Goal: Information Seeking & Learning: Learn about a topic

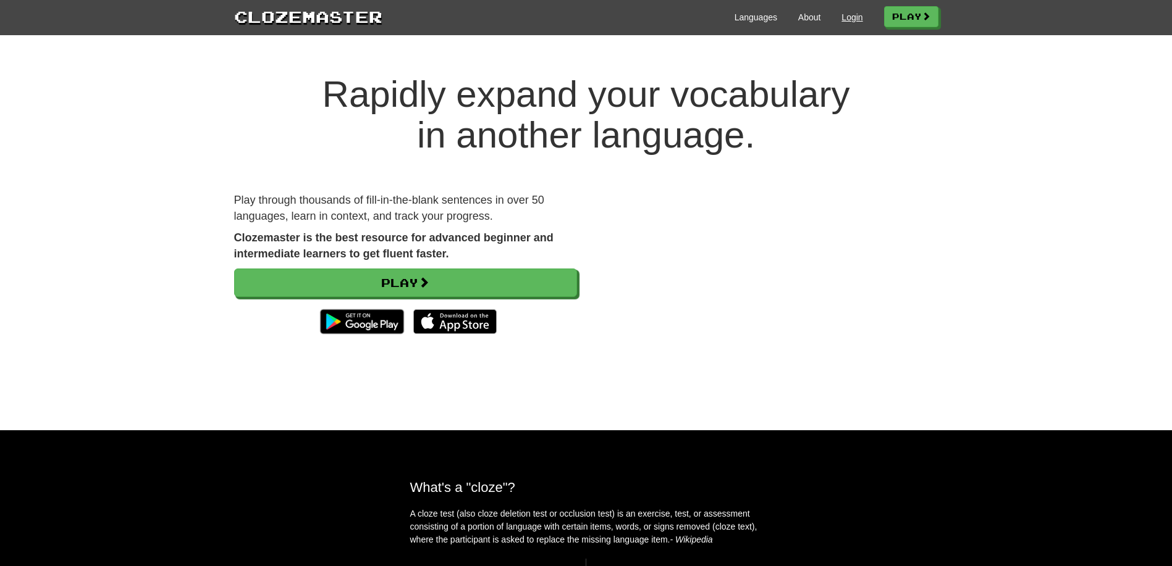
click at [843, 17] on link "Login" at bounding box center [851, 17] width 21 height 12
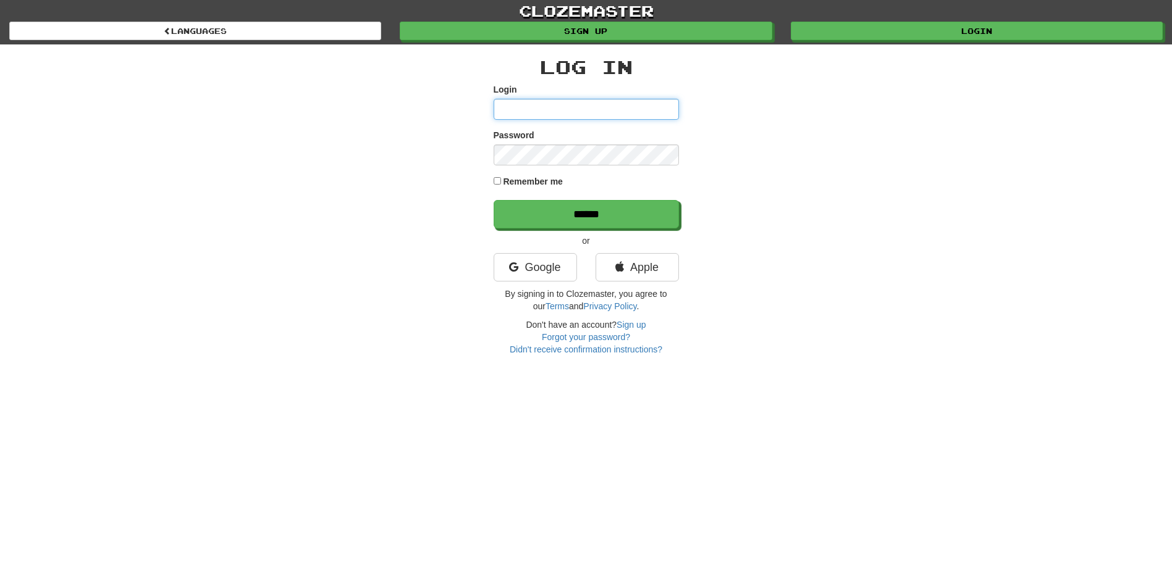
type input "**********"
click at [573, 213] on input "******" at bounding box center [586, 215] width 185 height 28
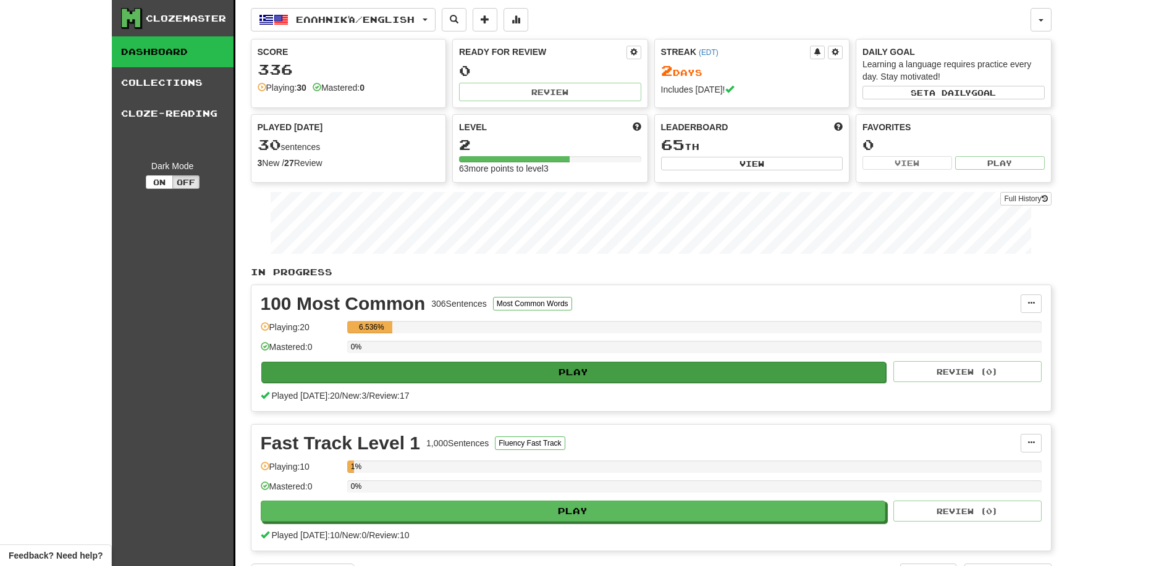
click at [309, 368] on button "Play" at bounding box center [573, 372] width 625 height 21
select select "**"
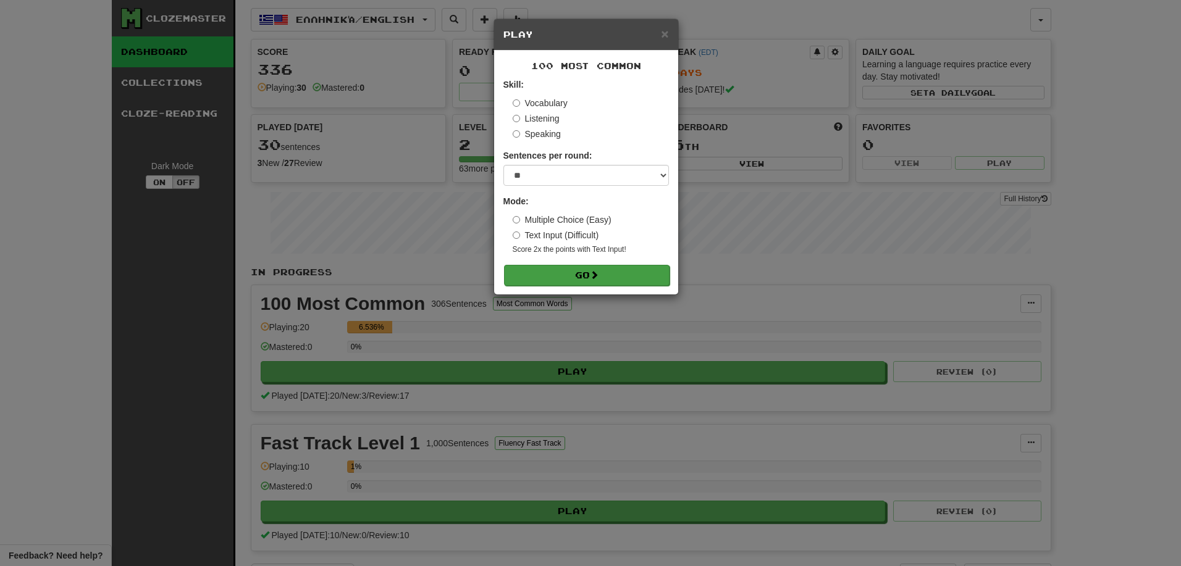
click at [580, 266] on button "Go" at bounding box center [587, 275] width 166 height 21
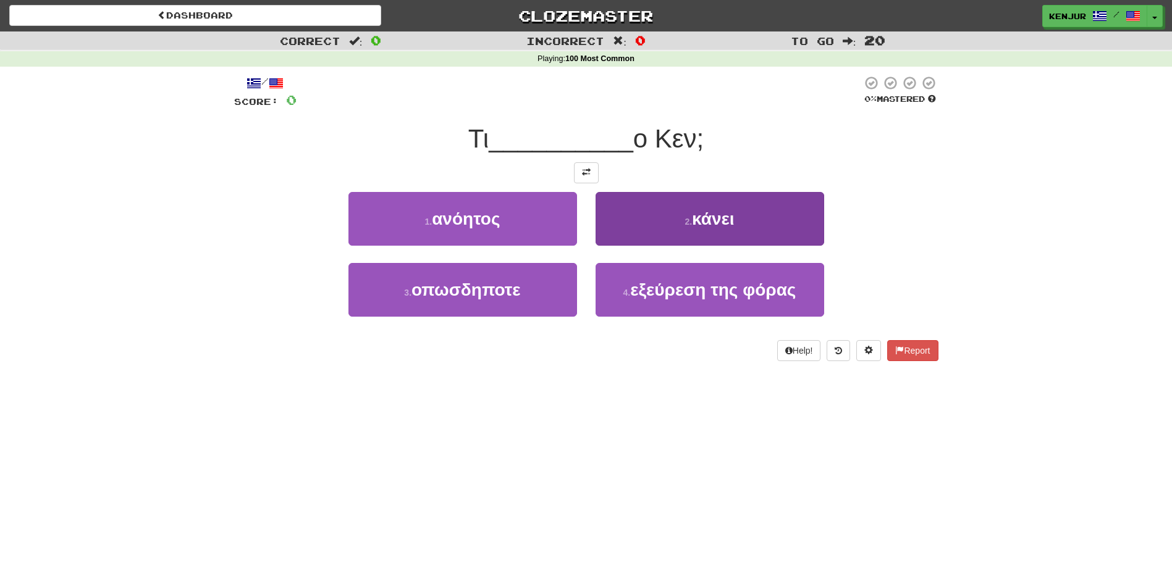
click at [625, 223] on button "2 . κάνει" at bounding box center [710, 219] width 229 height 54
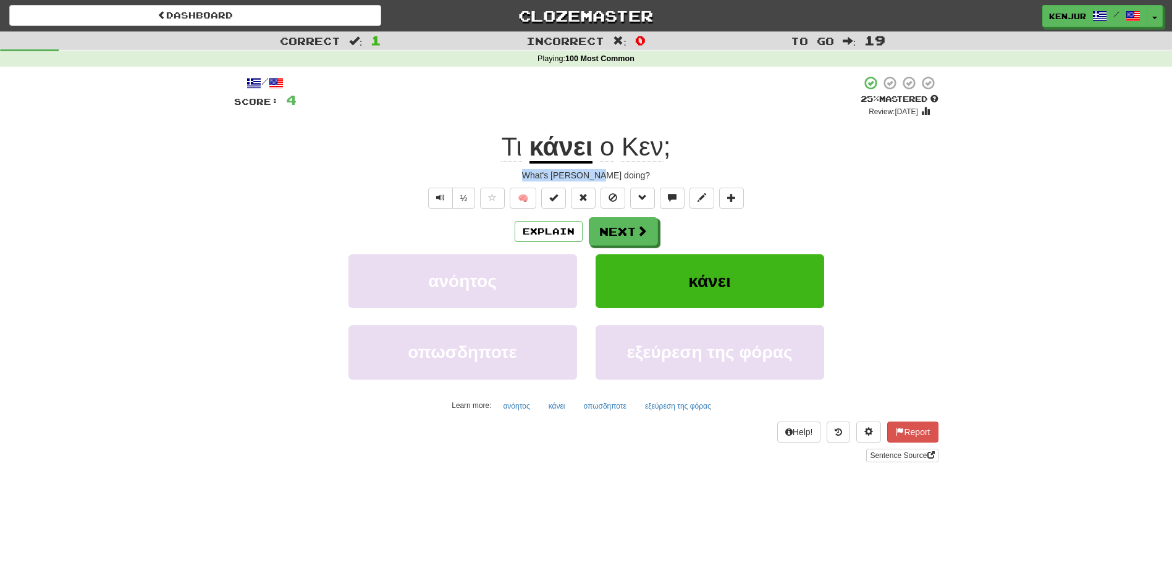
drag, startPoint x: 544, startPoint y: 172, endPoint x: 599, endPoint y: 173, distance: 54.4
click at [641, 174] on div "What's [PERSON_NAME] doing?" at bounding box center [586, 175] width 704 height 12
click at [974, 175] on div "Correct : 1 Incorrect : 0 To go : 19 Playing : 100 Most Common / Score: 4 + 4 2…" at bounding box center [586, 256] width 1172 height 448
click at [620, 230] on button "Next" at bounding box center [623, 232] width 69 height 28
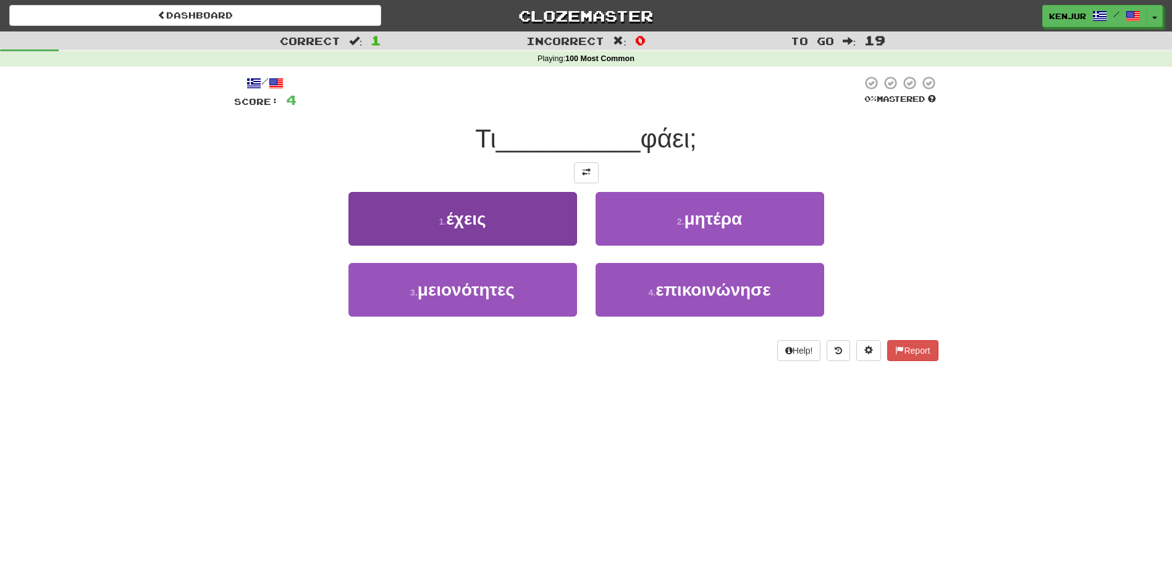
click at [526, 228] on button "1 . έχεις" at bounding box center [462, 219] width 229 height 54
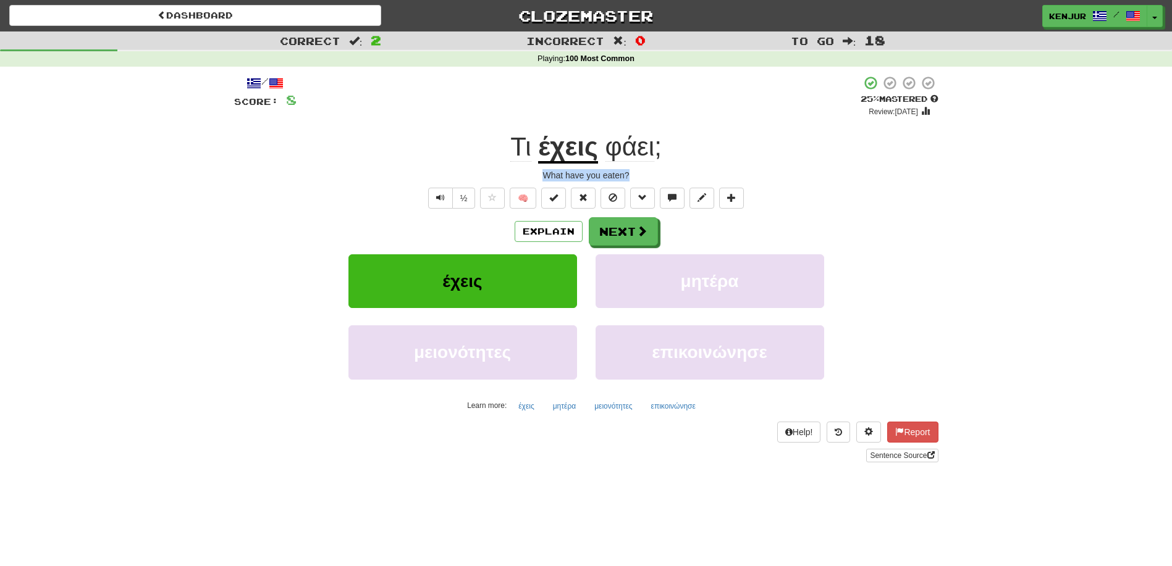
drag, startPoint x: 542, startPoint y: 172, endPoint x: 632, endPoint y: 175, distance: 89.6
click at [632, 175] on div "What have you eaten?" at bounding box center [586, 175] width 704 height 12
click at [995, 471] on div "Correct : 2 Incorrect : 0 To go : 18 Playing : 100 Most Common / Score: 8 + 4 2…" at bounding box center [586, 256] width 1172 height 448
click at [440, 196] on span "Text-to-speech controls" at bounding box center [440, 197] width 9 height 9
click at [618, 231] on button "Next" at bounding box center [623, 232] width 69 height 28
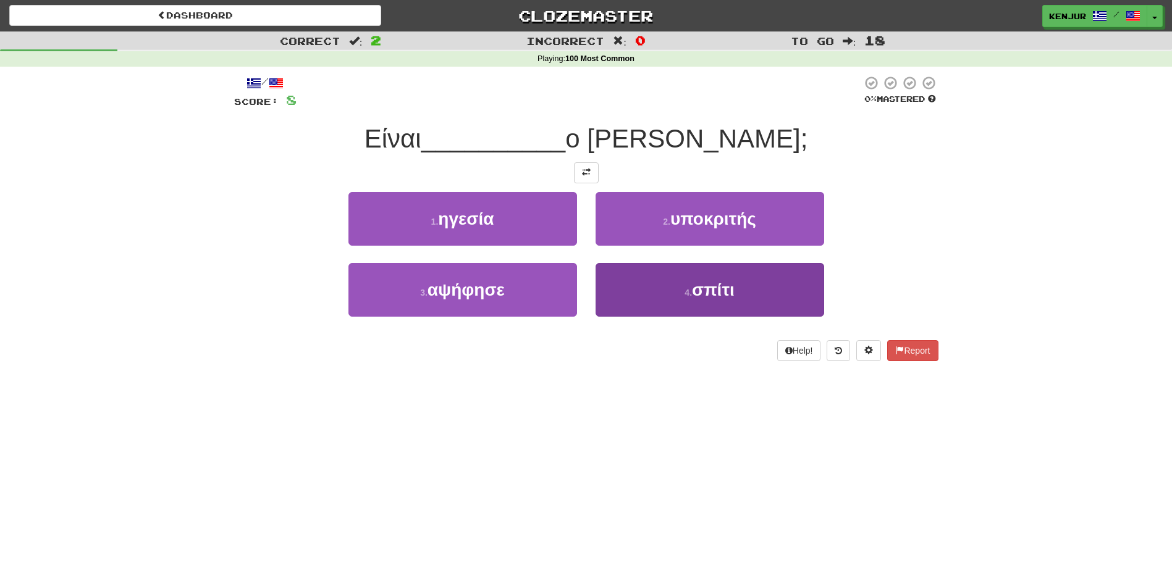
click at [651, 295] on button "4 . σπίτι" at bounding box center [710, 290] width 229 height 54
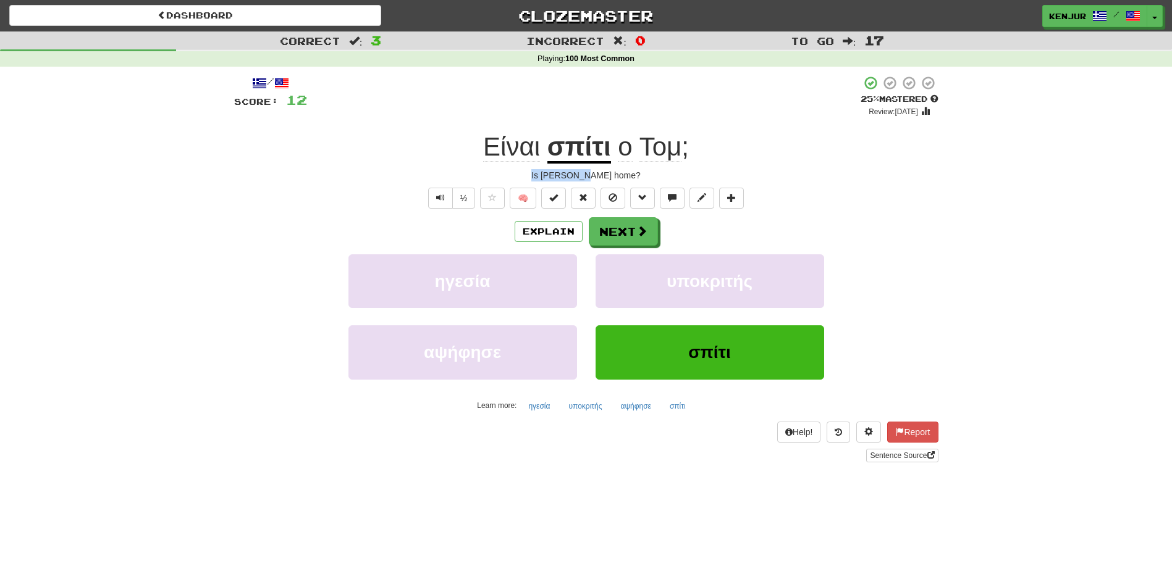
drag, startPoint x: 554, startPoint y: 175, endPoint x: 620, endPoint y: 177, distance: 66.1
click at [620, 177] on div "Is Tom home?" at bounding box center [586, 175] width 704 height 12
click at [905, 169] on div "Is Tom home?" at bounding box center [586, 175] width 704 height 12
click at [604, 227] on button "Next" at bounding box center [623, 232] width 69 height 28
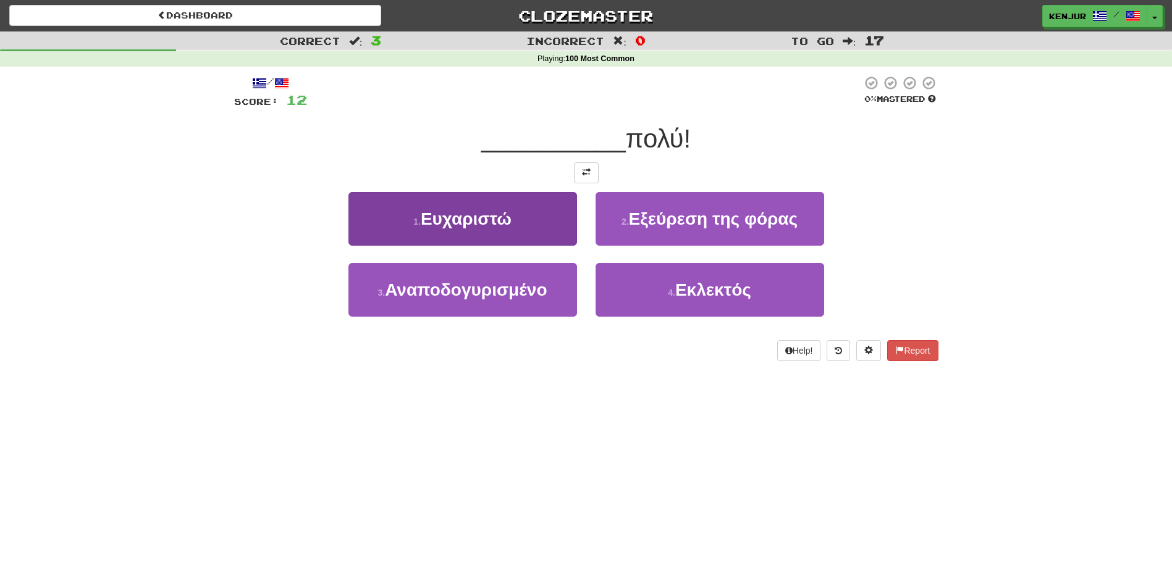
click at [559, 221] on button "1 . Ευχαριστώ" at bounding box center [462, 219] width 229 height 54
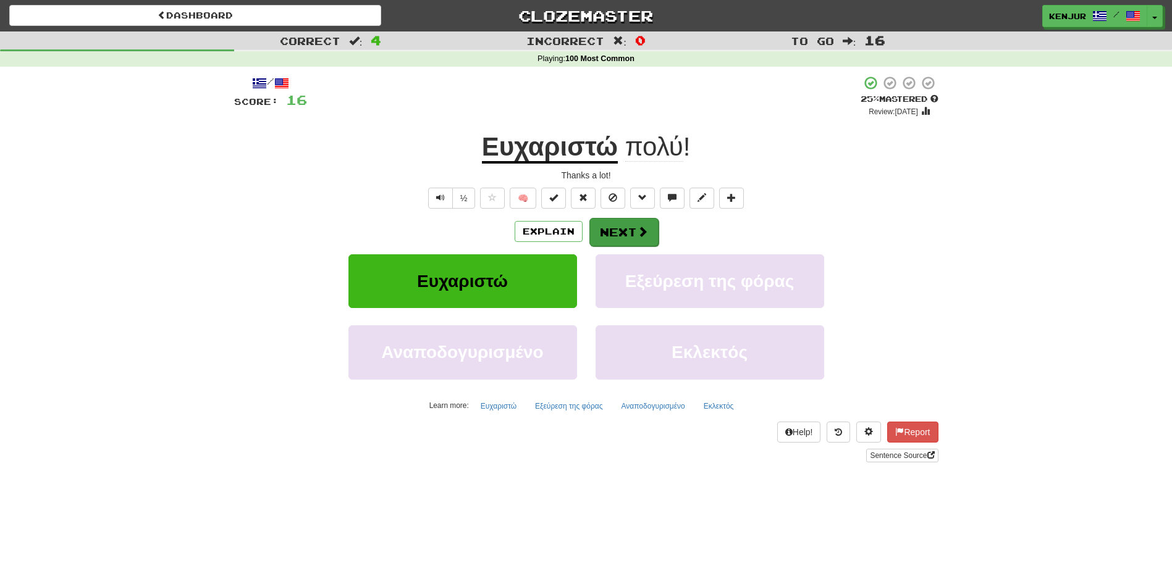
click at [617, 228] on button "Next" at bounding box center [623, 232] width 69 height 28
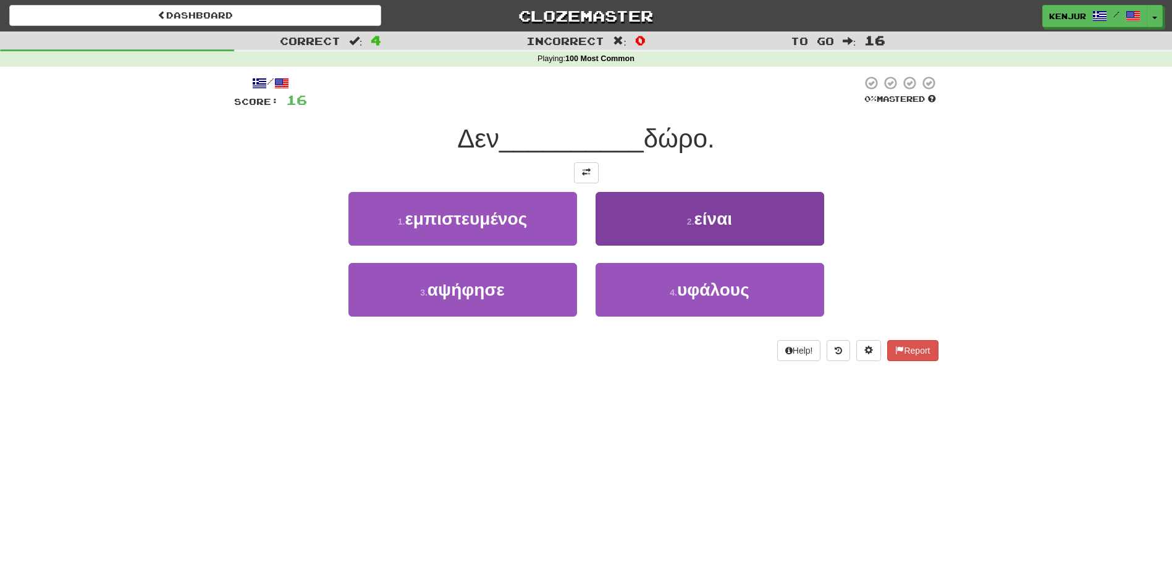
click at [625, 221] on button "2 . είναι" at bounding box center [710, 219] width 229 height 54
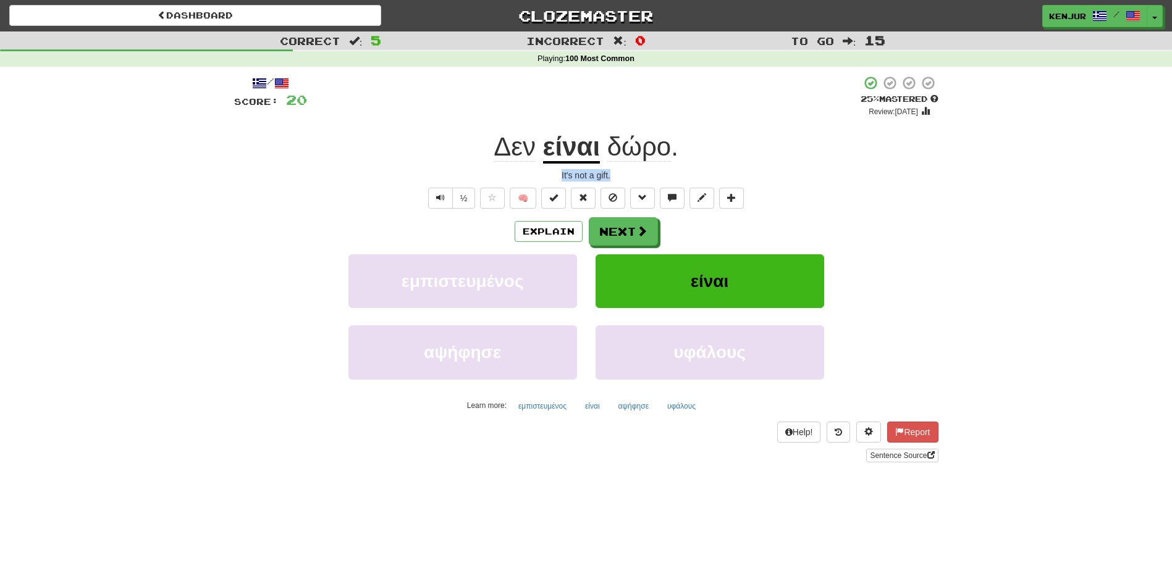
drag, startPoint x: 611, startPoint y: 175, endPoint x: 553, endPoint y: 178, distance: 58.1
click at [553, 178] on div "It's not a gift." at bounding box center [586, 175] width 704 height 12
click at [613, 228] on button "Next" at bounding box center [623, 232] width 69 height 28
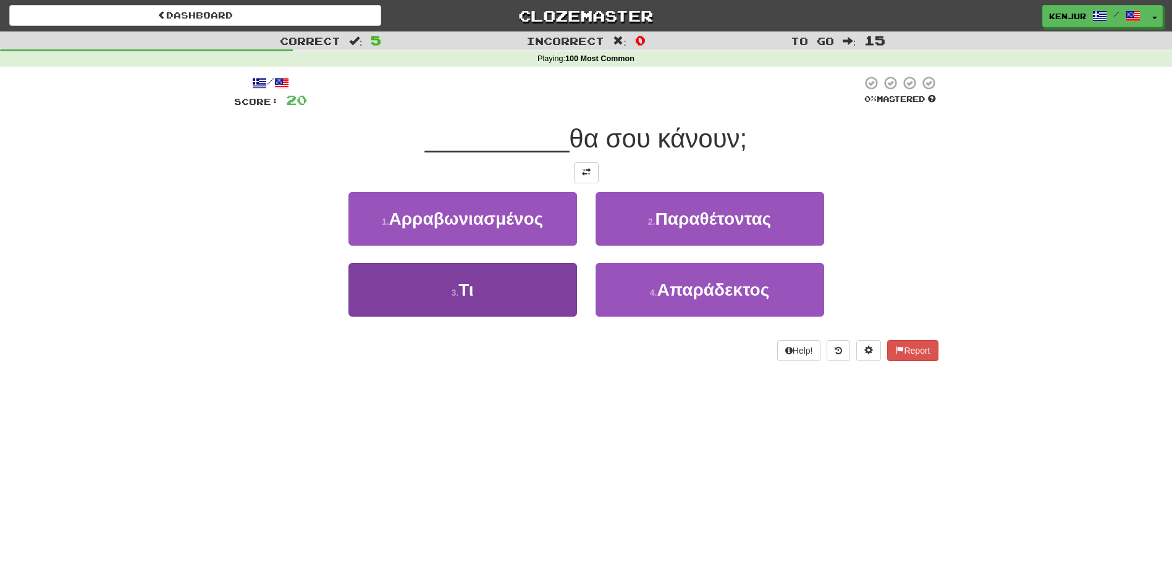
click at [522, 284] on button "3 . Τι" at bounding box center [462, 290] width 229 height 54
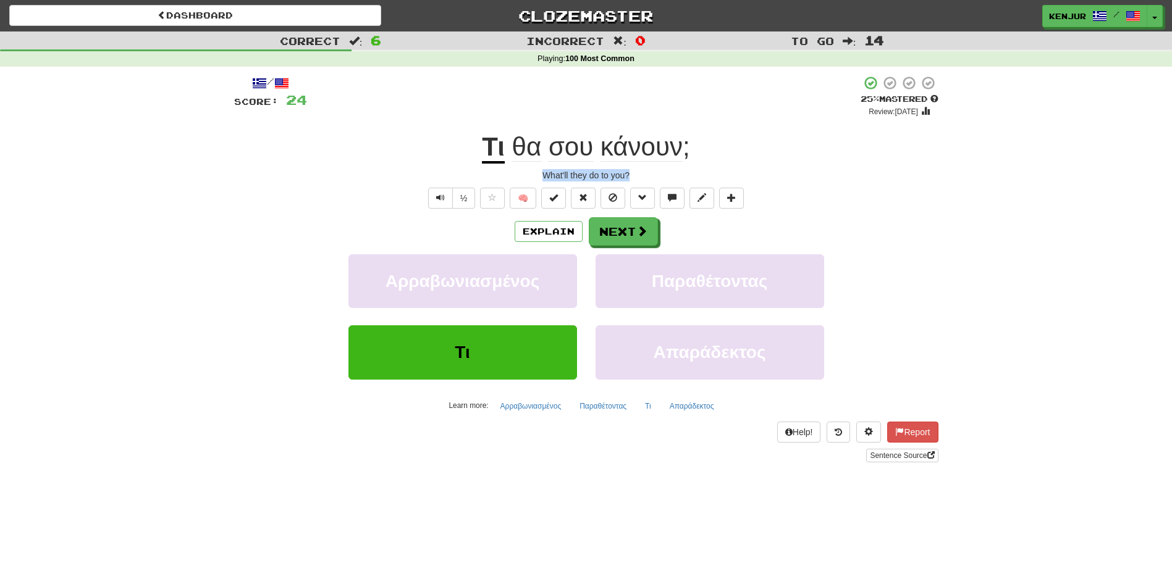
drag, startPoint x: 539, startPoint y: 175, endPoint x: 642, endPoint y: 177, distance: 102.6
click at [642, 177] on div "What'll they do to you?" at bounding box center [586, 175] width 704 height 12
click at [895, 166] on div "/ Score: 24 + 4 25 % Mastered Review: 2025-09-23 Τι θα σου κάνουν ; What'll the…" at bounding box center [586, 268] width 704 height 387
click at [601, 225] on button "Next" at bounding box center [623, 232] width 69 height 28
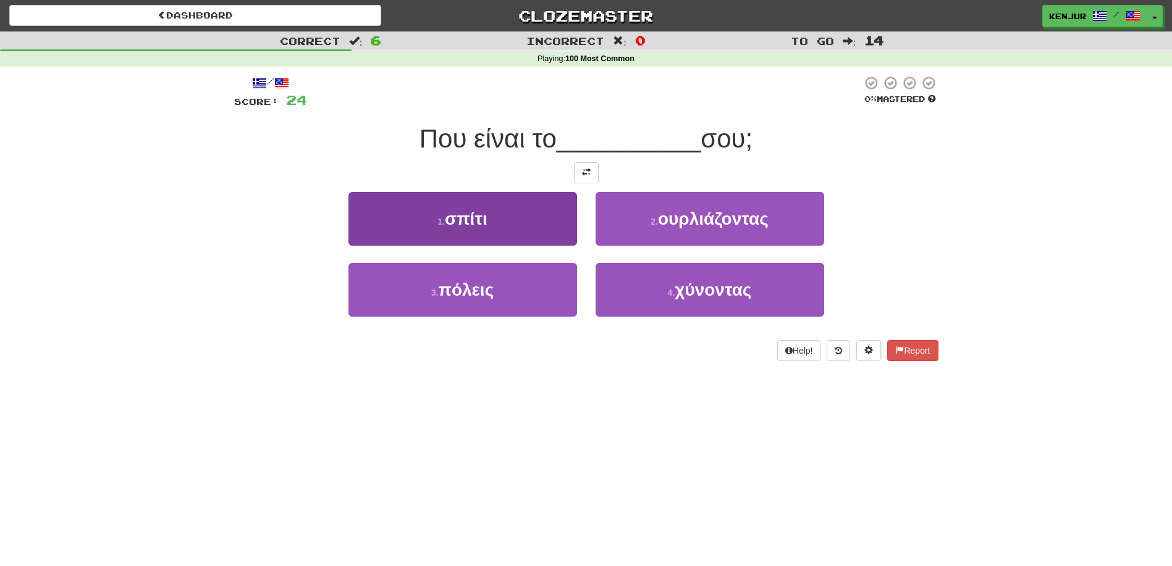
click at [539, 219] on button "1 . σπίτι" at bounding box center [462, 219] width 229 height 54
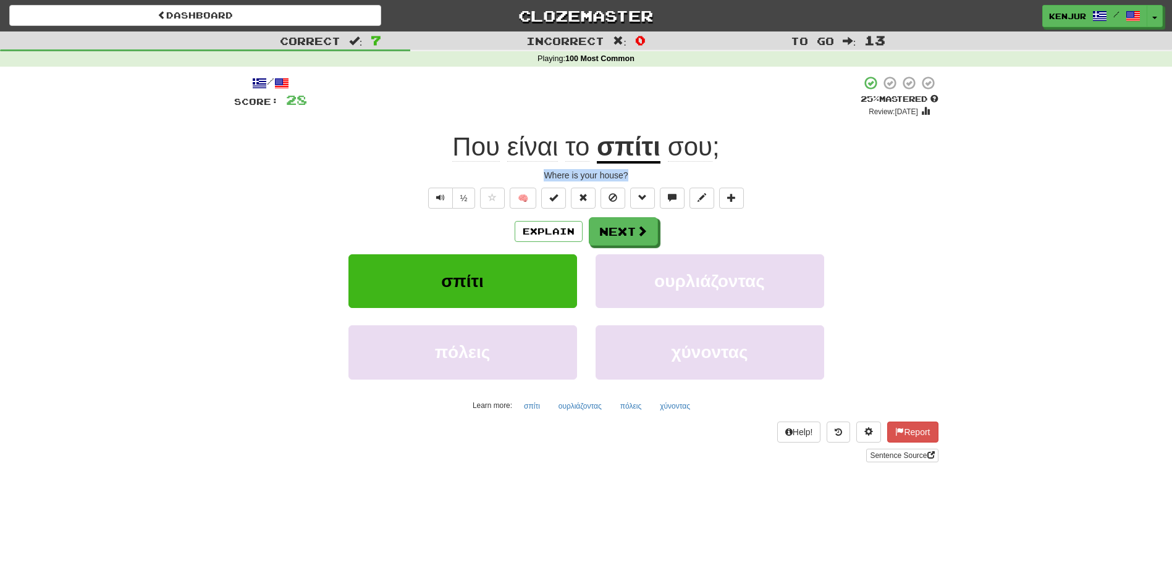
drag, startPoint x: 540, startPoint y: 170, endPoint x: 633, endPoint y: 173, distance: 92.7
click at [633, 173] on div "Where is your house?" at bounding box center [586, 175] width 704 height 12
click at [878, 167] on div "/ Score: 28 + 4 25 % Mastered Review: 2025-09-23 Που είναι το σπίτι σου ; Where…" at bounding box center [586, 268] width 704 height 387
click at [606, 225] on button "Next" at bounding box center [623, 232] width 69 height 28
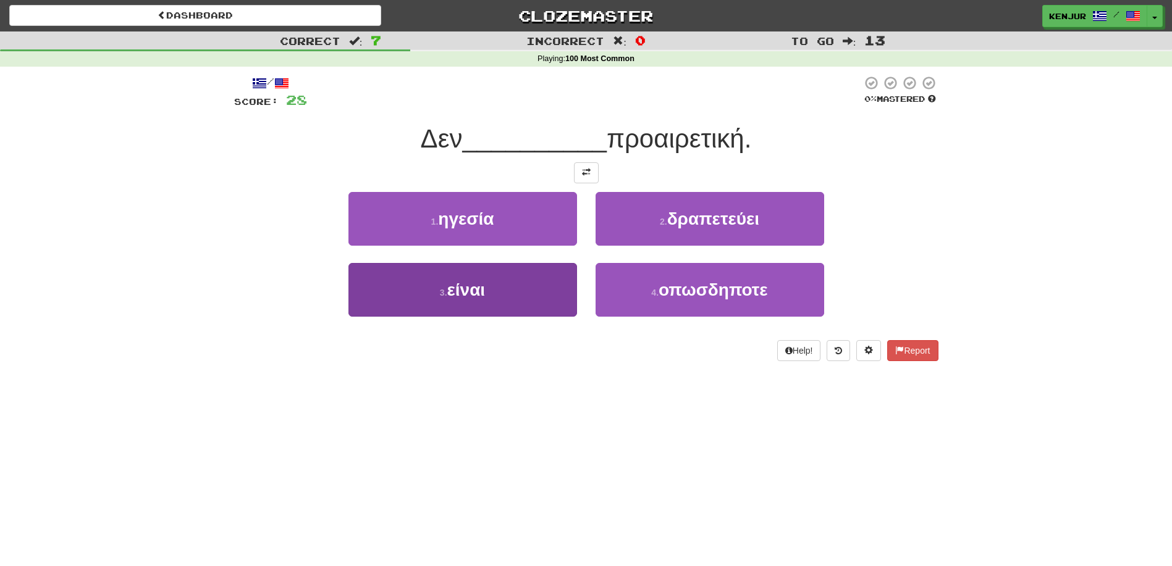
click at [537, 297] on button "3 . είναι" at bounding box center [462, 290] width 229 height 54
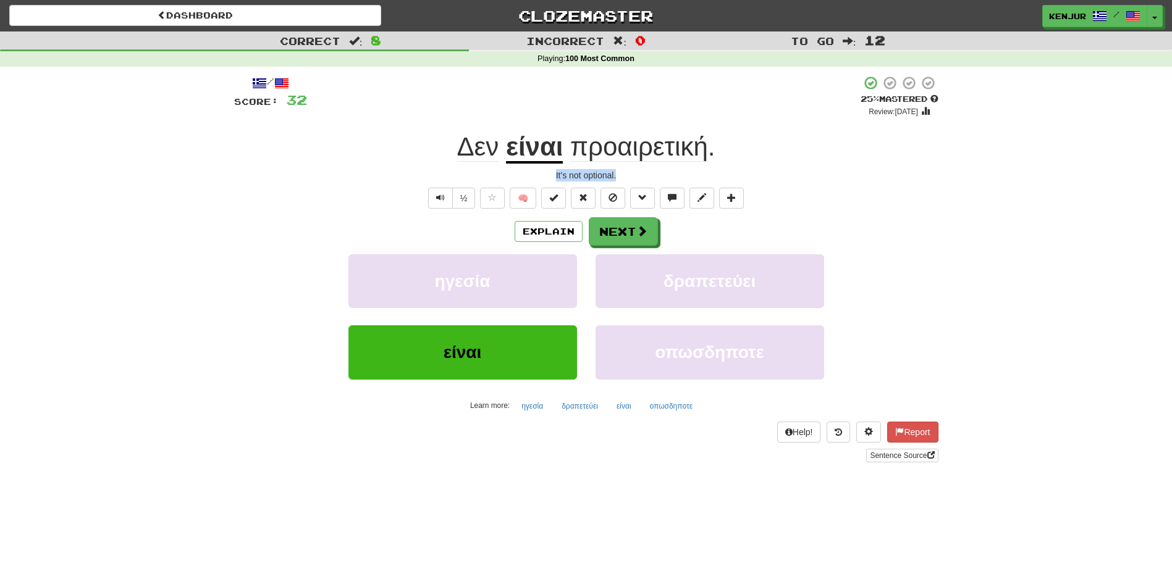
drag, startPoint x: 633, startPoint y: 177, endPoint x: 552, endPoint y: 176, distance: 80.9
click at [552, 176] on div "It's not optional." at bounding box center [586, 175] width 704 height 12
click at [196, 159] on div "Correct : 8 Incorrect : 0 To go : 12 Playing : 100 Most Common / Score: 32 + 4 …" at bounding box center [586, 256] width 1172 height 448
drag, startPoint x: 122, startPoint y: 148, endPoint x: 484, endPoint y: 206, distance: 366.0
click at [123, 148] on div "Correct : 8 Incorrect : 0 To go : 12 Playing : 100 Most Common / Score: 32 + 4 …" at bounding box center [586, 256] width 1172 height 448
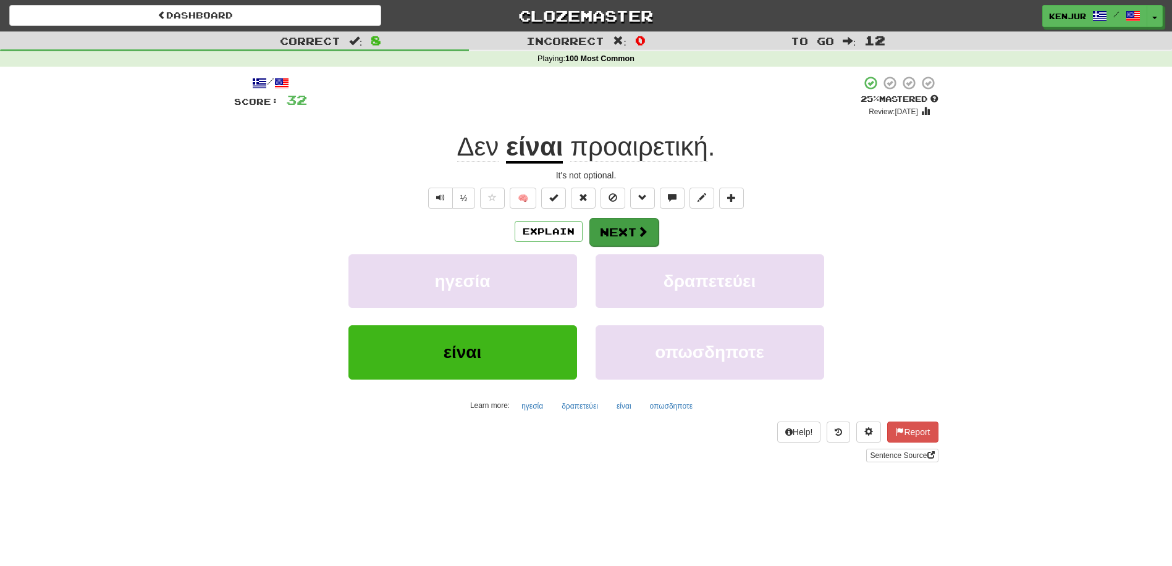
click at [631, 223] on button "Next" at bounding box center [623, 232] width 69 height 28
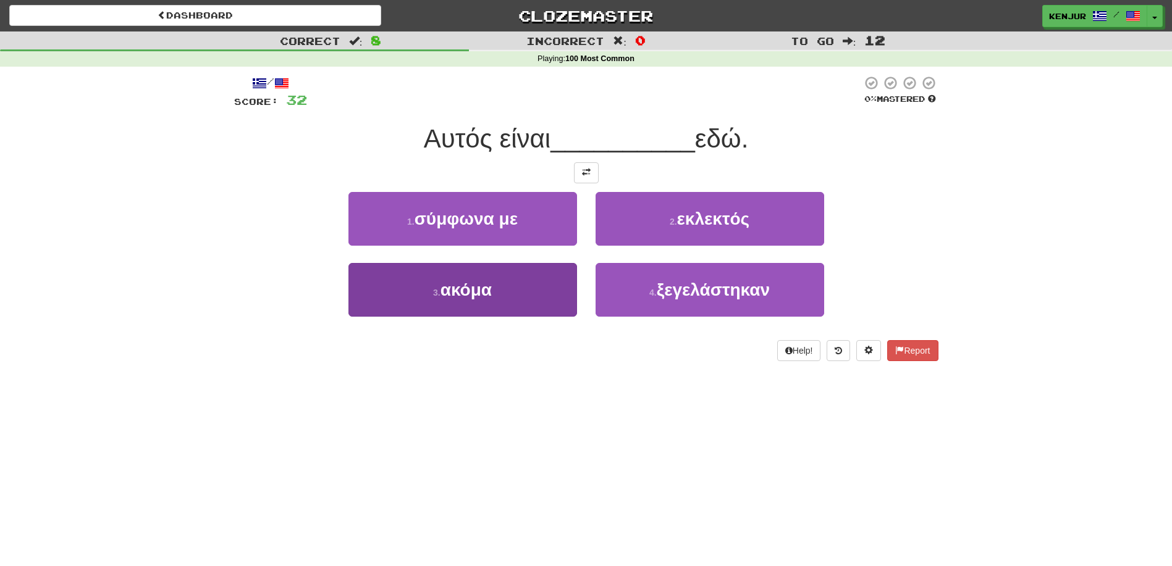
click at [527, 290] on button "3 . ακόμα" at bounding box center [462, 290] width 229 height 54
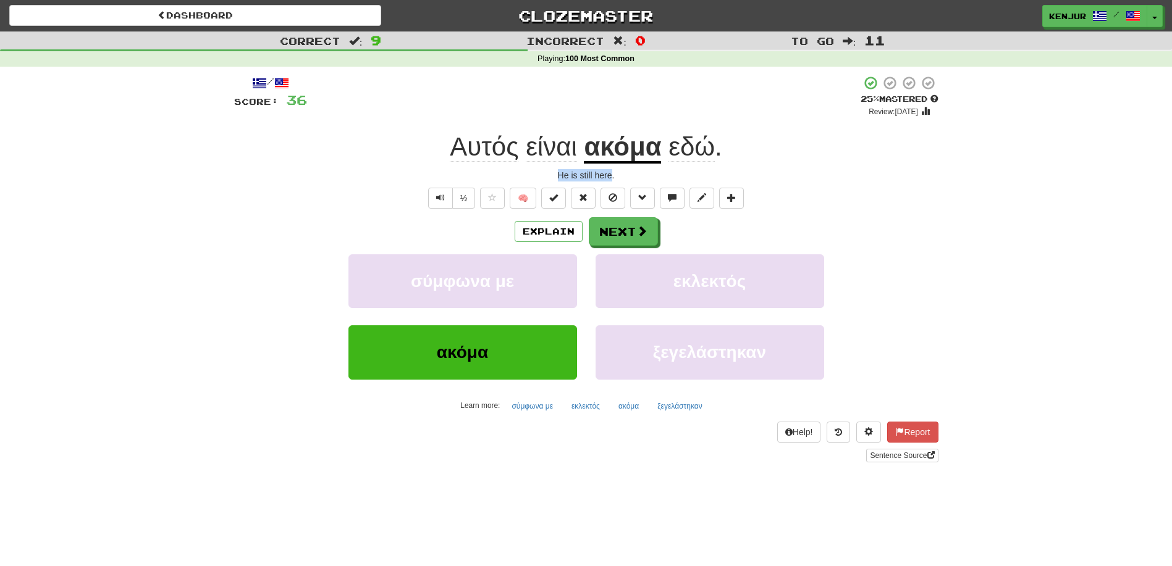
drag, startPoint x: 555, startPoint y: 176, endPoint x: 612, endPoint y: 172, distance: 57.0
click at [612, 172] on div "He is still here." at bounding box center [586, 175] width 704 height 12
click at [876, 162] on div "Αυτός είναι ακόμα εδώ ." at bounding box center [586, 147] width 704 height 34
click at [606, 225] on button "Next" at bounding box center [623, 232] width 69 height 28
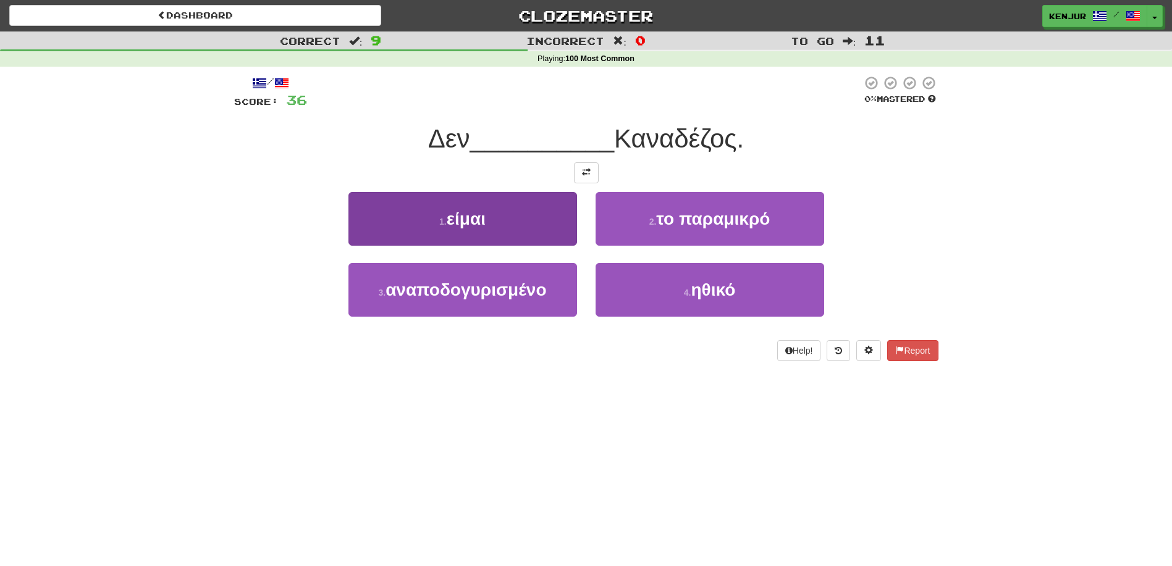
click at [542, 223] on button "1 . είμαι" at bounding box center [462, 219] width 229 height 54
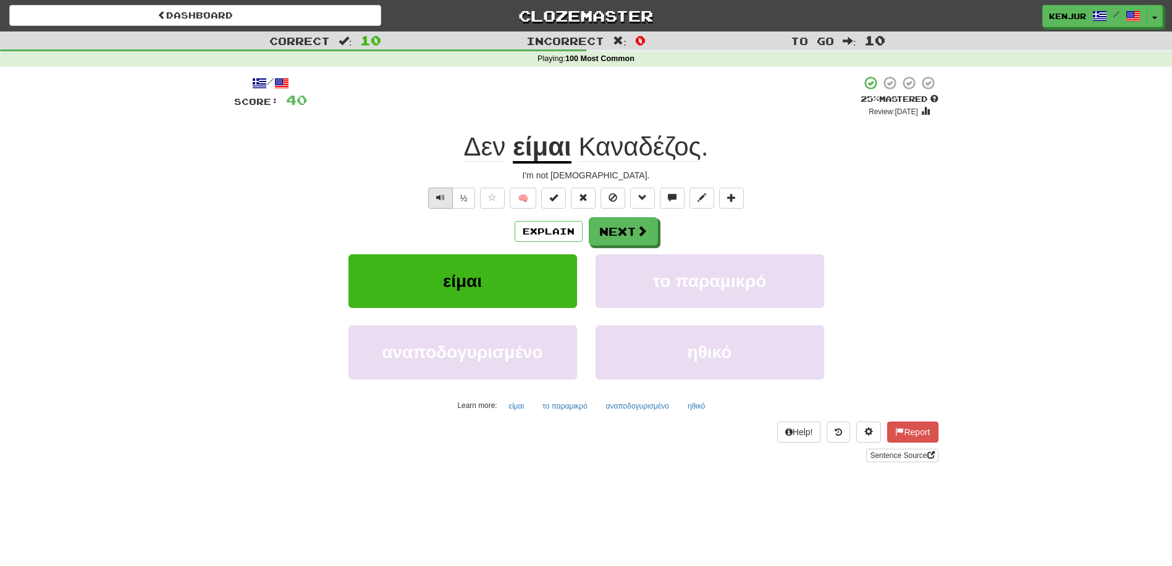
click at [432, 197] on button "Text-to-speech controls" at bounding box center [440, 198] width 25 height 21
click at [439, 196] on span "Text-to-speech controls" at bounding box center [440, 197] width 9 height 9
click at [623, 225] on button "Next" at bounding box center [623, 232] width 69 height 28
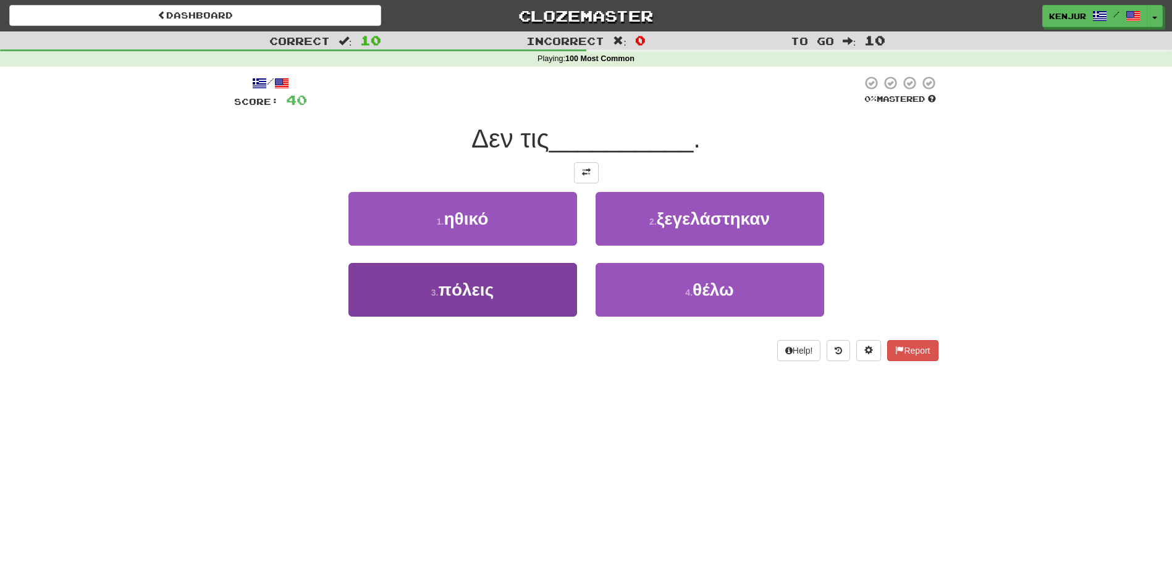
click at [534, 276] on button "3 . πόλεις" at bounding box center [462, 290] width 229 height 54
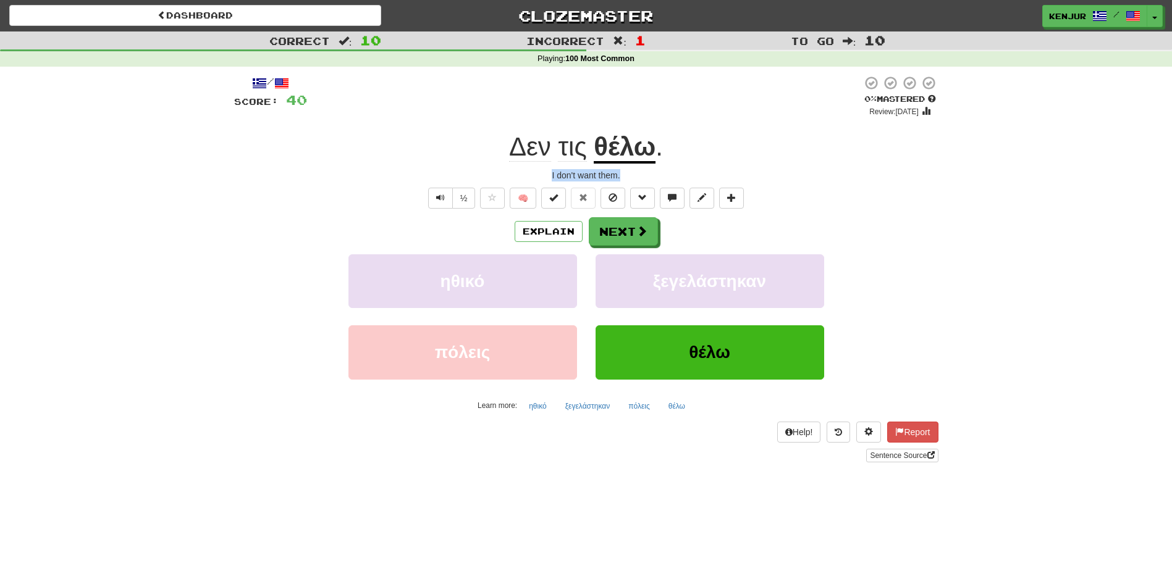
drag, startPoint x: 550, startPoint y: 174, endPoint x: 605, endPoint y: 173, distance: 55.0
click at [626, 170] on div "I don't want them." at bounding box center [586, 175] width 704 height 12
click at [924, 156] on div "Δεν τις θέλω ." at bounding box center [586, 147] width 704 height 34
click at [428, 194] on button "Text-to-speech controls" at bounding box center [440, 198] width 25 height 21
click at [615, 226] on button "Next" at bounding box center [623, 232] width 69 height 28
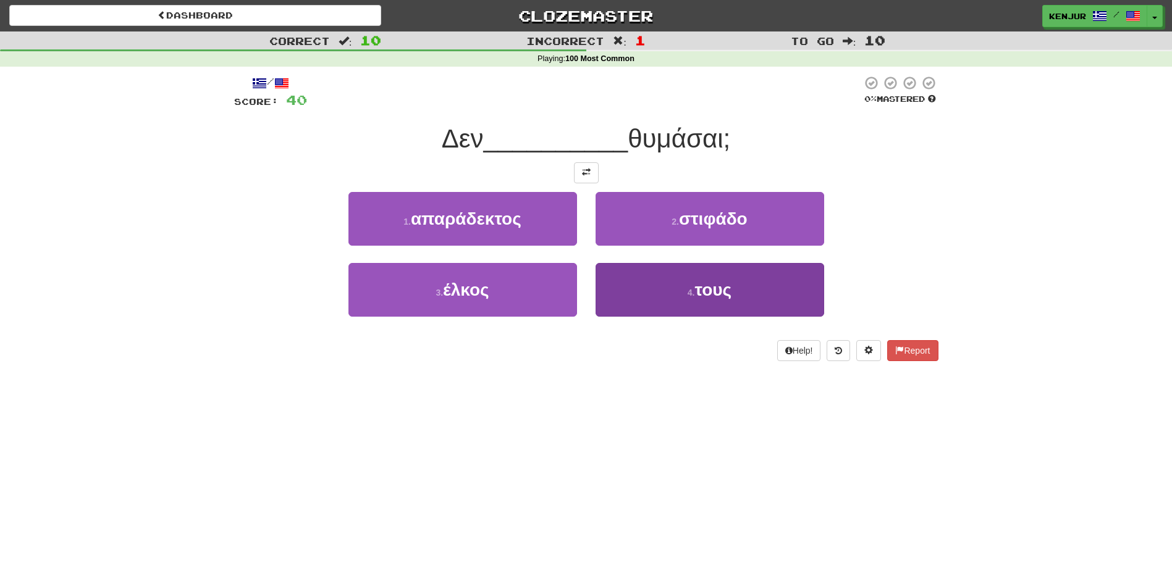
click at [628, 297] on button "4 . τους" at bounding box center [710, 290] width 229 height 54
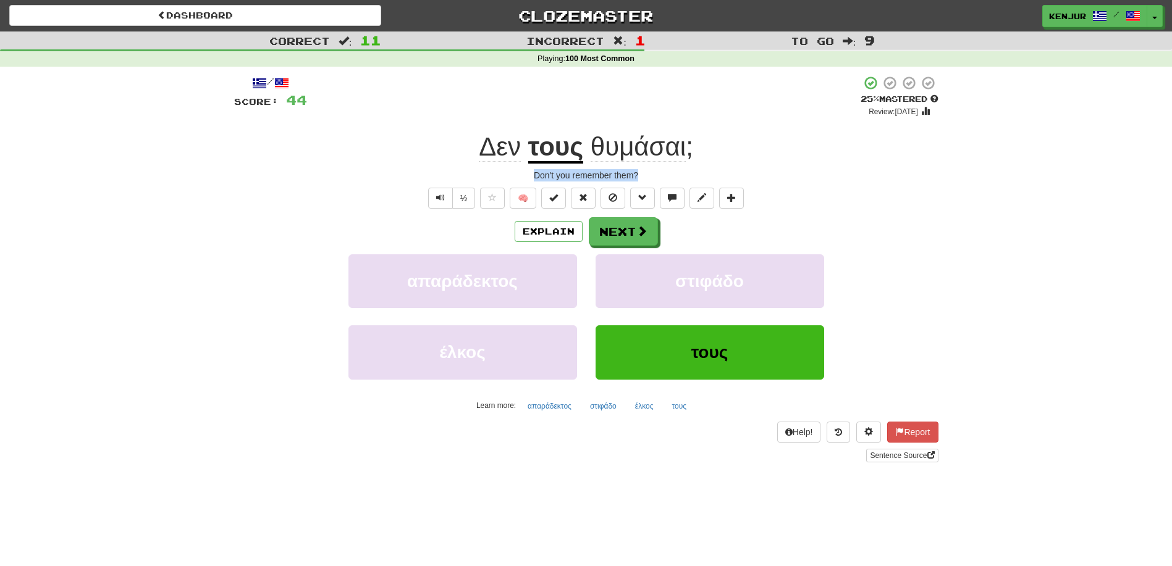
drag, startPoint x: 649, startPoint y: 172, endPoint x: 528, endPoint y: 174, distance: 121.1
click at [528, 174] on div "Don't you remember them?" at bounding box center [586, 175] width 704 height 12
click at [700, 174] on div "Don't you remember them?" at bounding box center [586, 175] width 704 height 12
click at [432, 193] on button "Text-to-speech controls" at bounding box center [440, 198] width 25 height 21
click at [628, 232] on button "Next" at bounding box center [623, 232] width 69 height 28
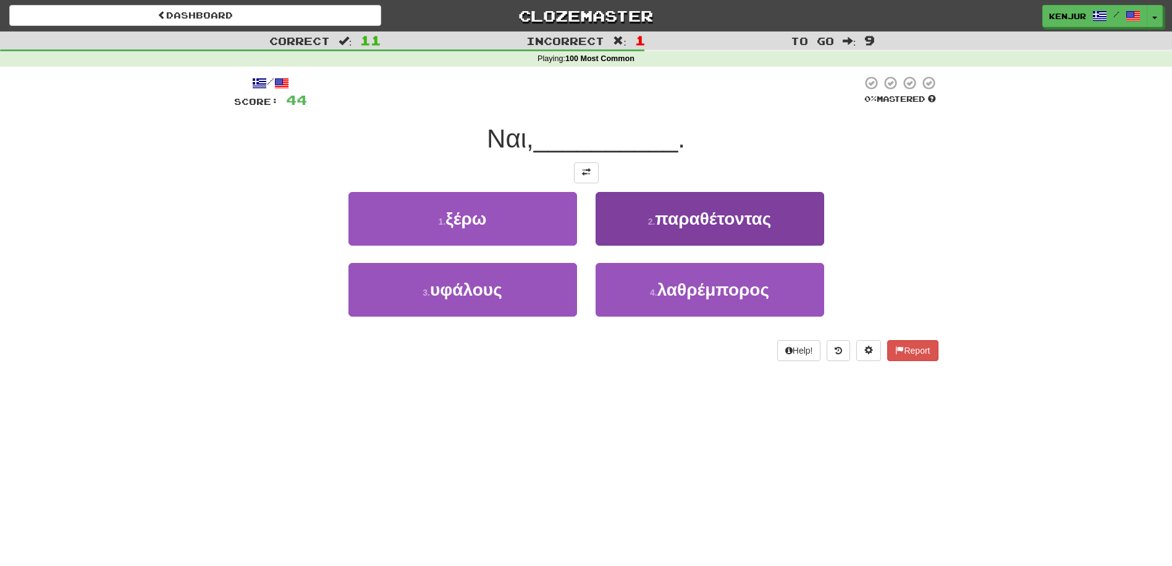
click at [605, 211] on button "2 . παραθέτοντας" at bounding box center [710, 219] width 229 height 54
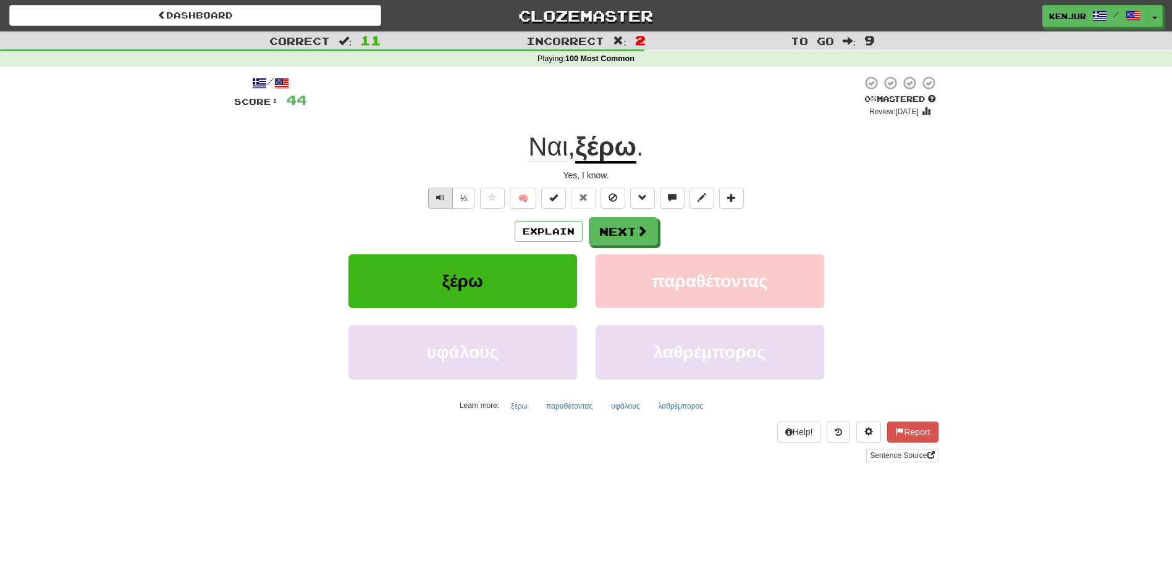
click at [448, 197] on button "Text-to-speech controls" at bounding box center [440, 198] width 25 height 21
click at [616, 238] on button "Next" at bounding box center [623, 232] width 69 height 28
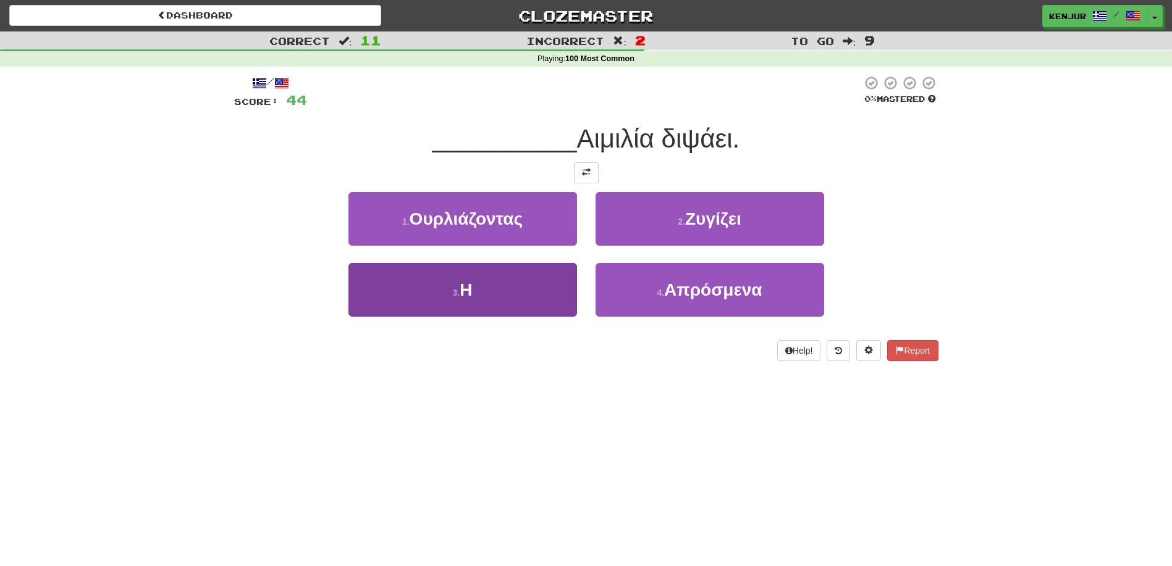
click at [533, 288] on button "3 . Η" at bounding box center [462, 290] width 229 height 54
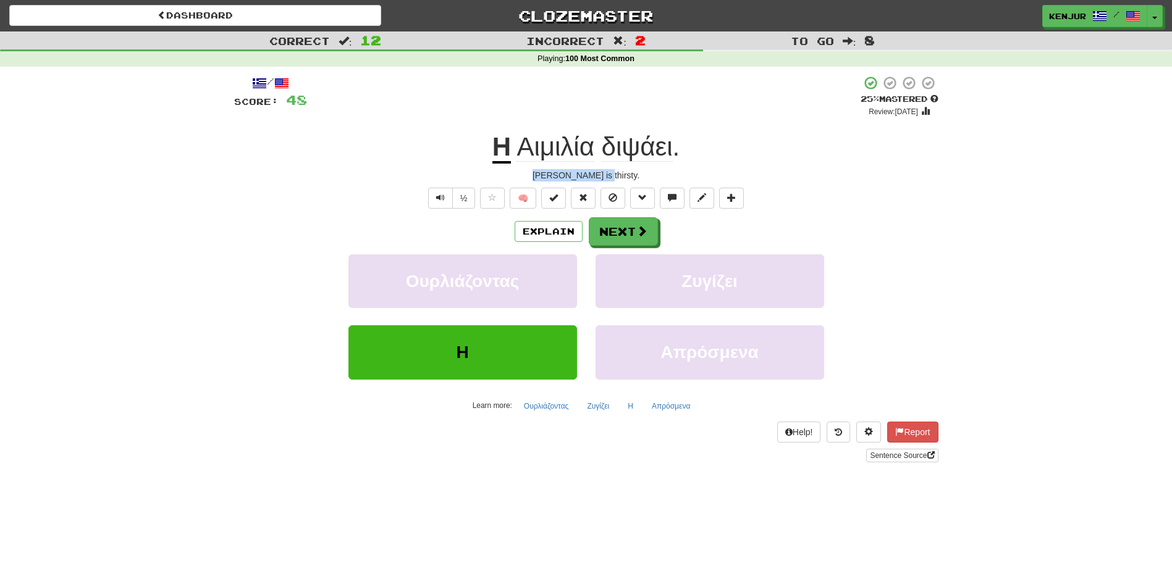
drag, startPoint x: 633, startPoint y: 172, endPoint x: 549, endPoint y: 176, distance: 83.5
click at [549, 176] on div "Emily is thirsty." at bounding box center [586, 175] width 704 height 12
click at [723, 167] on div "/ Score: 48 + 4 25 % Mastered Review: 2025-09-23 Η Αιμιλία διψάει . Emily is th…" at bounding box center [586, 268] width 704 height 387
drag, startPoint x: 431, startPoint y: 200, endPoint x: 461, endPoint y: 161, distance: 48.4
click at [431, 200] on button "Text-to-speech controls" at bounding box center [440, 198] width 25 height 21
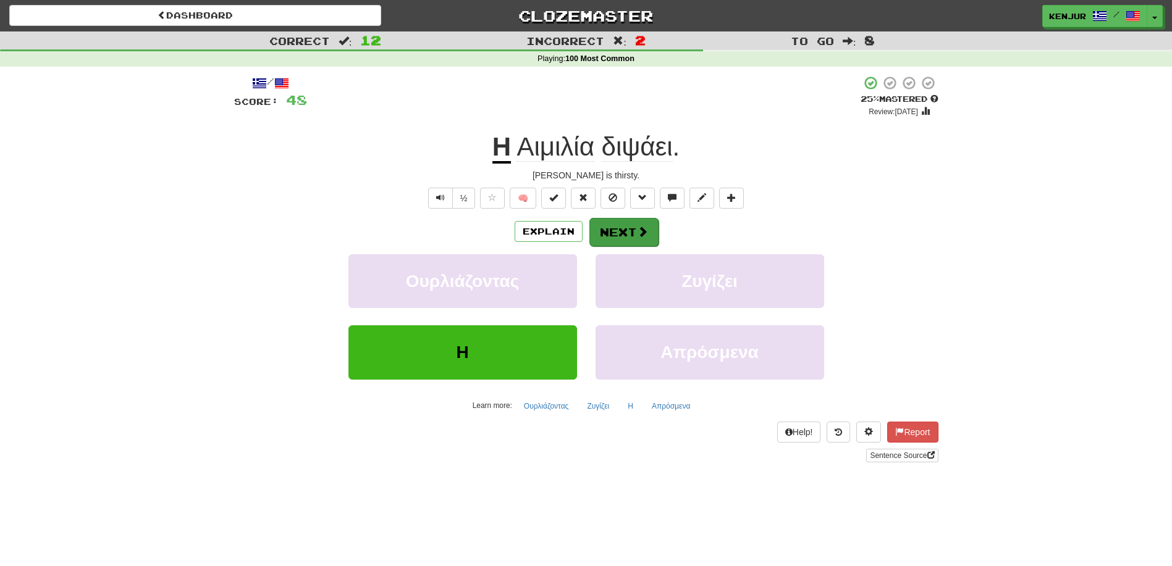
click at [617, 230] on button "Next" at bounding box center [623, 232] width 69 height 28
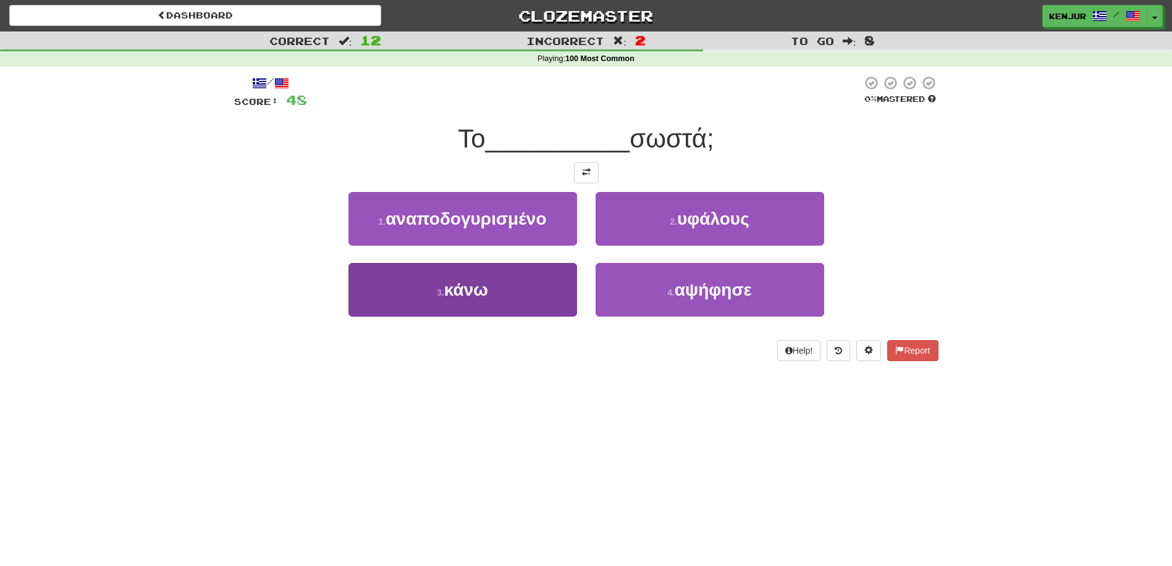
click at [521, 286] on button "3 . κάνω" at bounding box center [462, 290] width 229 height 54
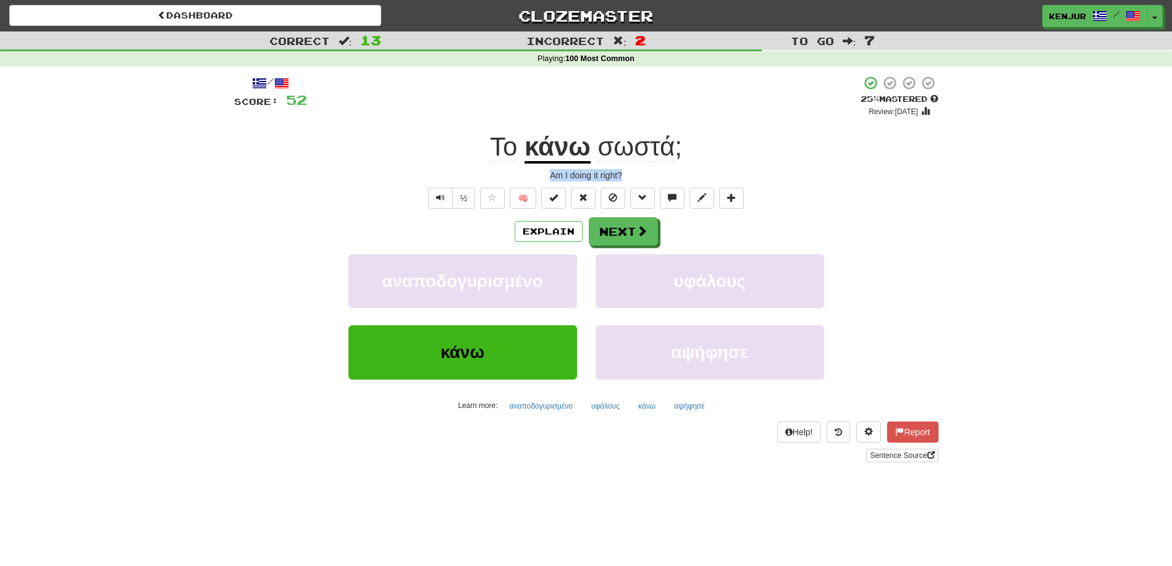
drag, startPoint x: 543, startPoint y: 174, endPoint x: 611, endPoint y: 175, distance: 68.0
click at [639, 176] on div "Am I doing it right?" at bounding box center [586, 175] width 704 height 12
click at [874, 163] on div "/ Score: 52 + 4 25 % Mastered Review: 2025-09-23 Το κάνω σωστά ; Am I doing it …" at bounding box center [586, 268] width 704 height 387
drag, startPoint x: 431, startPoint y: 198, endPoint x: 486, endPoint y: 162, distance: 65.6
click at [431, 198] on button "Text-to-speech controls" at bounding box center [440, 198] width 25 height 21
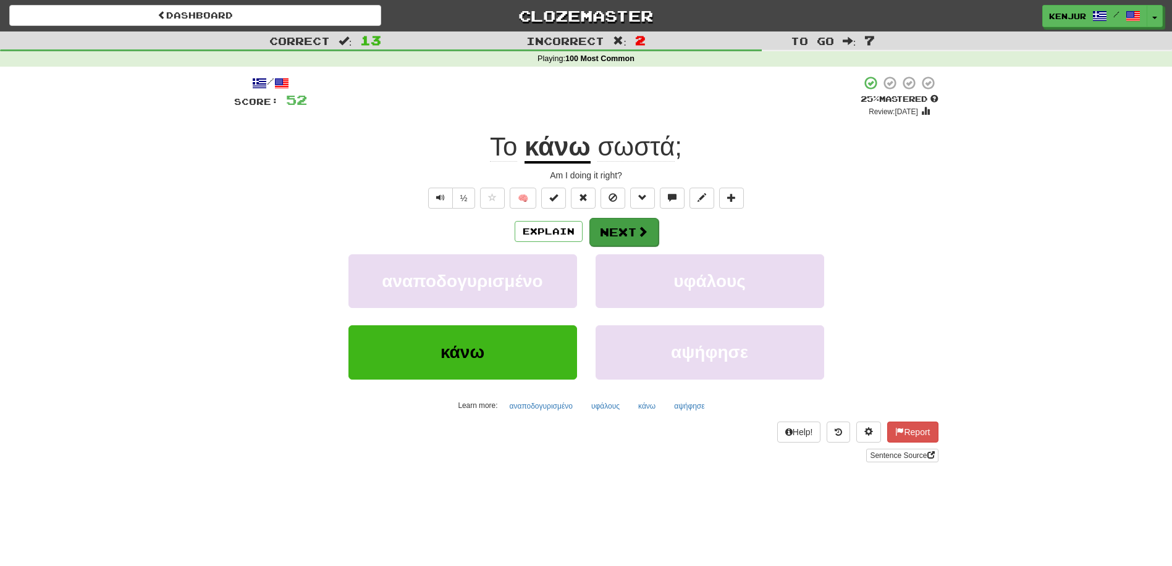
click at [605, 229] on button "Next" at bounding box center [623, 232] width 69 height 28
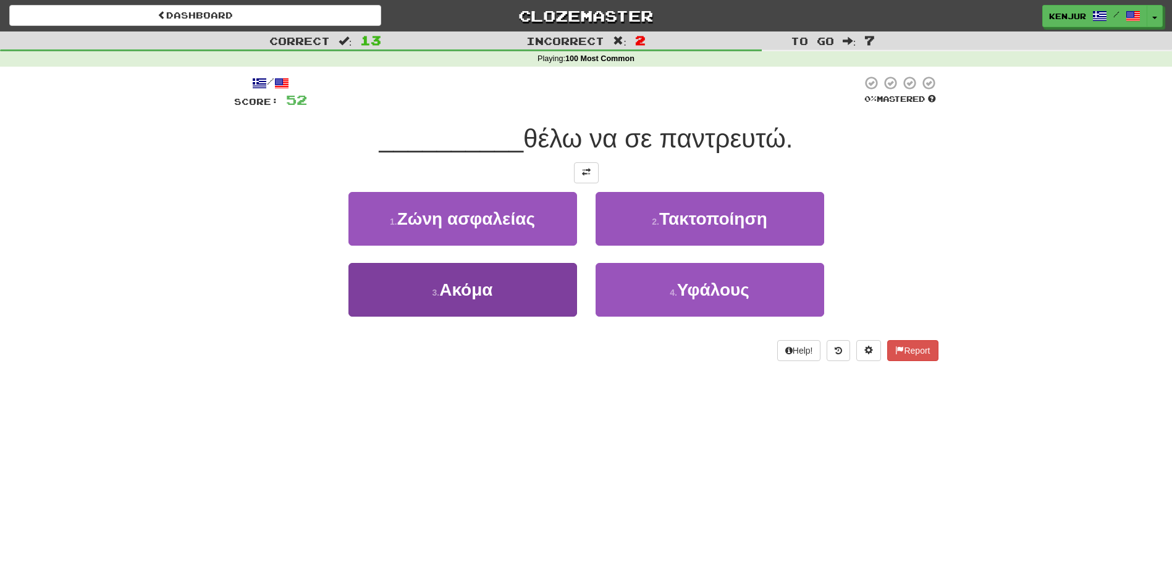
click at [531, 292] on button "3 . Ακόμα" at bounding box center [462, 290] width 229 height 54
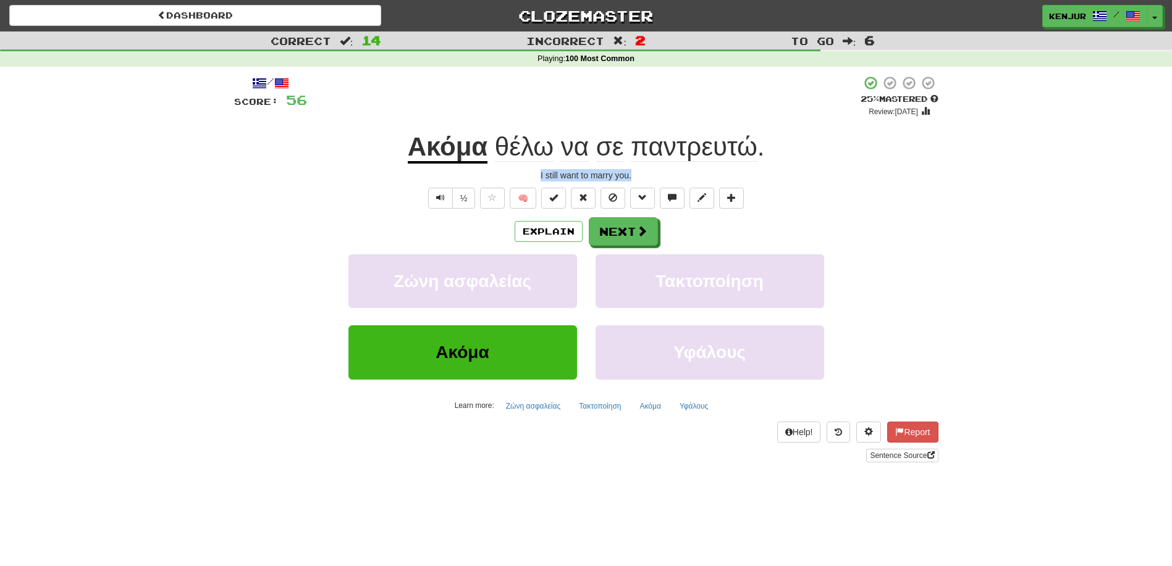
drag, startPoint x: 636, startPoint y: 175, endPoint x: 524, endPoint y: 175, distance: 112.4
click at [524, 175] on div "I still want to marry you." at bounding box center [586, 175] width 704 height 12
click at [651, 174] on div "I still want to marry you." at bounding box center [586, 175] width 704 height 12
drag, startPoint x: 438, startPoint y: 196, endPoint x: 430, endPoint y: 140, distance: 56.8
click at [438, 196] on span "Text-to-speech controls" at bounding box center [440, 197] width 9 height 9
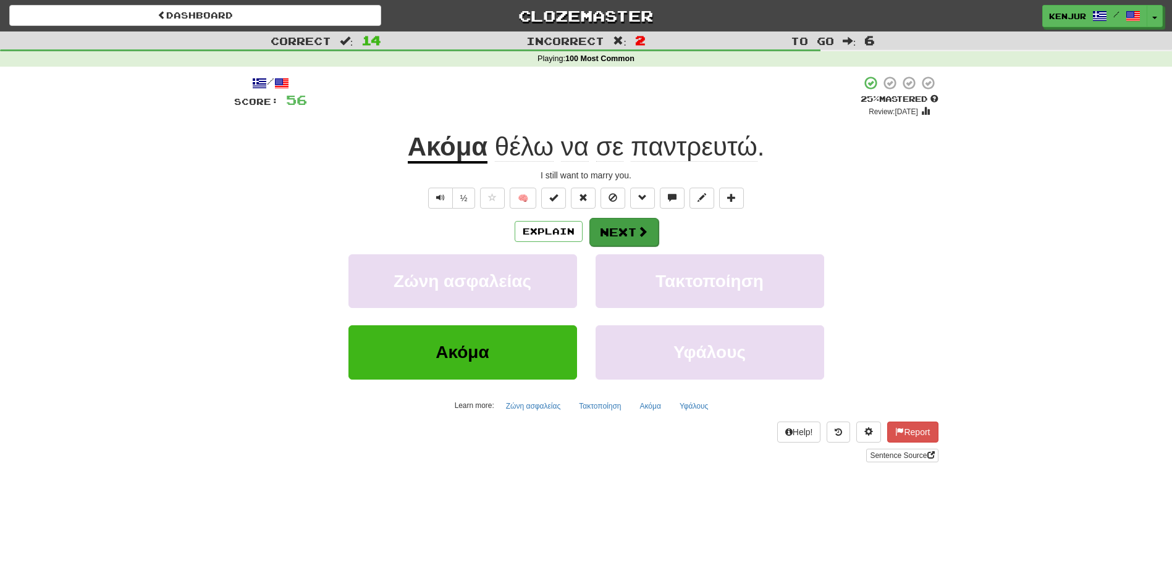
click at [606, 228] on button "Next" at bounding box center [623, 232] width 69 height 28
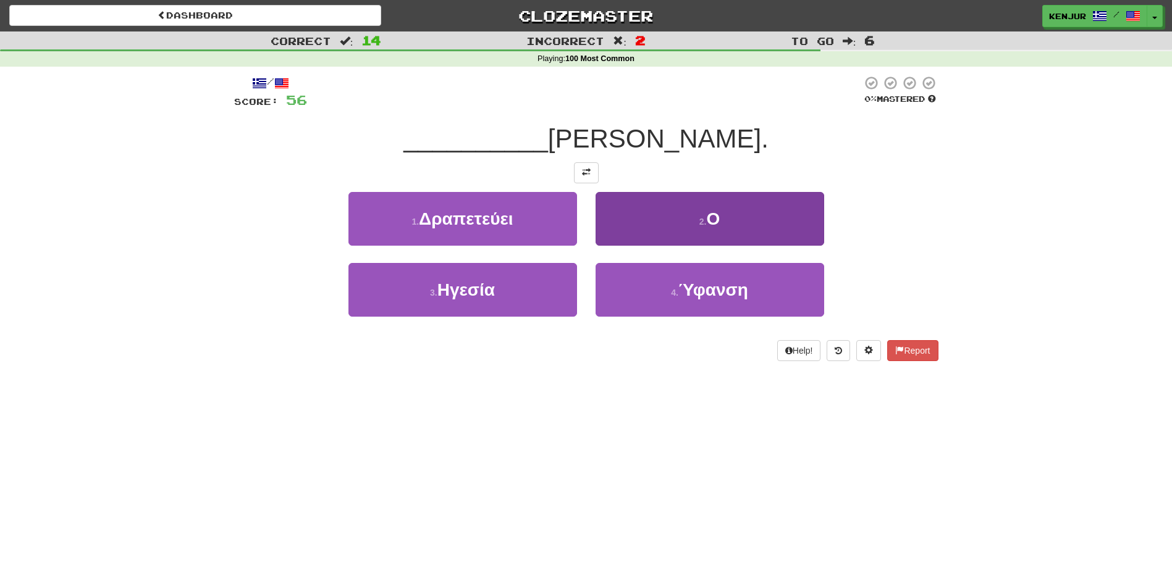
click at [633, 230] on button "2 . Ο" at bounding box center [710, 219] width 229 height 54
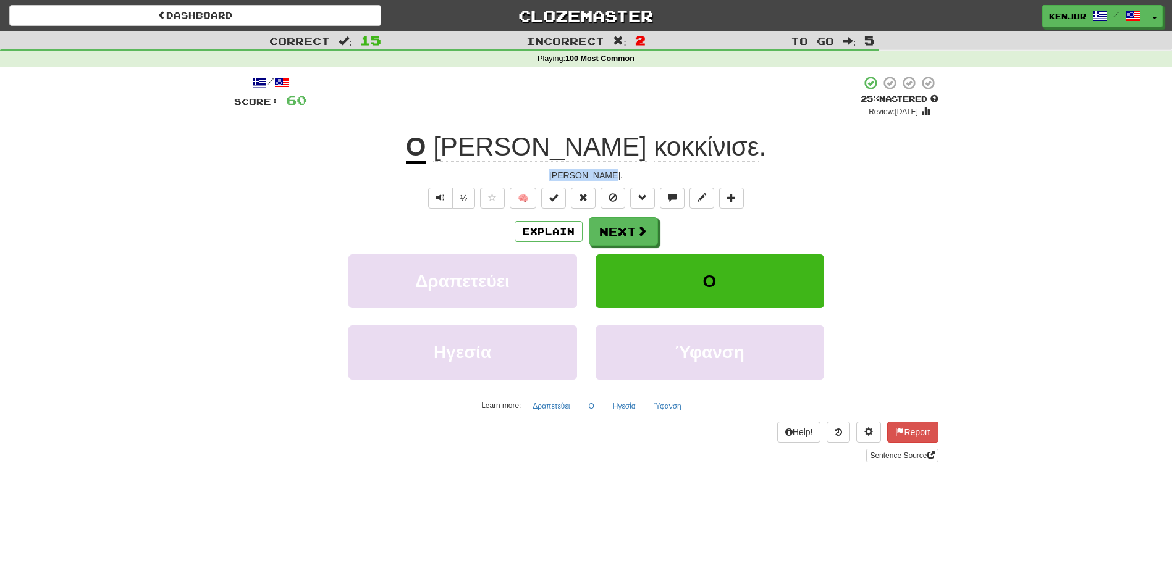
drag, startPoint x: 620, startPoint y: 175, endPoint x: 561, endPoint y: 174, distance: 58.7
click at [561, 174] on div "Tom blushed." at bounding box center [586, 175] width 704 height 12
click at [634, 172] on div "Tom blushed." at bounding box center [586, 175] width 704 height 12
click at [616, 217] on div "Explain Next" at bounding box center [586, 231] width 704 height 28
click at [618, 230] on button "Next" at bounding box center [623, 232] width 69 height 28
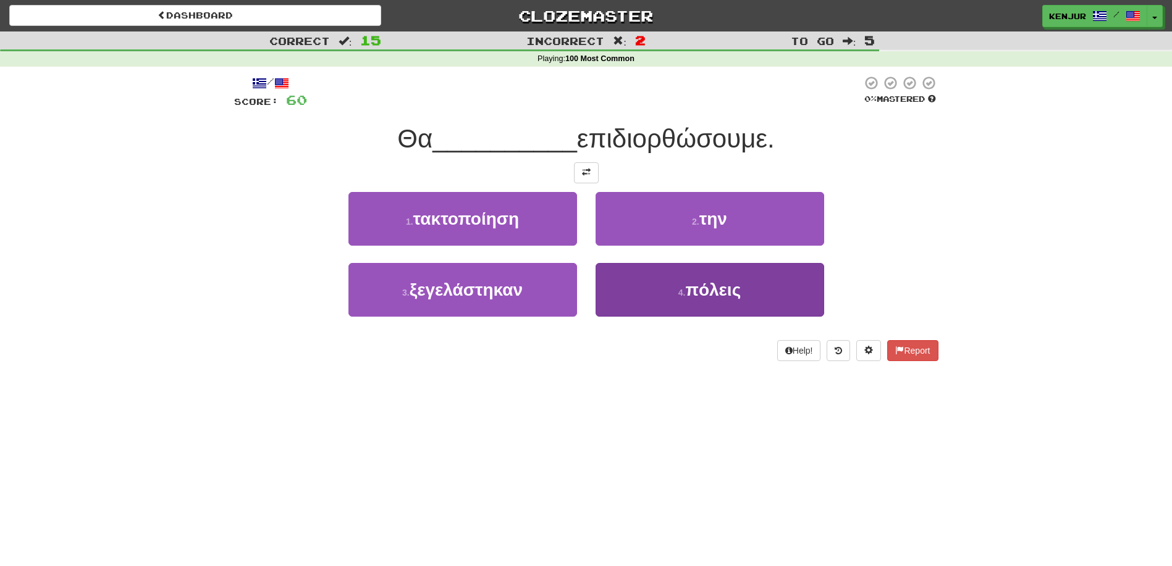
click at [631, 279] on button "4 . πόλεις" at bounding box center [710, 290] width 229 height 54
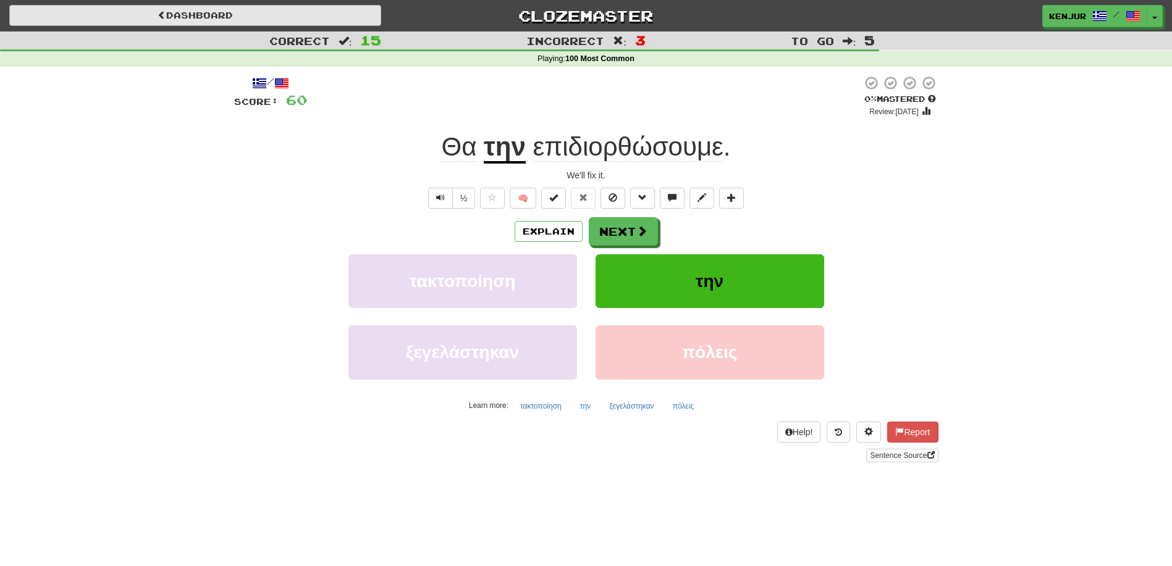
click at [256, 5] on link "Dashboard" at bounding box center [195, 15] width 372 height 21
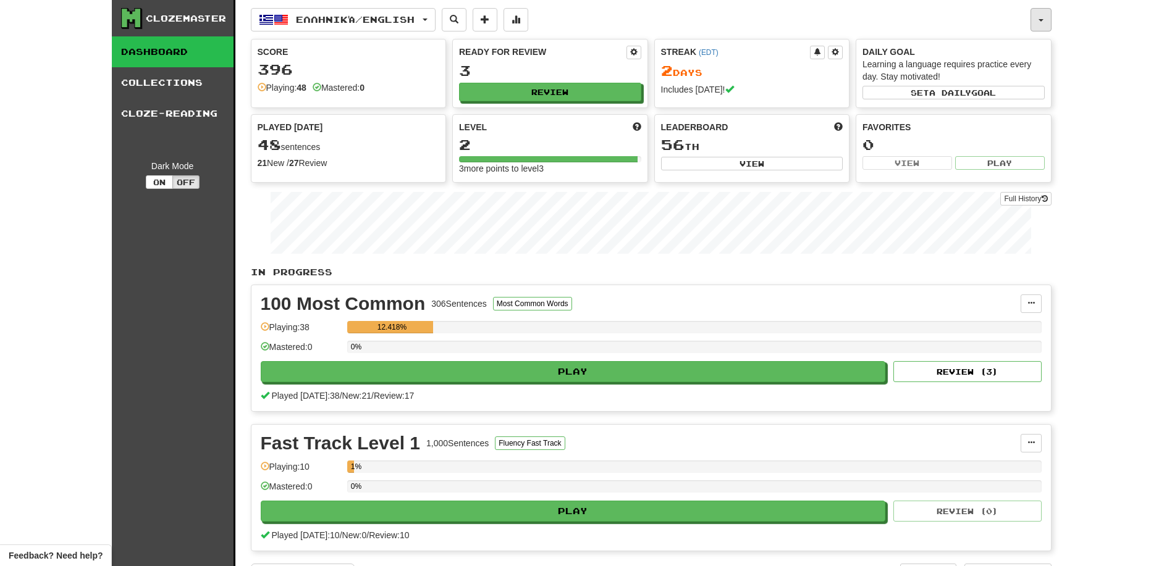
click at [1038, 19] on span "button" at bounding box center [1040, 20] width 5 height 2
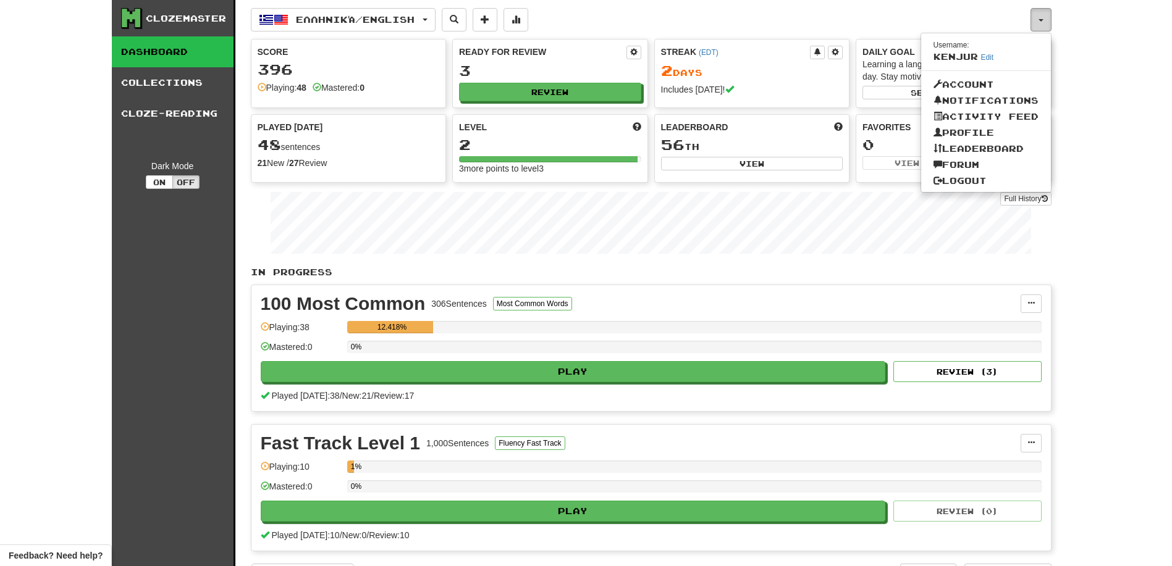
click at [1038, 19] on span "button" at bounding box center [1040, 20] width 5 height 2
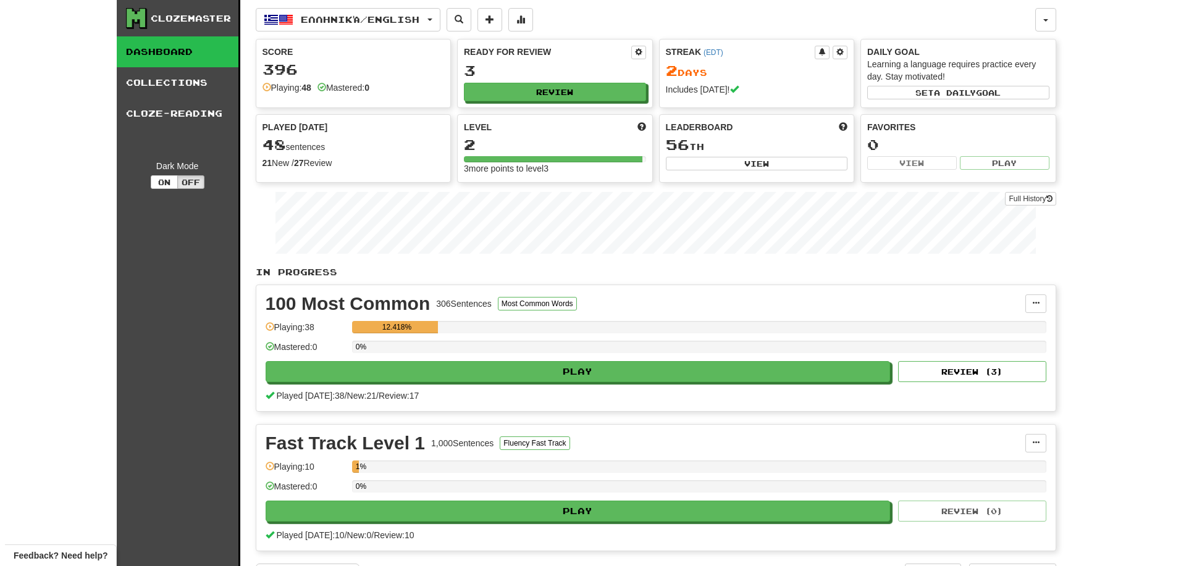
scroll to position [465, 0]
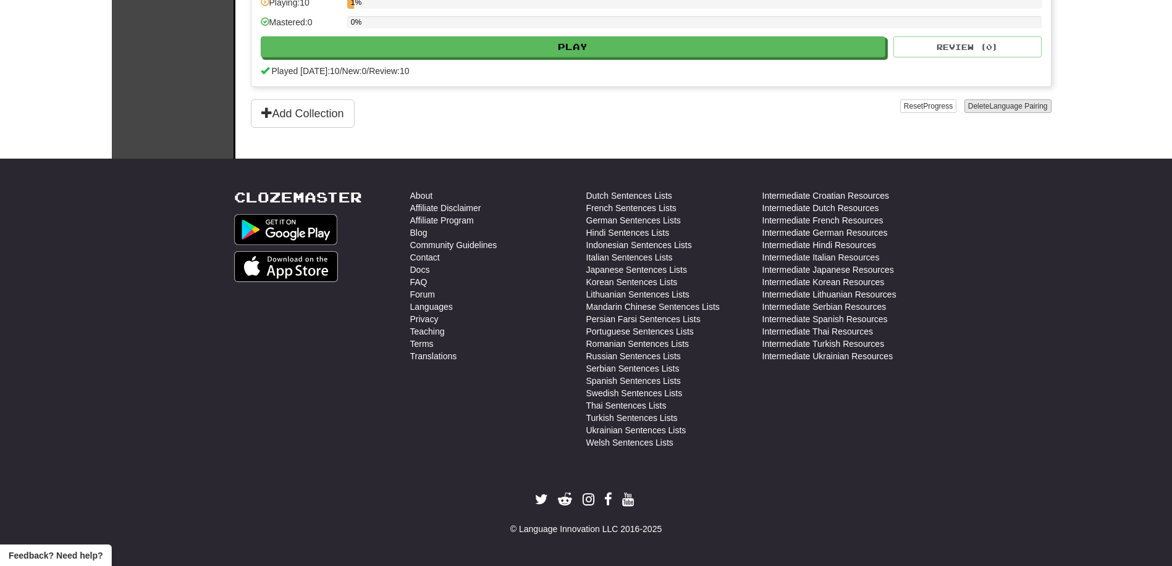
click at [1008, 106] on span "Language Pairing" at bounding box center [1018, 106] width 58 height 9
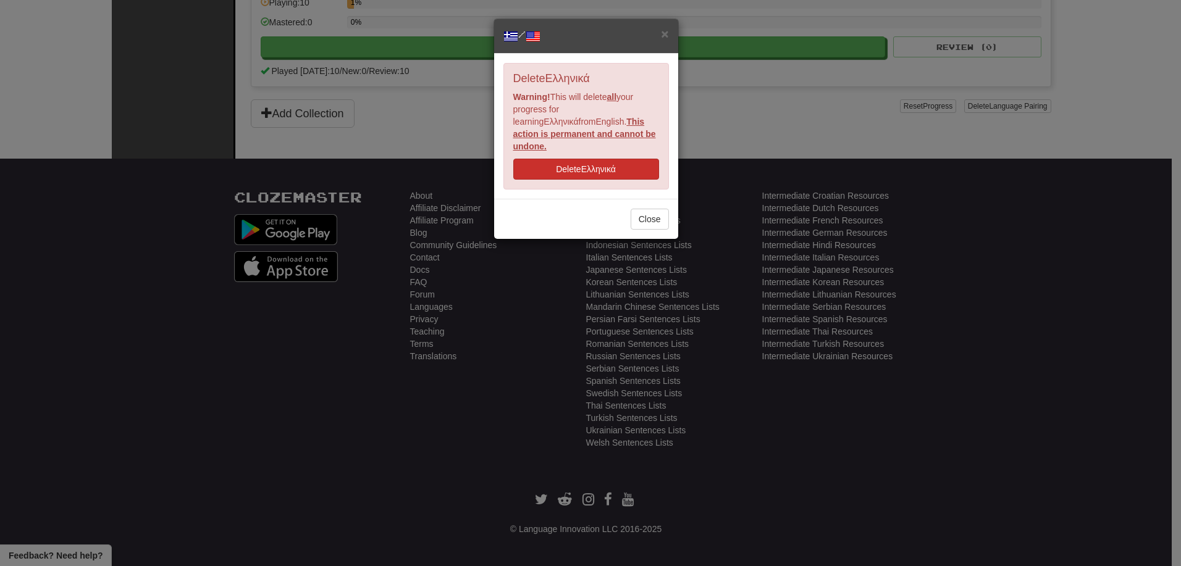
click at [619, 159] on button "Delete Ελληνικά" at bounding box center [586, 169] width 146 height 21
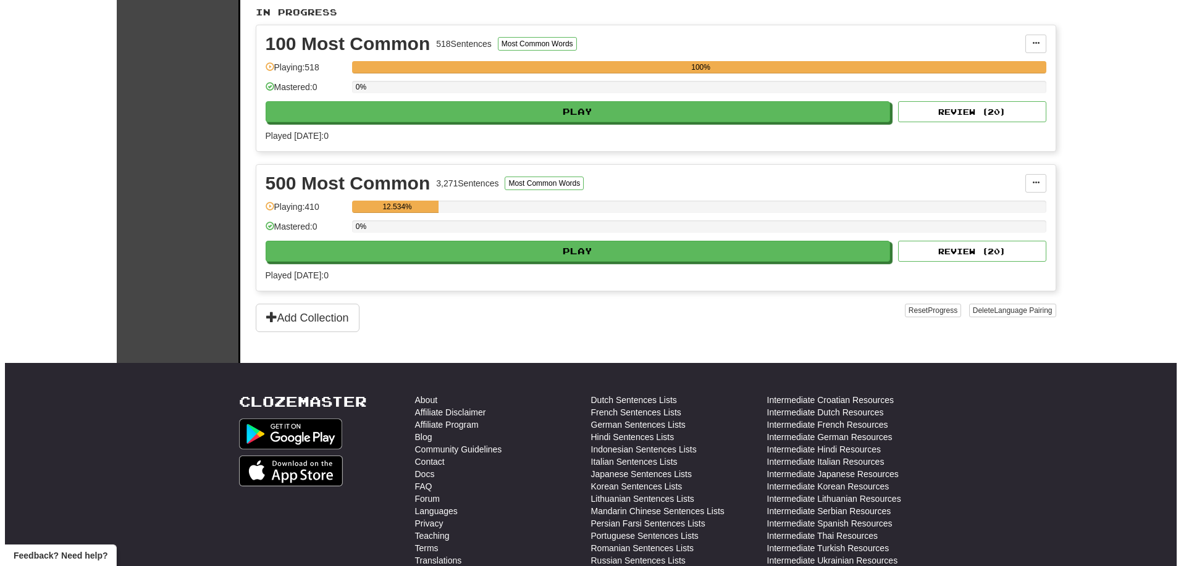
scroll to position [263, 0]
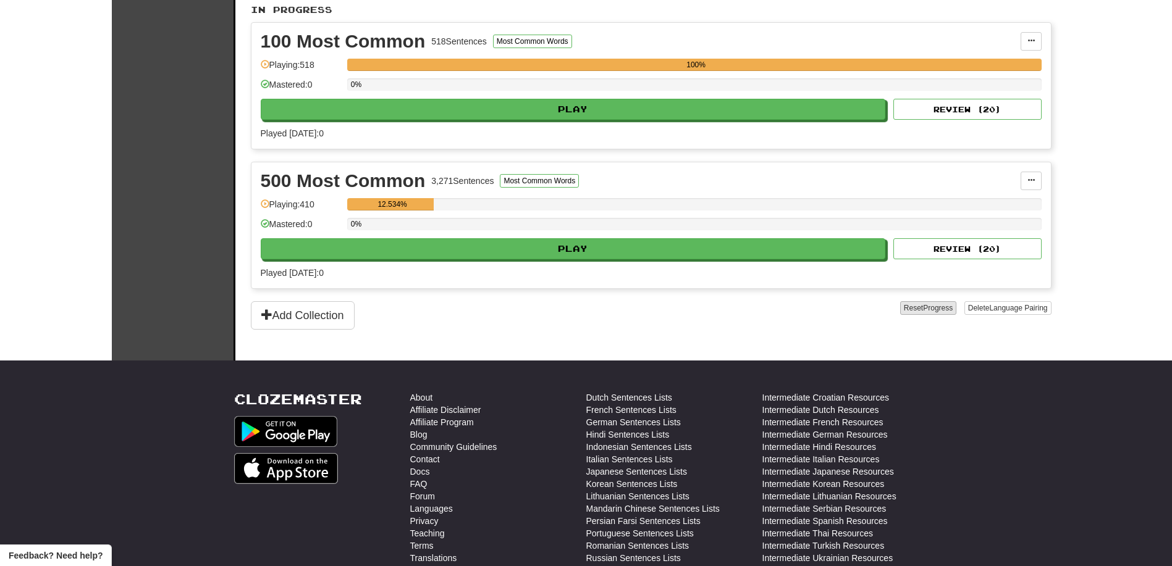
click at [942, 308] on span "Progress" at bounding box center [938, 308] width 30 height 9
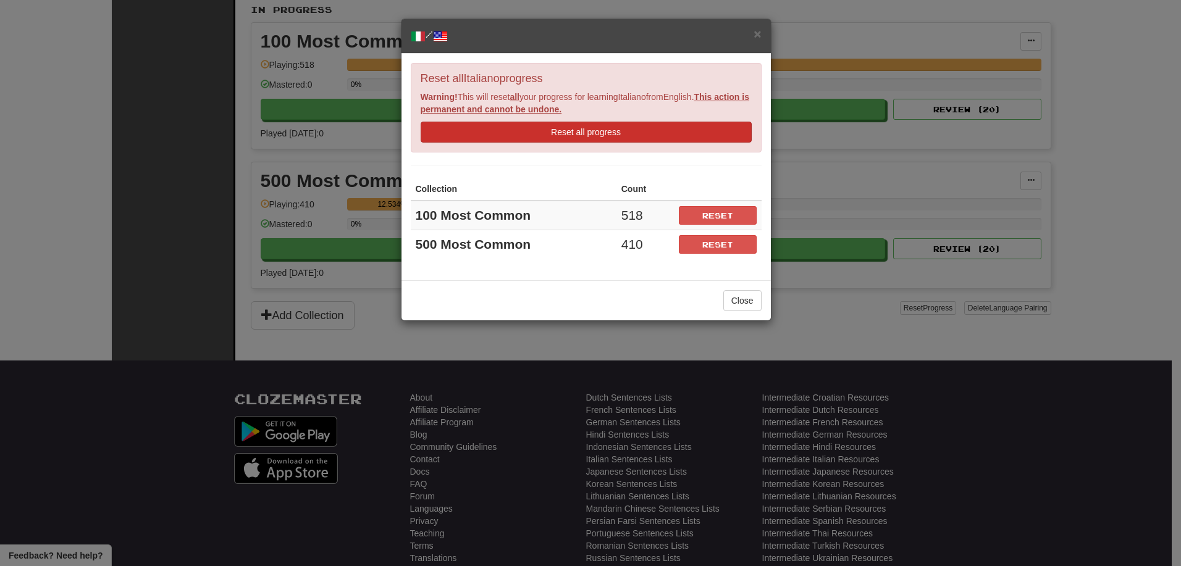
click at [666, 131] on button "Reset all progress" at bounding box center [586, 132] width 331 height 21
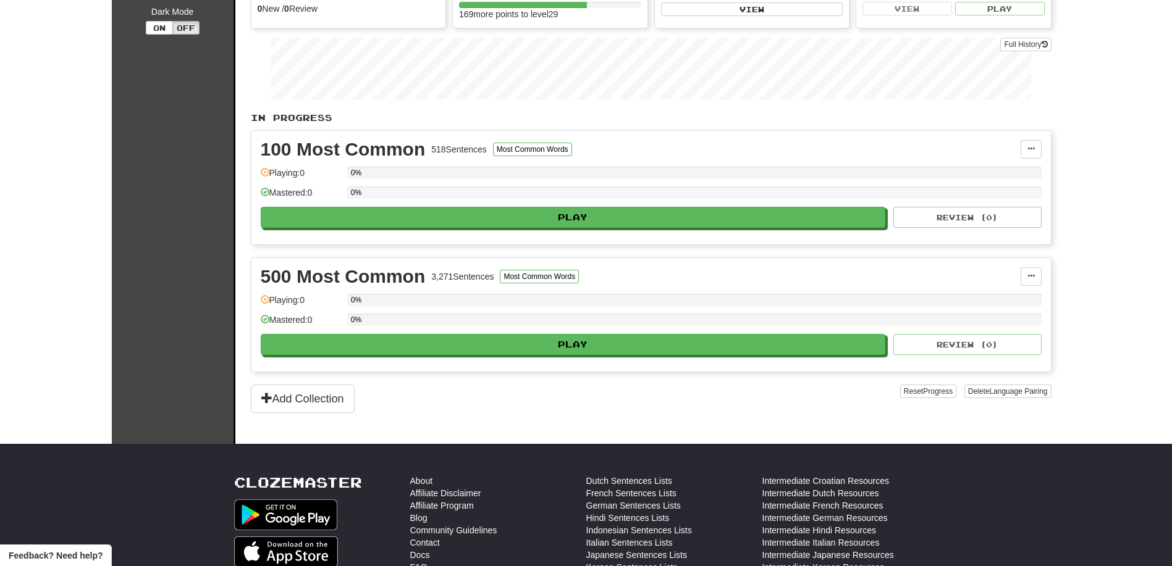
scroll to position [98, 0]
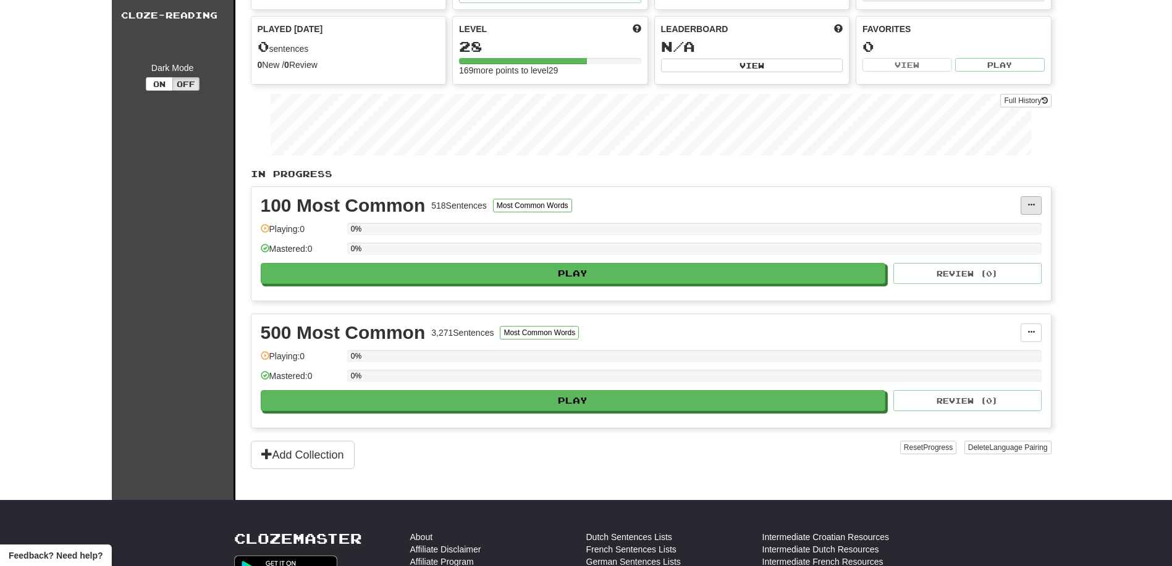
click at [1033, 205] on span at bounding box center [1030, 204] width 7 height 7
click at [1017, 253] on span "Unpin from Dashboard" at bounding box center [984, 256] width 87 height 10
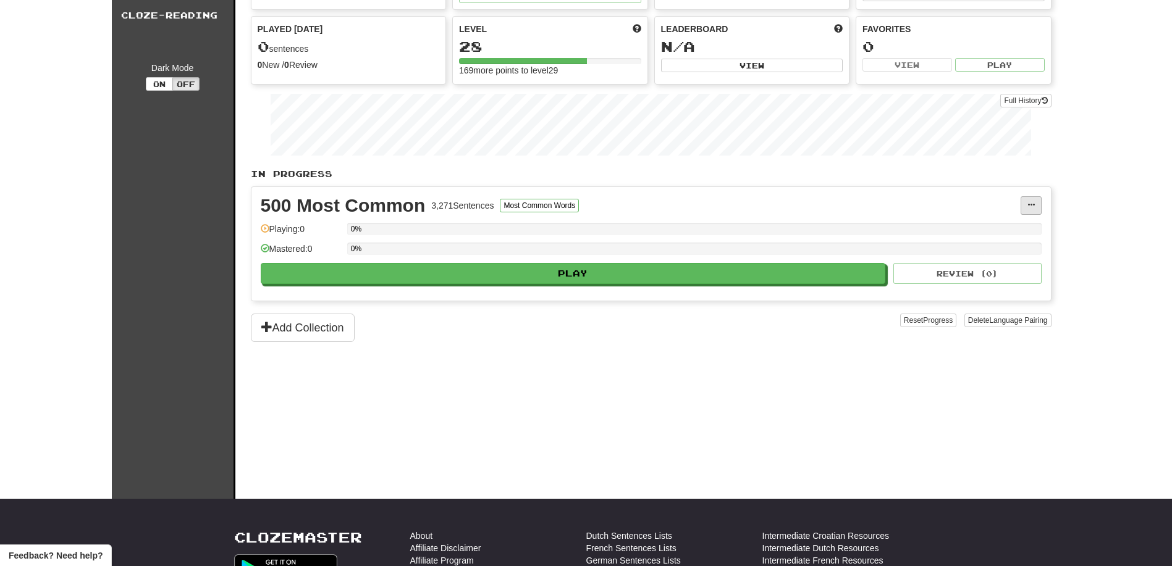
click at [1030, 208] on span at bounding box center [1030, 204] width 7 height 7
click at [1022, 258] on span "Unpin from Dashboard" at bounding box center [984, 256] width 87 height 10
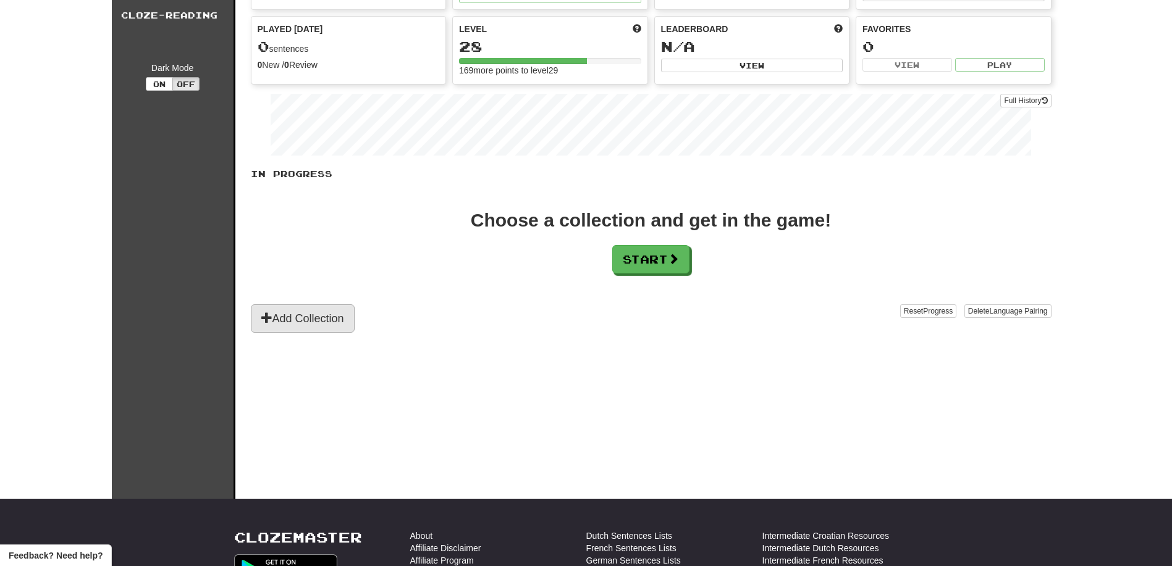
click at [323, 310] on button "Add Collection" at bounding box center [303, 319] width 104 height 28
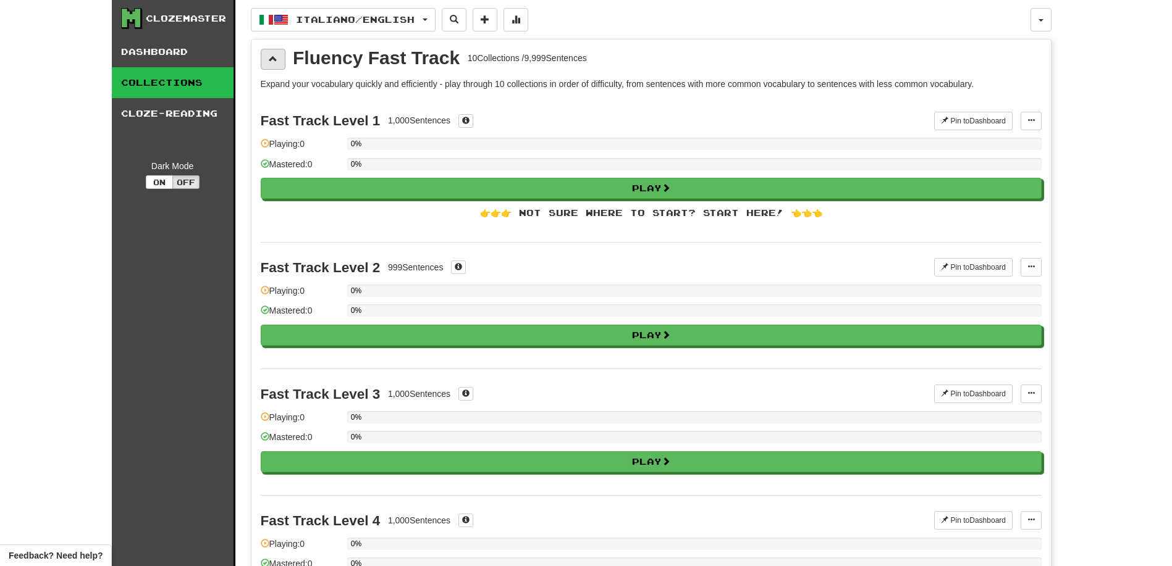
click at [271, 53] on button at bounding box center [273, 59] width 25 height 21
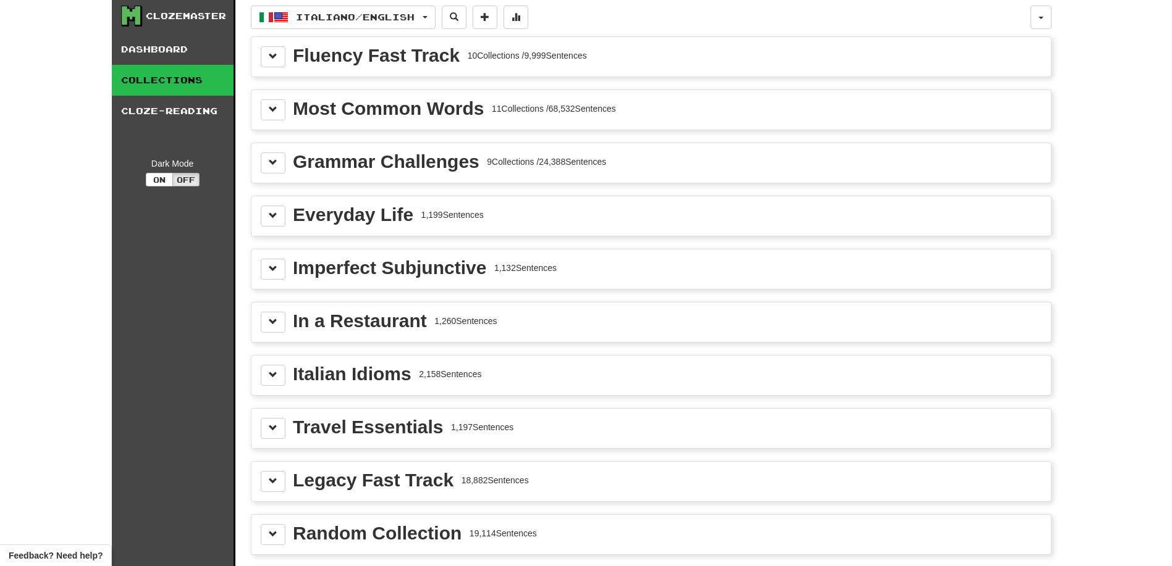
scroll to position [5, 0]
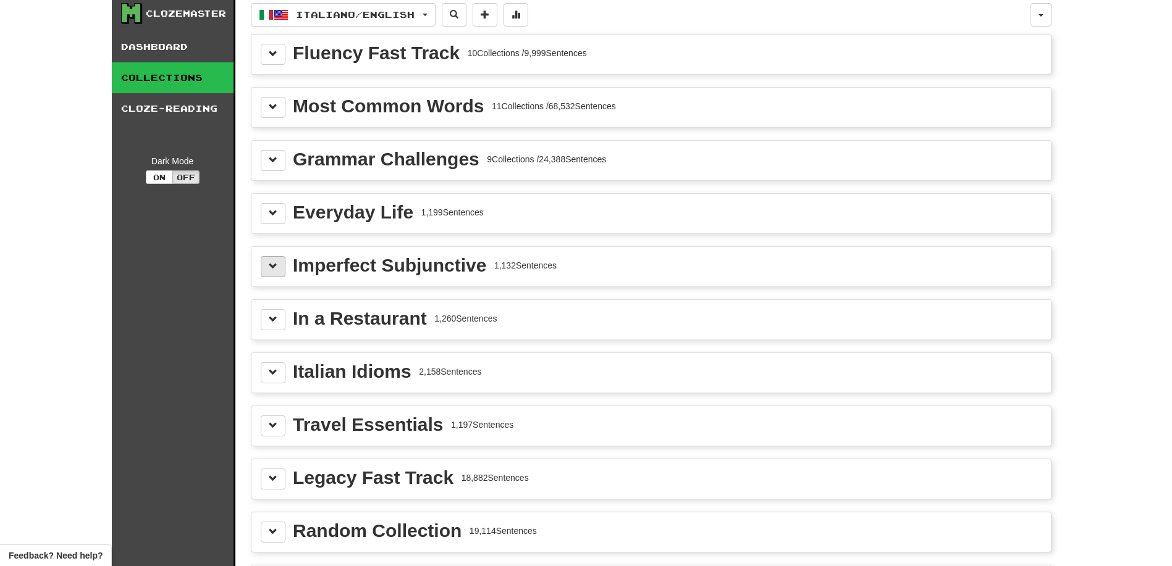
click at [269, 263] on span at bounding box center [273, 266] width 9 height 9
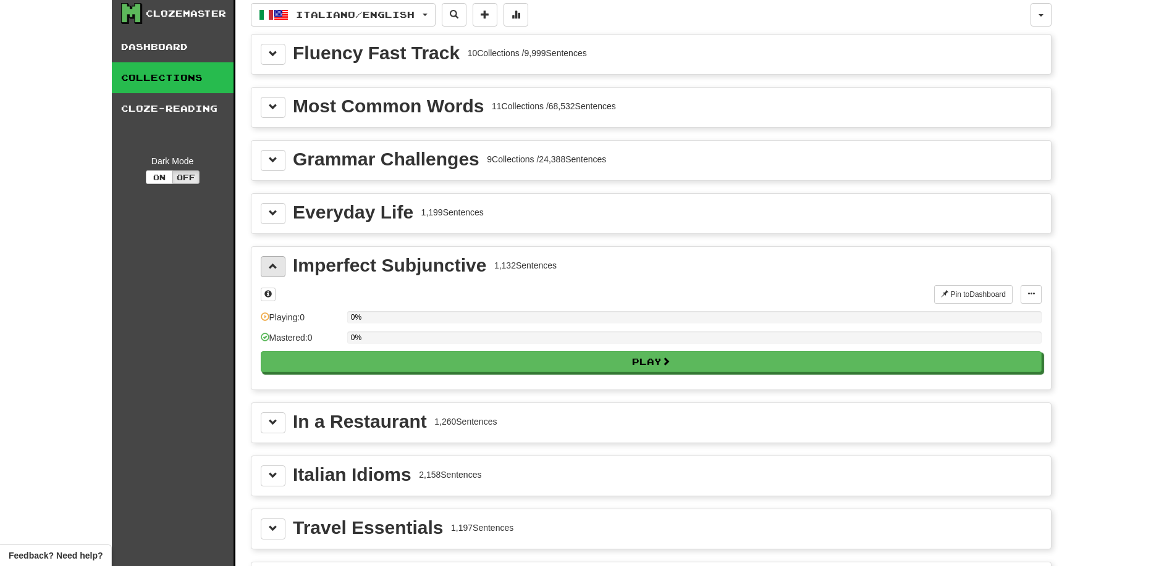
click at [269, 263] on span at bounding box center [273, 266] width 9 height 9
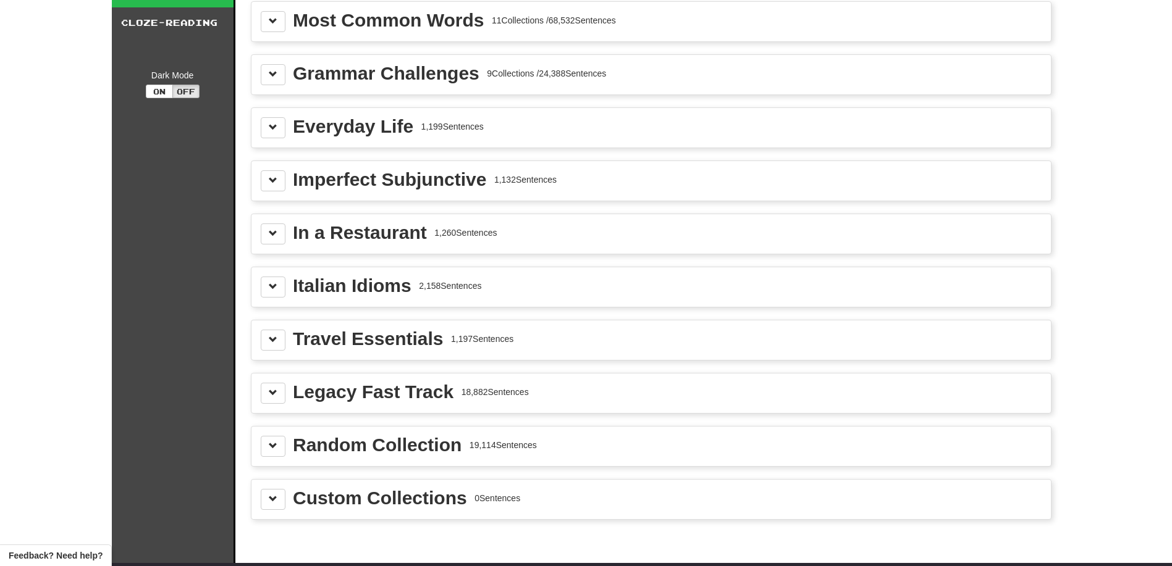
scroll to position [0, 0]
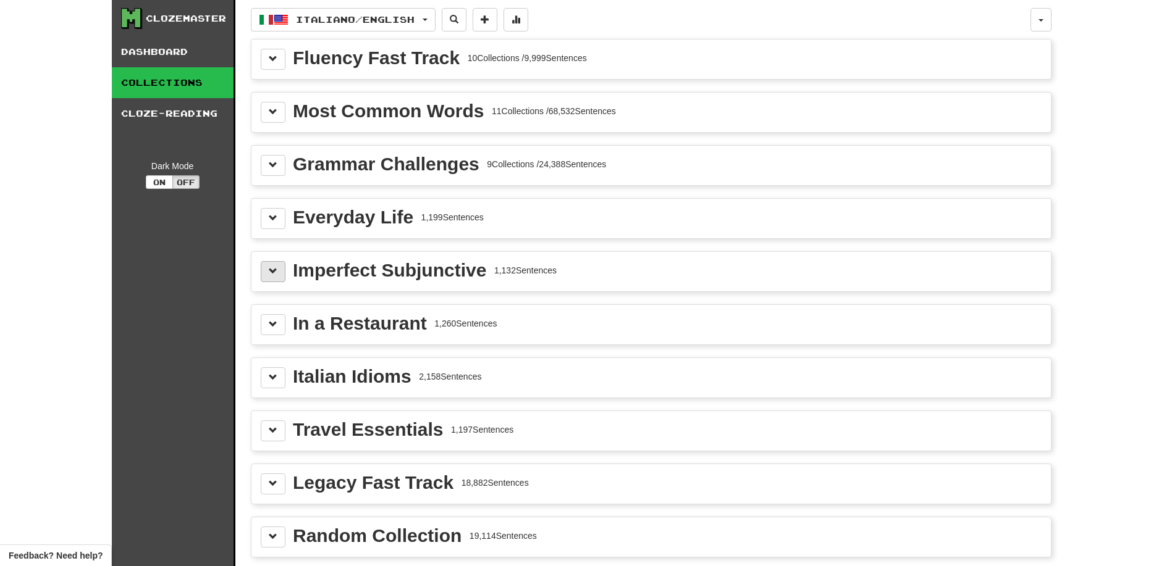
click at [274, 272] on span at bounding box center [273, 271] width 9 height 9
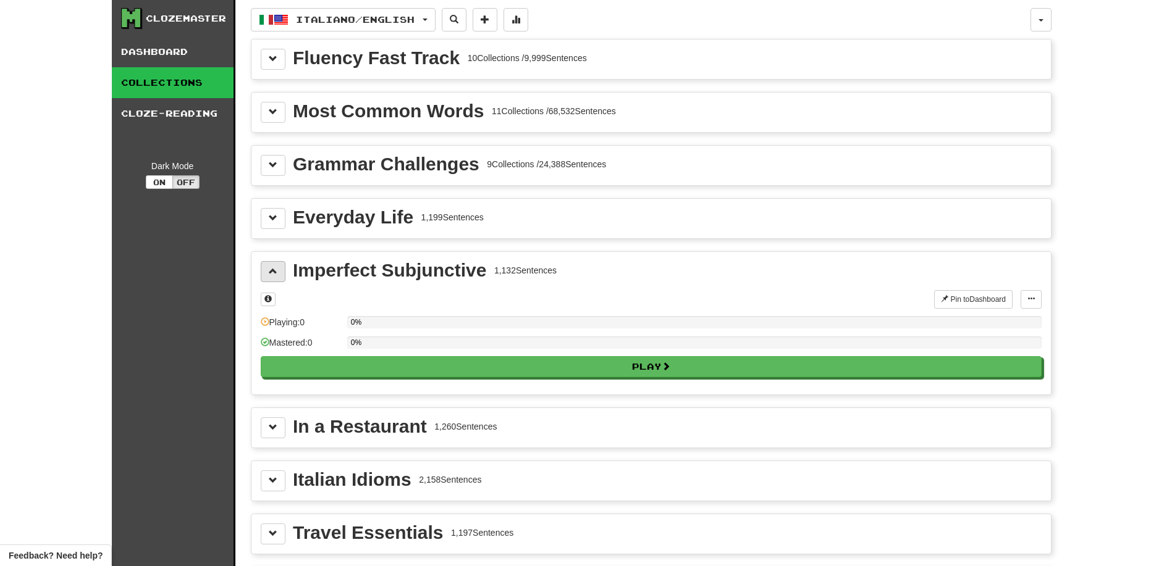
click at [274, 272] on span at bounding box center [273, 271] width 9 height 9
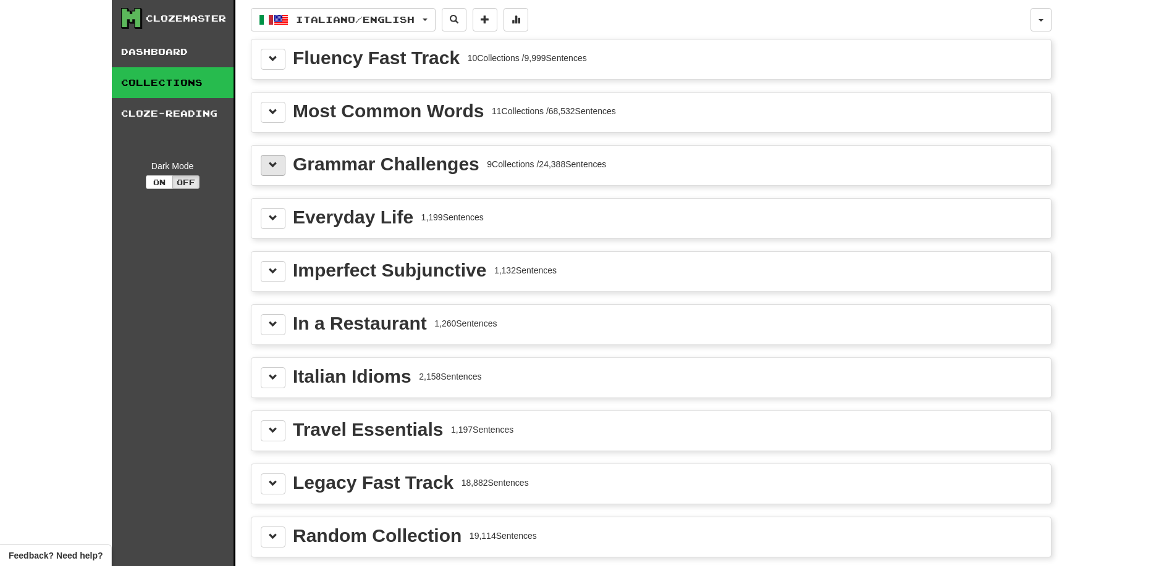
click at [269, 166] on span at bounding box center [273, 165] width 9 height 9
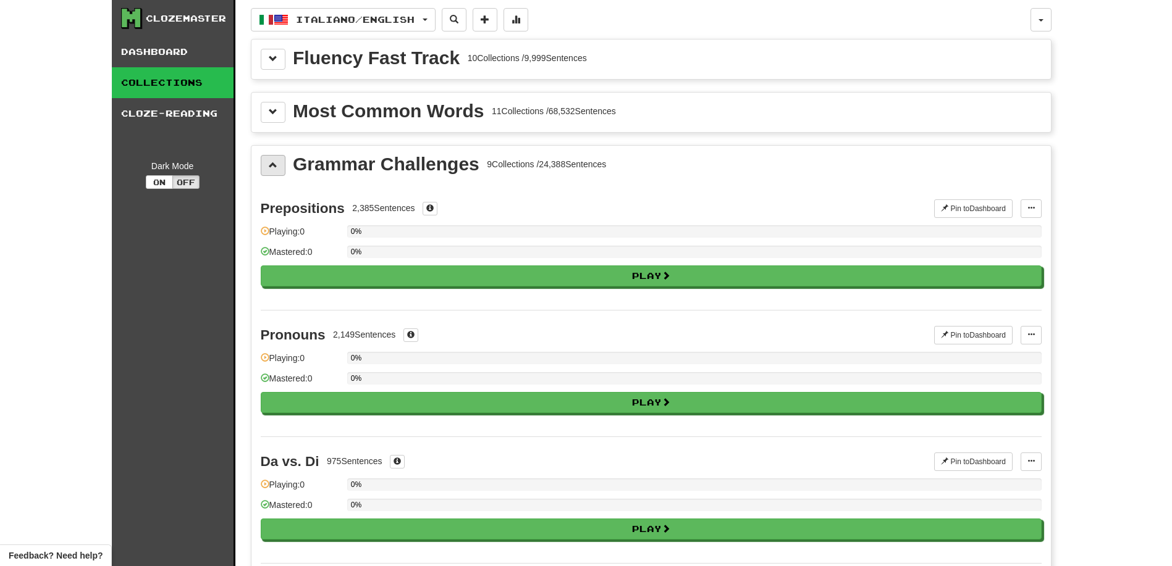
click at [271, 171] on button at bounding box center [273, 165] width 25 height 21
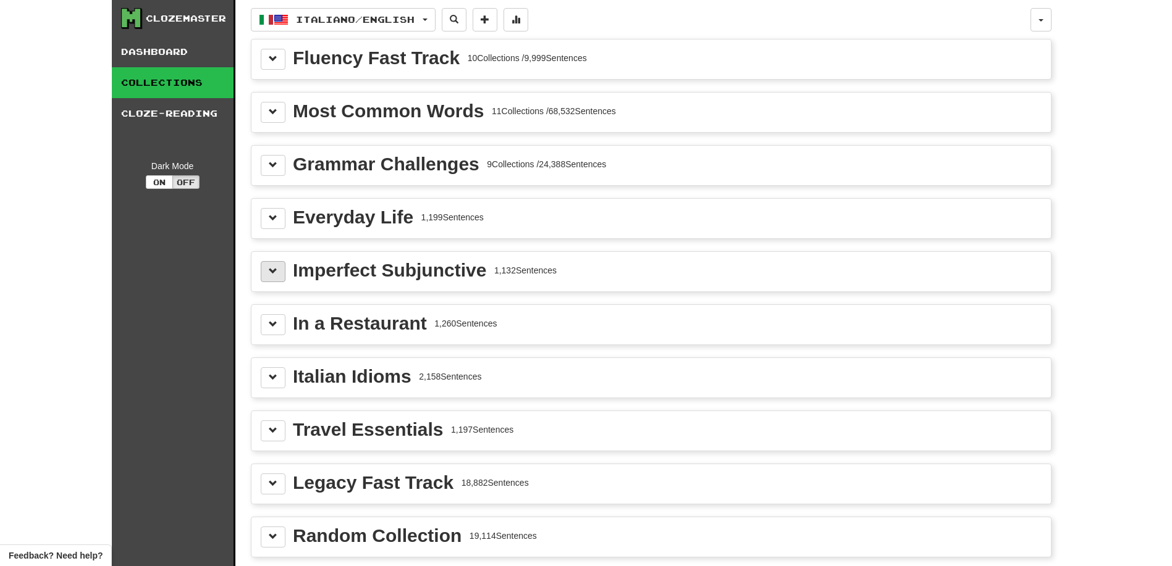
click at [275, 269] on span at bounding box center [273, 271] width 9 height 9
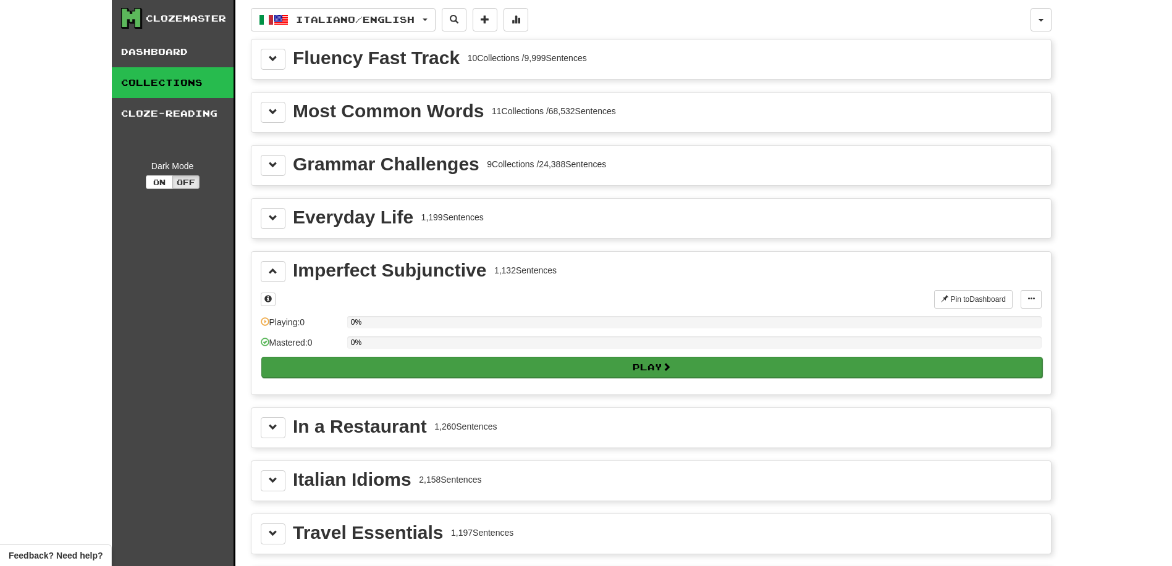
click at [366, 359] on button "Play" at bounding box center [651, 367] width 781 height 21
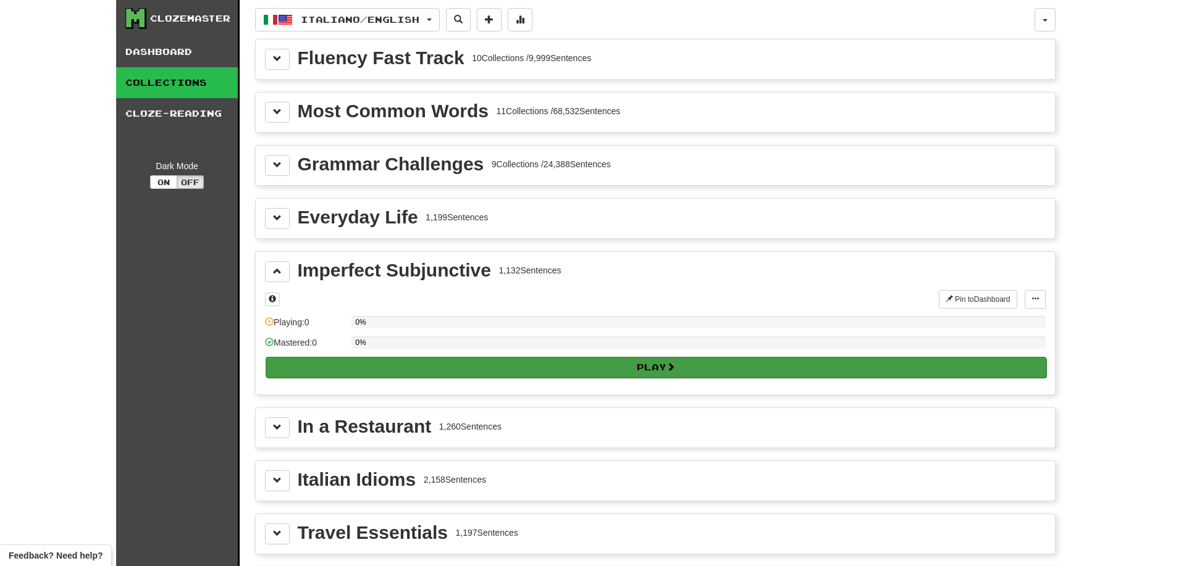
select select "**"
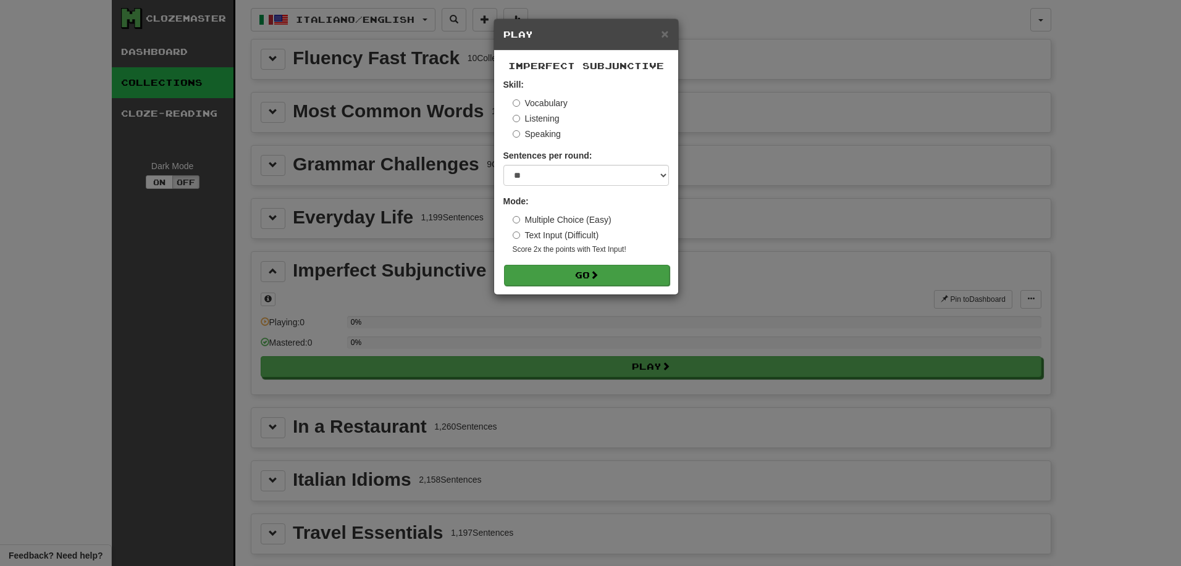
click at [539, 273] on button "Go" at bounding box center [587, 275] width 166 height 21
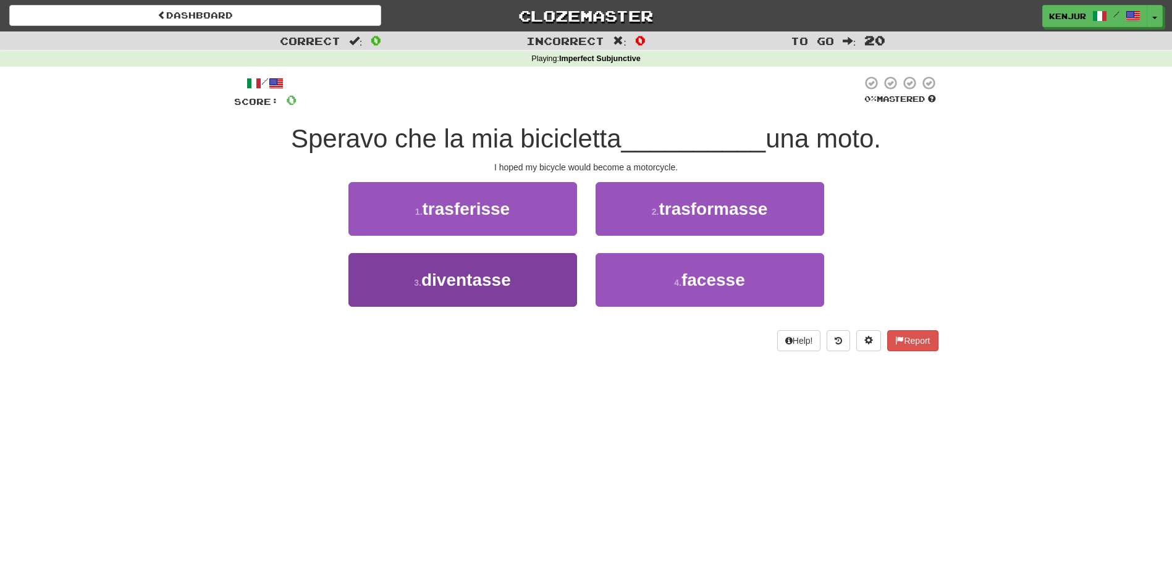
click at [508, 275] on span "diventasse" at bounding box center [466, 280] width 90 height 19
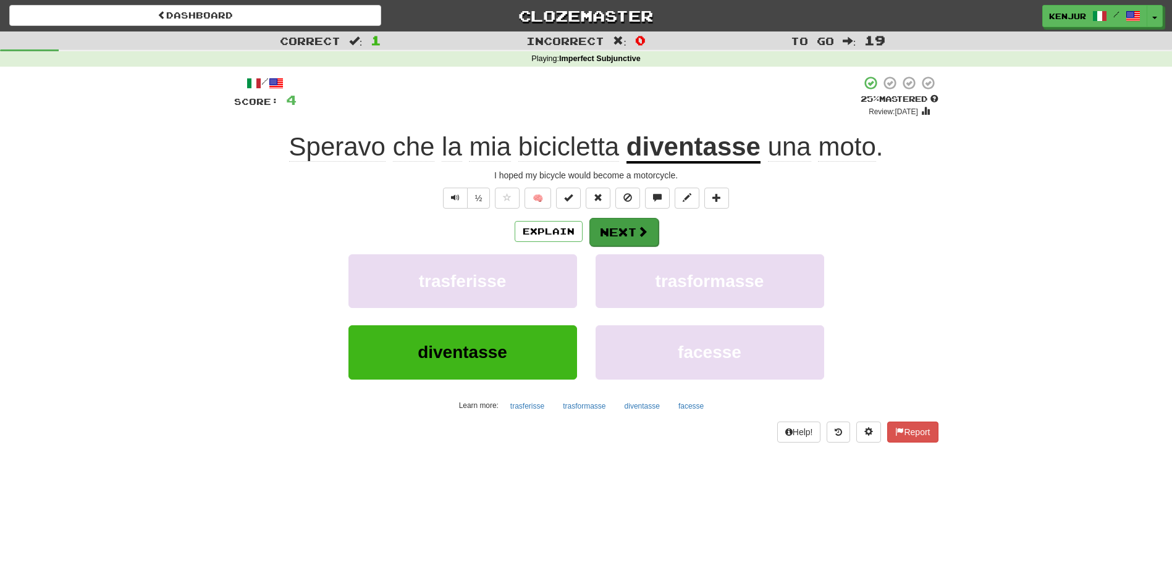
click at [608, 232] on button "Next" at bounding box center [623, 232] width 69 height 28
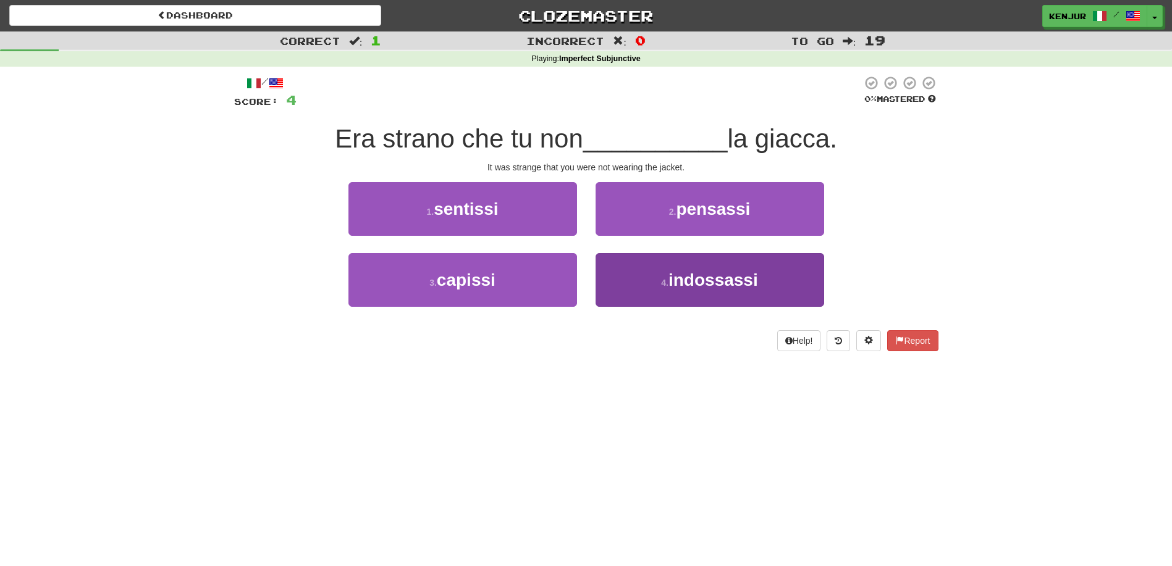
click at [624, 271] on button "4 . [GEOGRAPHIC_DATA]" at bounding box center [710, 280] width 229 height 54
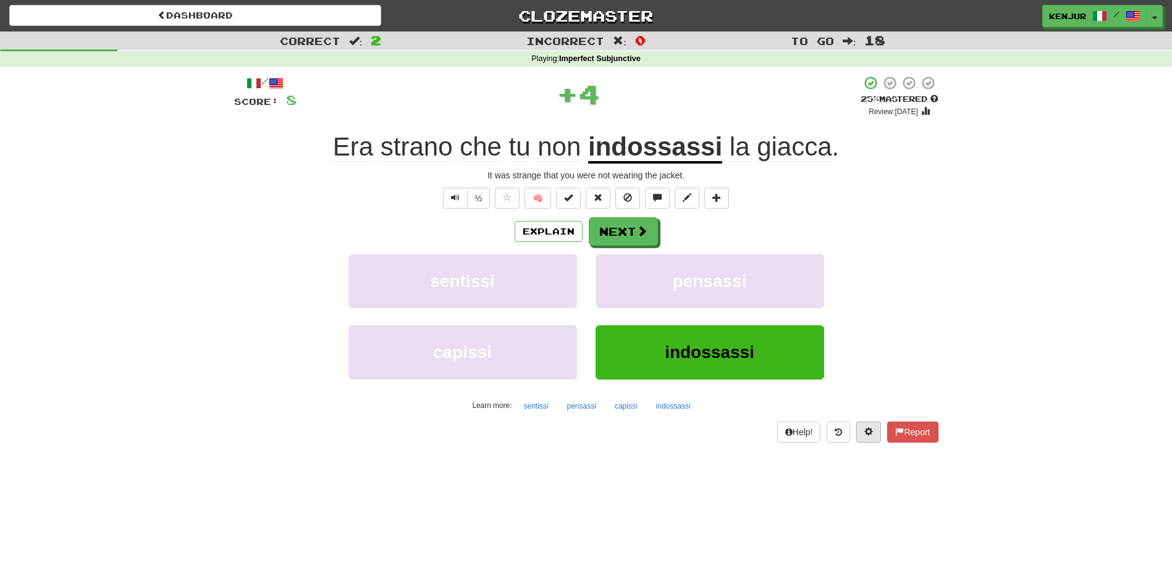
click at [865, 431] on span at bounding box center [868, 431] width 9 height 9
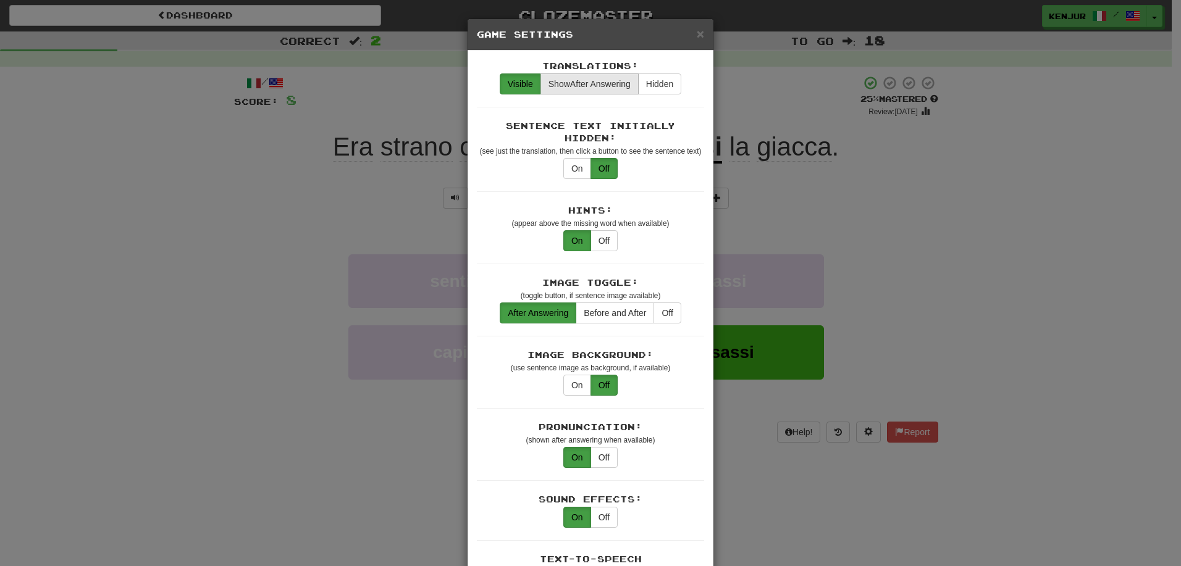
click at [578, 85] on span "Show After Answering" at bounding box center [590, 84] width 82 height 10
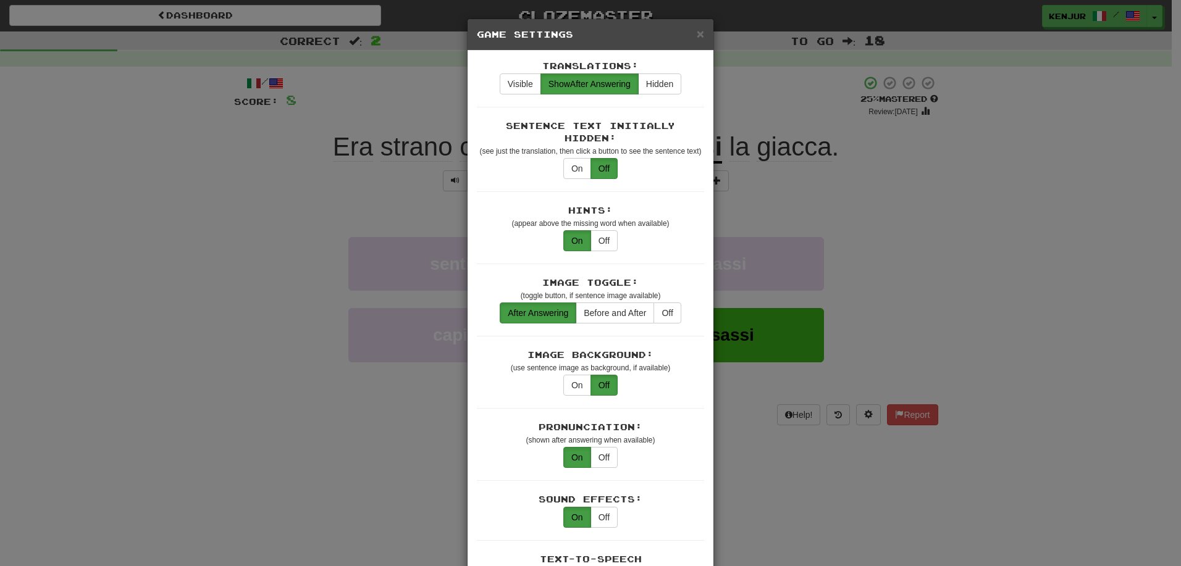
click at [1012, 227] on div "× Game Settings Translations: Visible Show After Answering Hidden Sentence Text…" at bounding box center [590, 283] width 1181 height 566
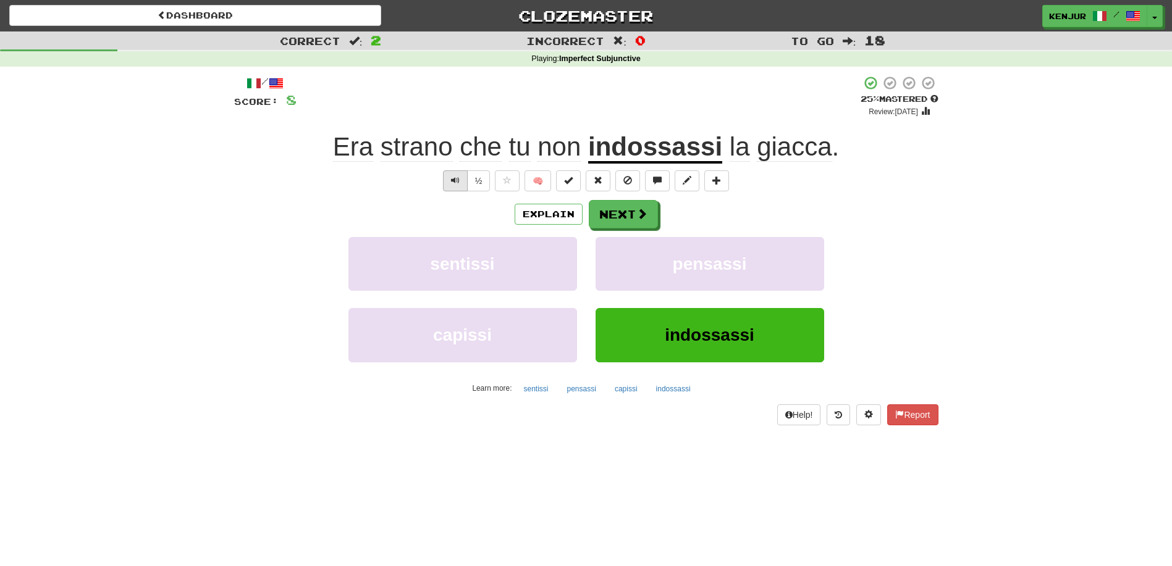
click at [454, 179] on span "Text-to-speech controls" at bounding box center [455, 180] width 9 height 9
click at [612, 213] on button "Next" at bounding box center [623, 215] width 69 height 28
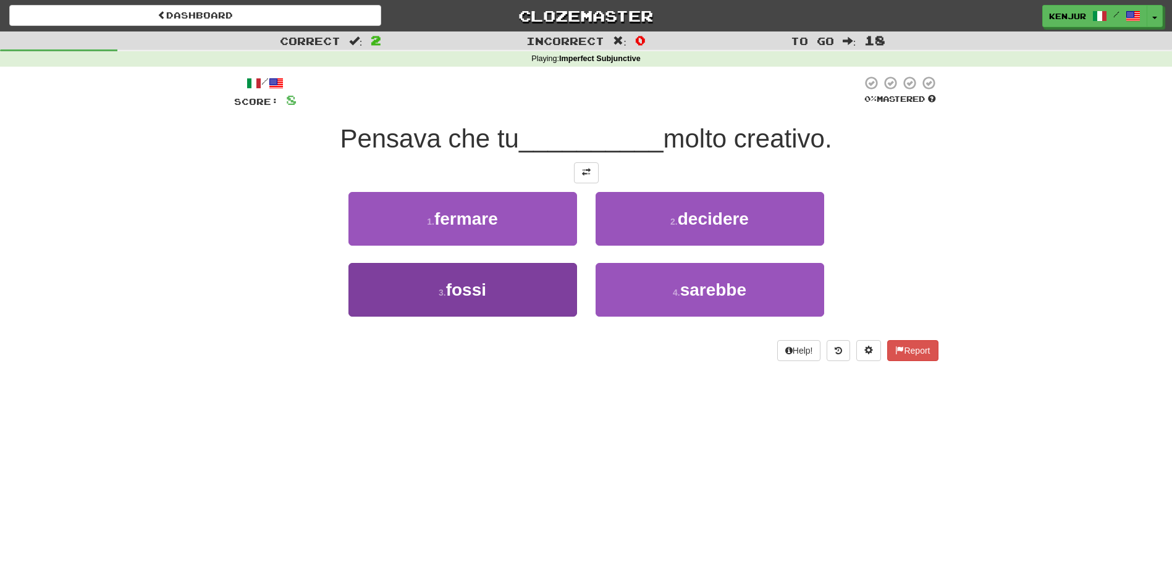
click at [531, 287] on button "3 . [GEOGRAPHIC_DATA]" at bounding box center [462, 290] width 229 height 54
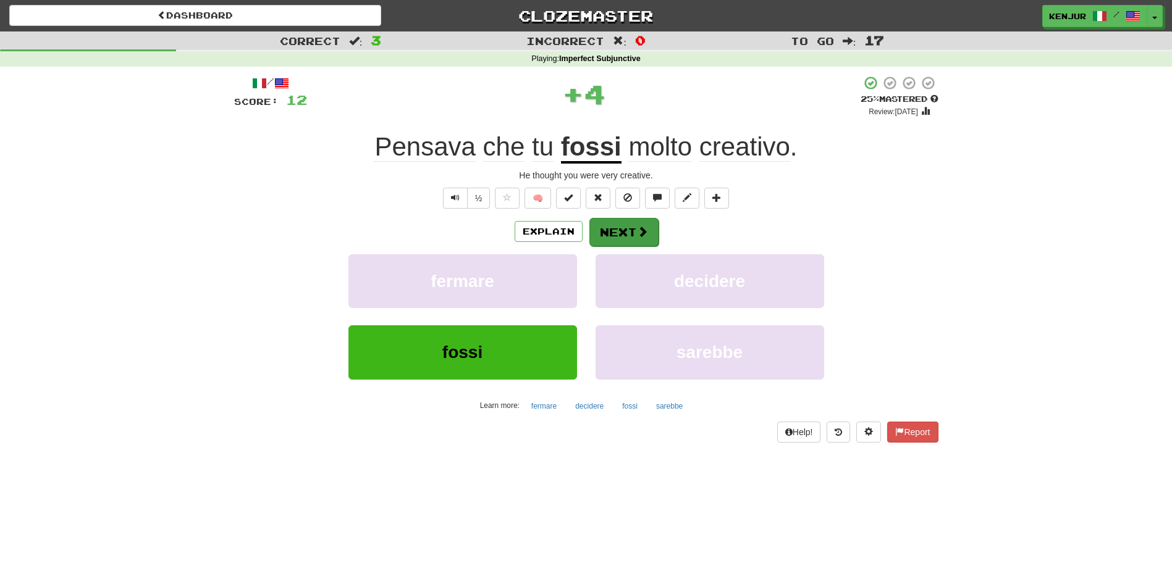
click at [604, 221] on button "Next" at bounding box center [623, 232] width 69 height 28
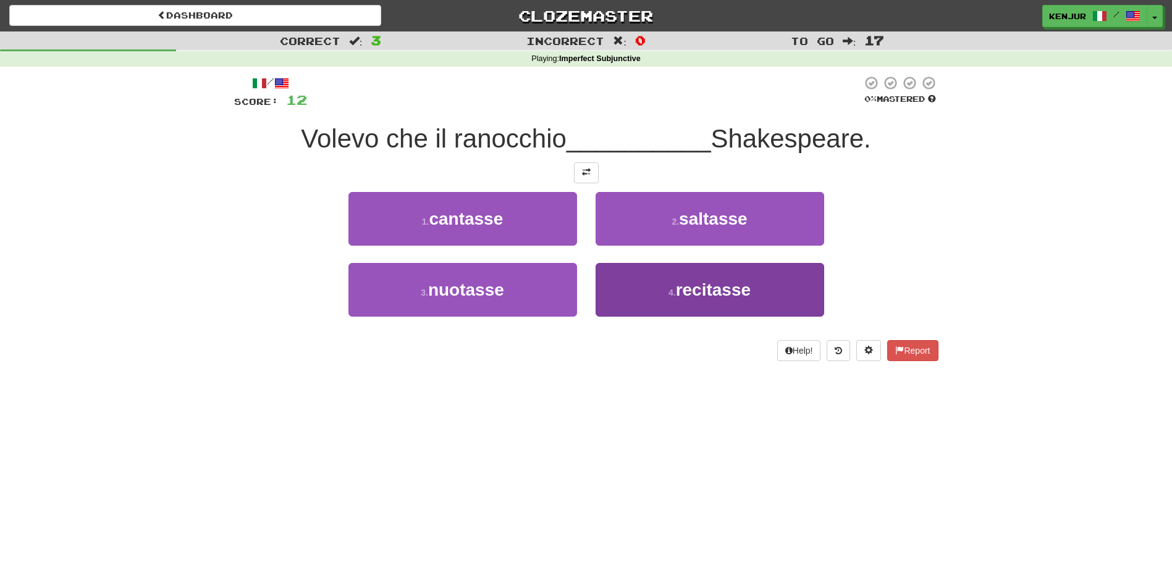
click at [632, 291] on button "4 . recitasse" at bounding box center [710, 290] width 229 height 54
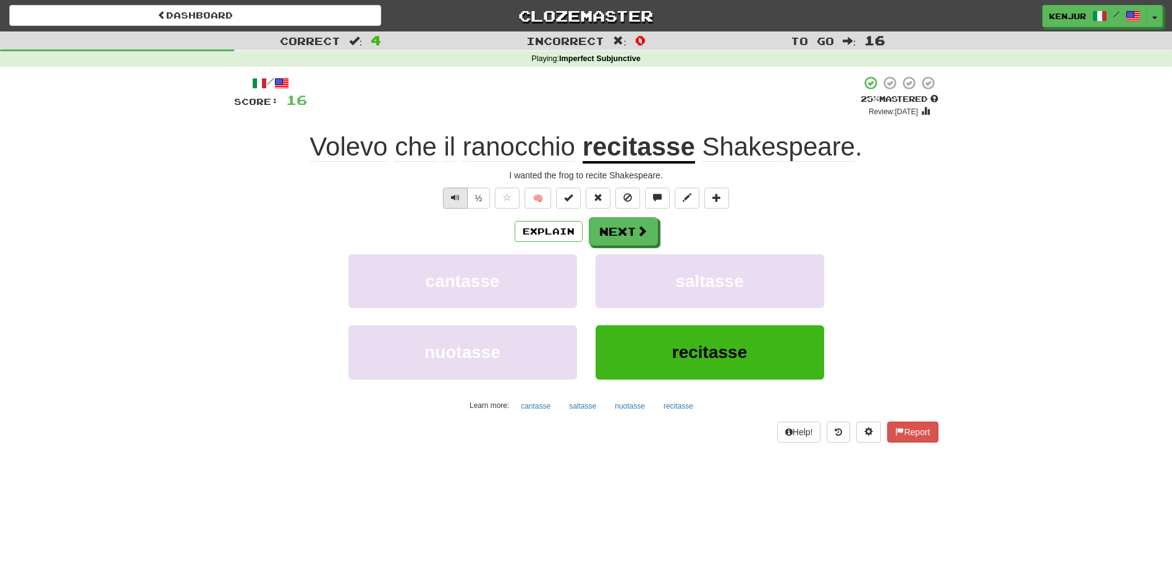
click at [444, 193] on button "Text-to-speech controls" at bounding box center [455, 198] width 25 height 21
click at [607, 229] on button "Next" at bounding box center [623, 232] width 69 height 28
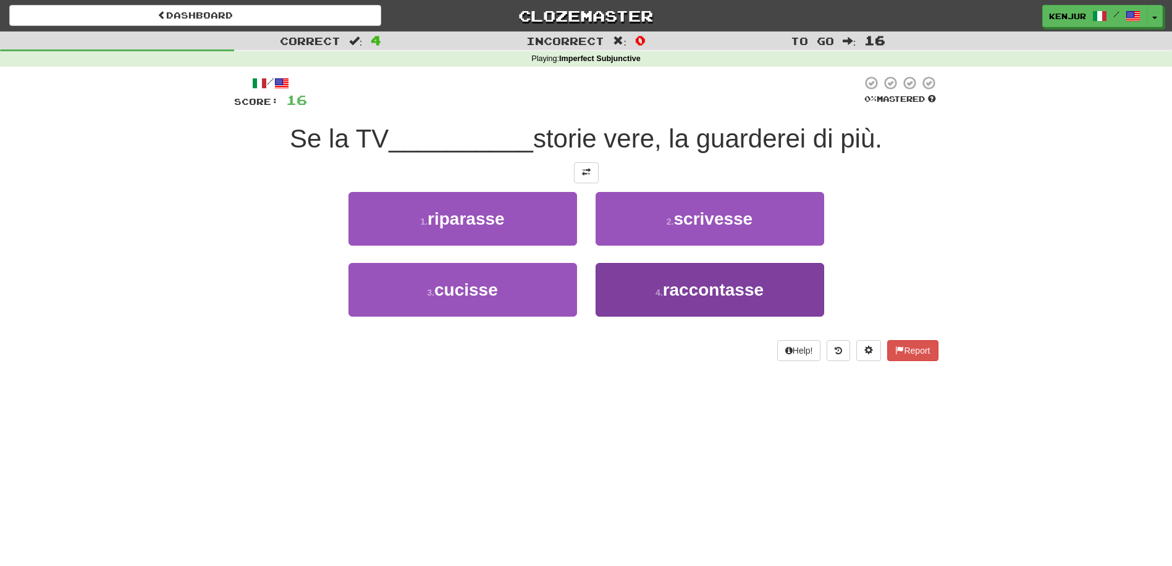
click at [639, 286] on button "4 . raccontasse" at bounding box center [710, 290] width 229 height 54
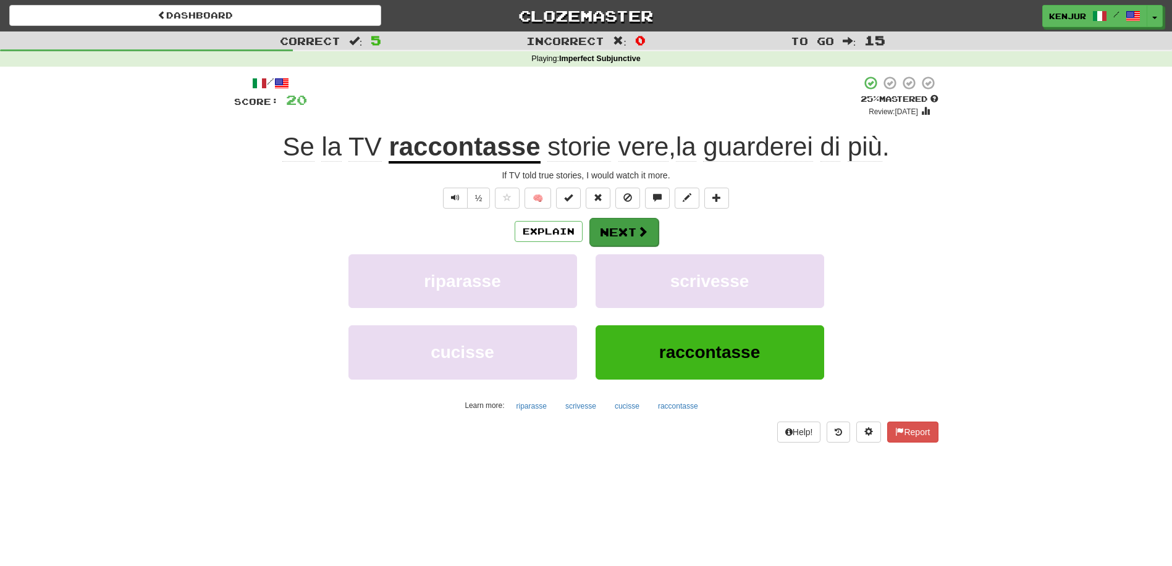
click at [608, 221] on button "Next" at bounding box center [623, 232] width 69 height 28
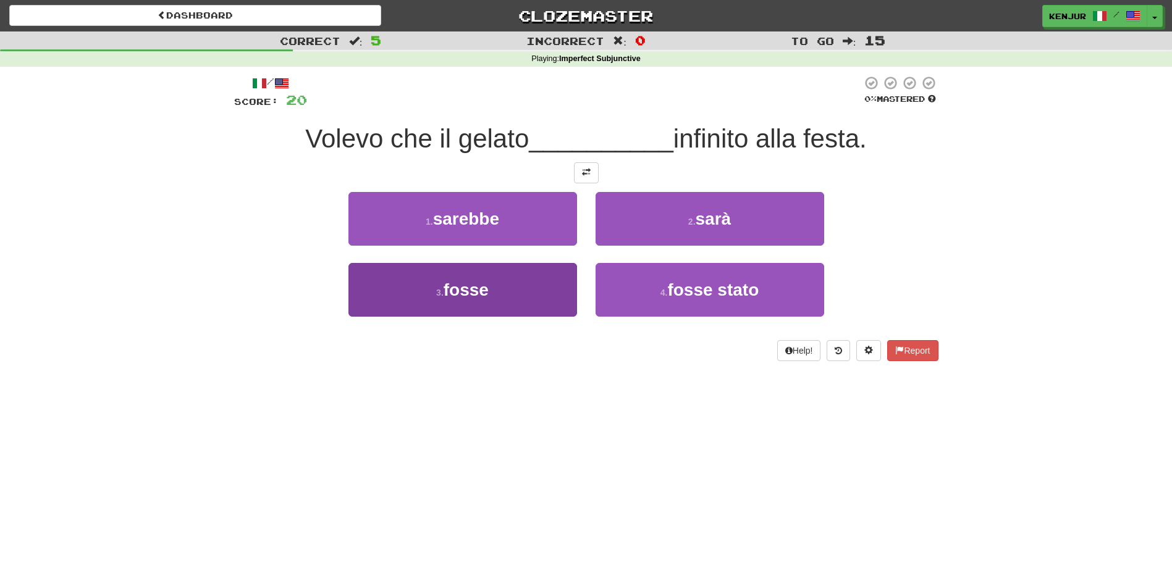
click at [551, 285] on button "3 . fosse" at bounding box center [462, 290] width 229 height 54
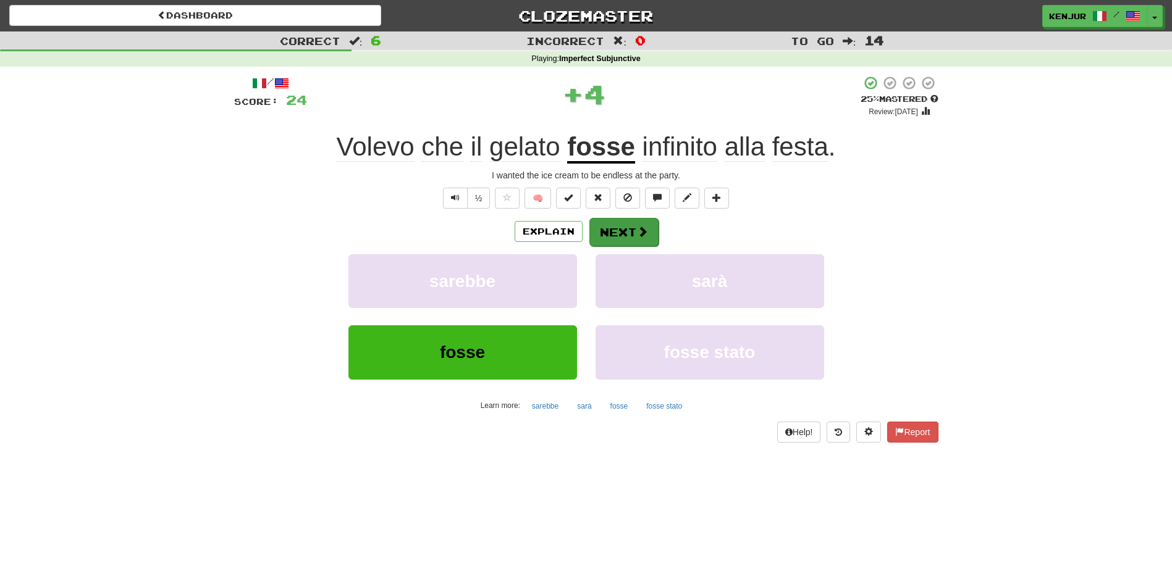
click at [612, 229] on button "Next" at bounding box center [623, 232] width 69 height 28
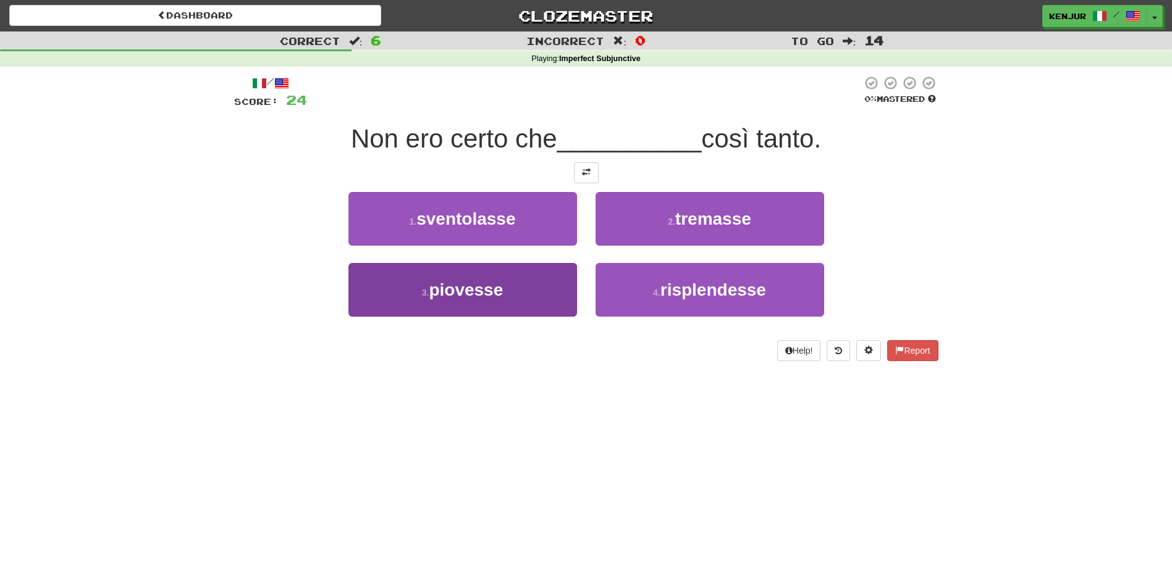
click at [562, 284] on button "3 . piovesse" at bounding box center [462, 290] width 229 height 54
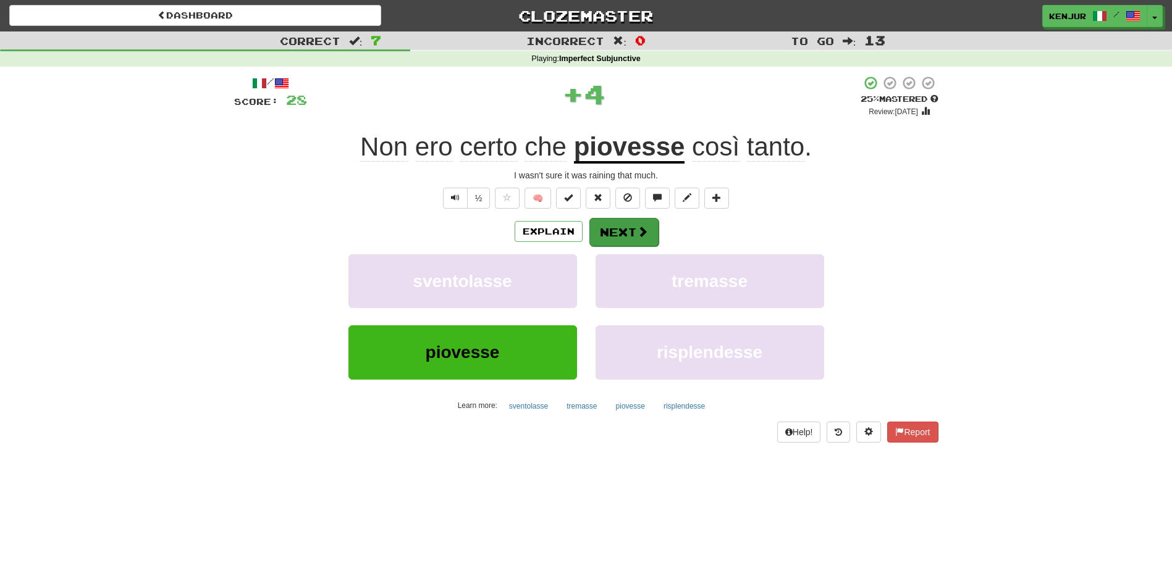
click at [625, 226] on button "Next" at bounding box center [623, 232] width 69 height 28
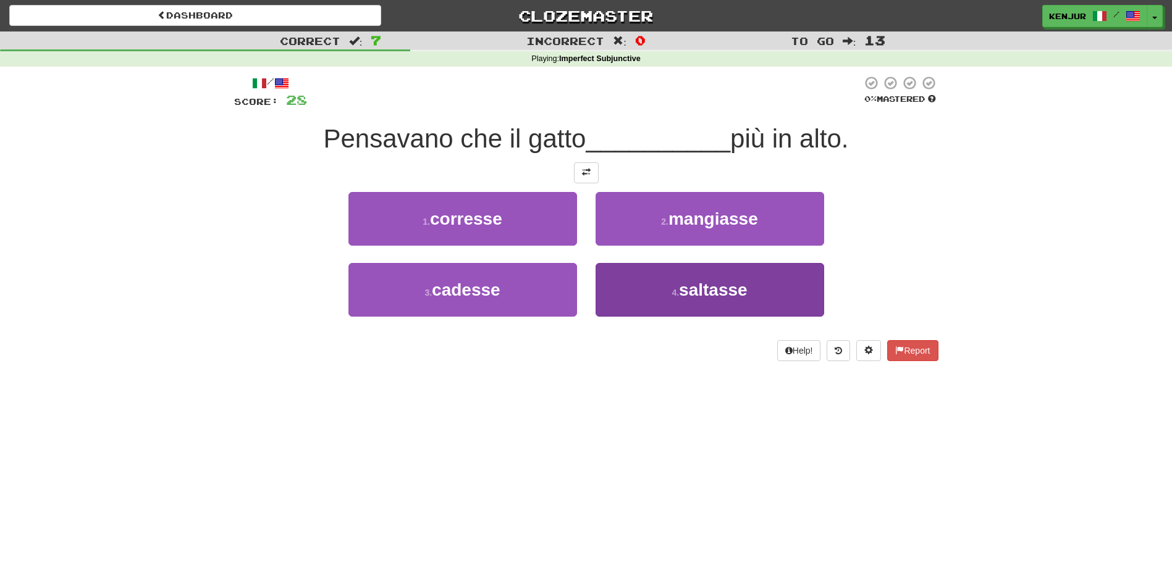
click at [626, 292] on button "4 . [GEOGRAPHIC_DATA]" at bounding box center [710, 290] width 229 height 54
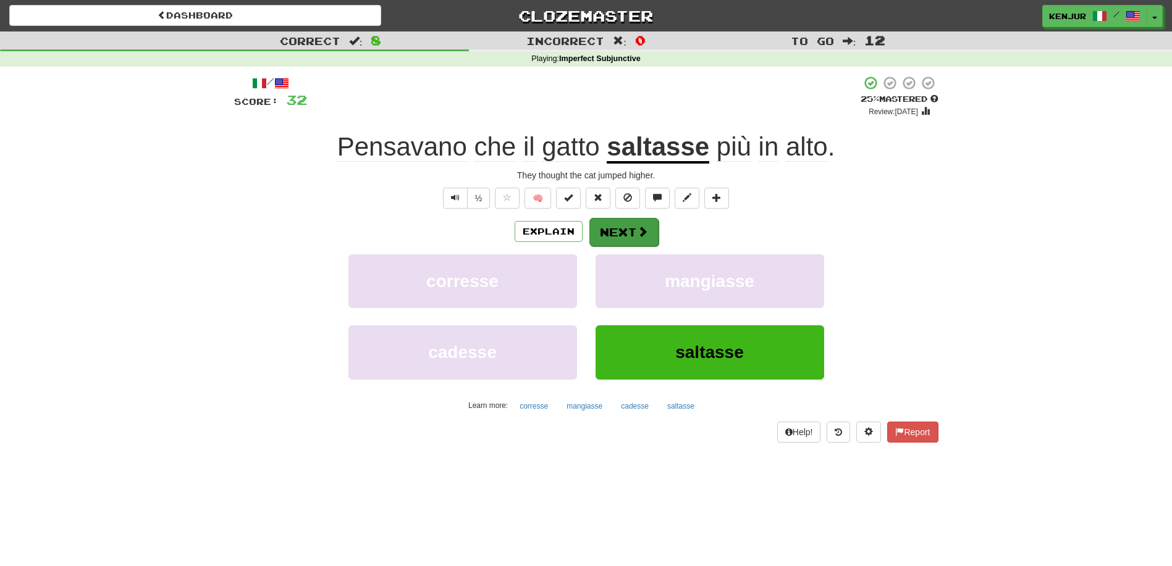
click at [624, 230] on button "Next" at bounding box center [623, 232] width 69 height 28
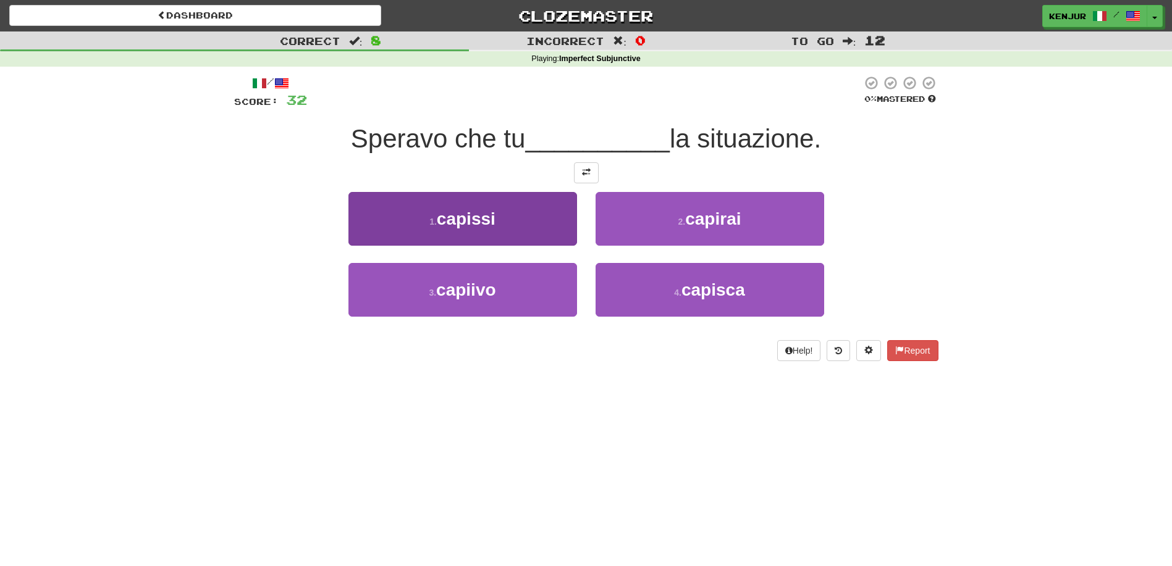
click at [505, 223] on button "1 . capissi" at bounding box center [462, 219] width 229 height 54
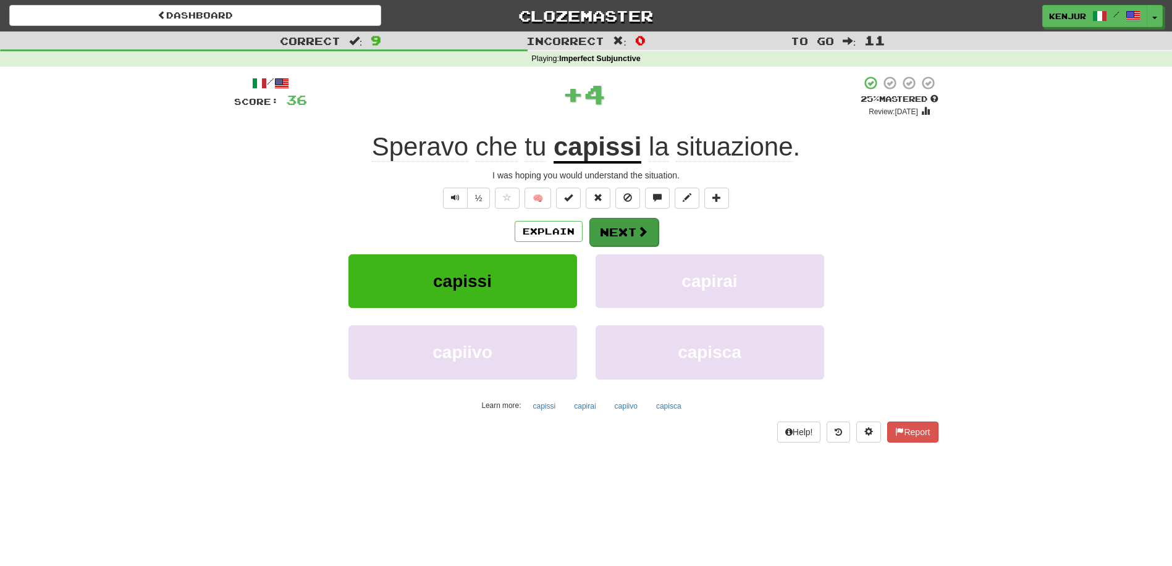
click at [607, 230] on button "Next" at bounding box center [623, 232] width 69 height 28
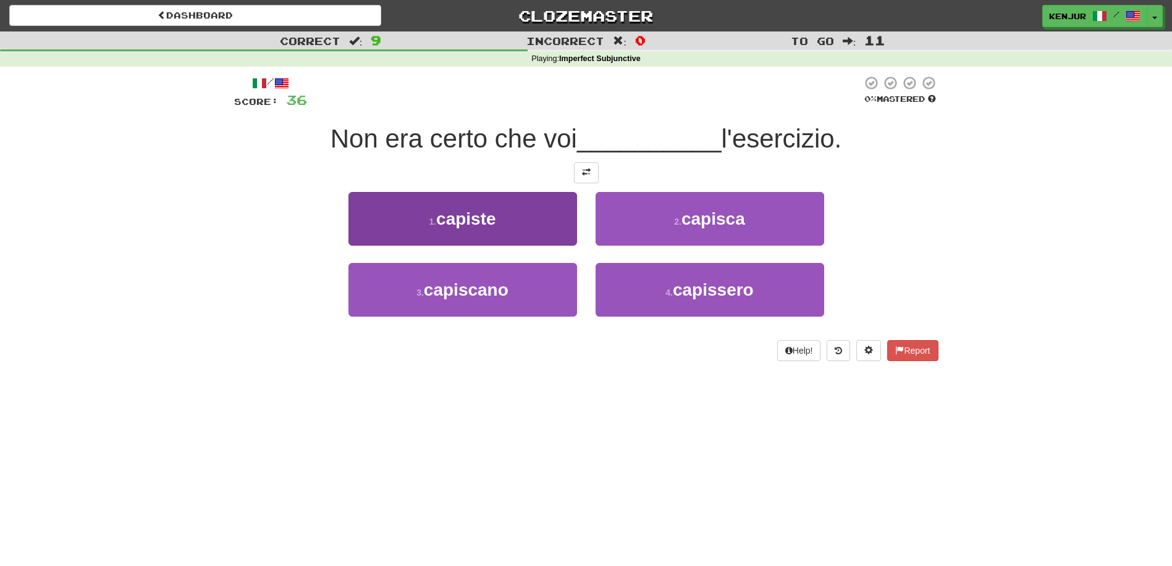
click at [550, 220] on button "1 . capiste" at bounding box center [462, 219] width 229 height 54
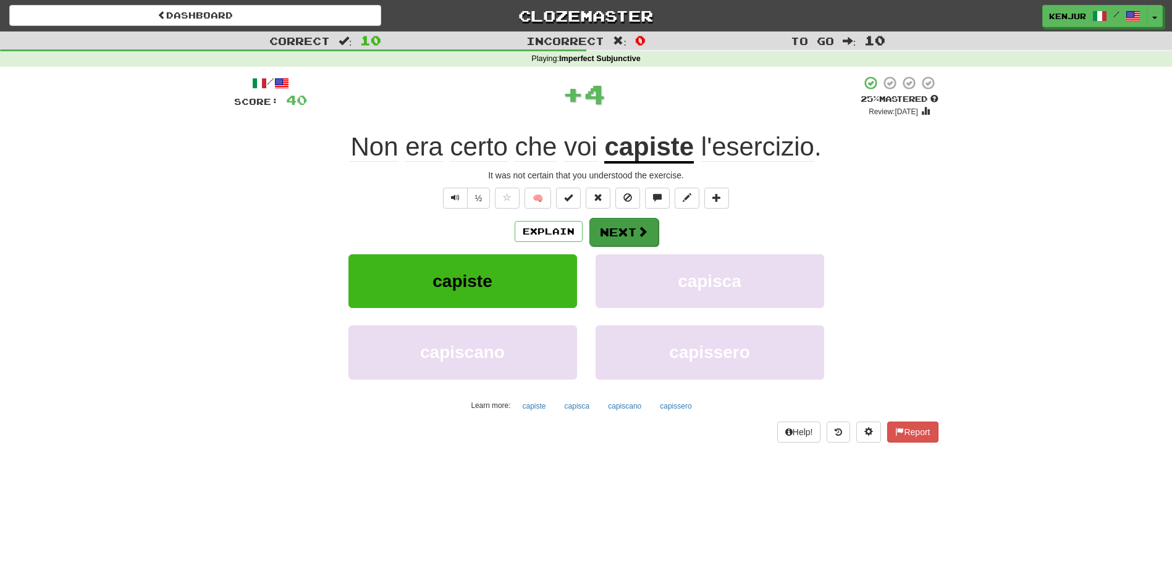
click at [608, 226] on button "Next" at bounding box center [623, 232] width 69 height 28
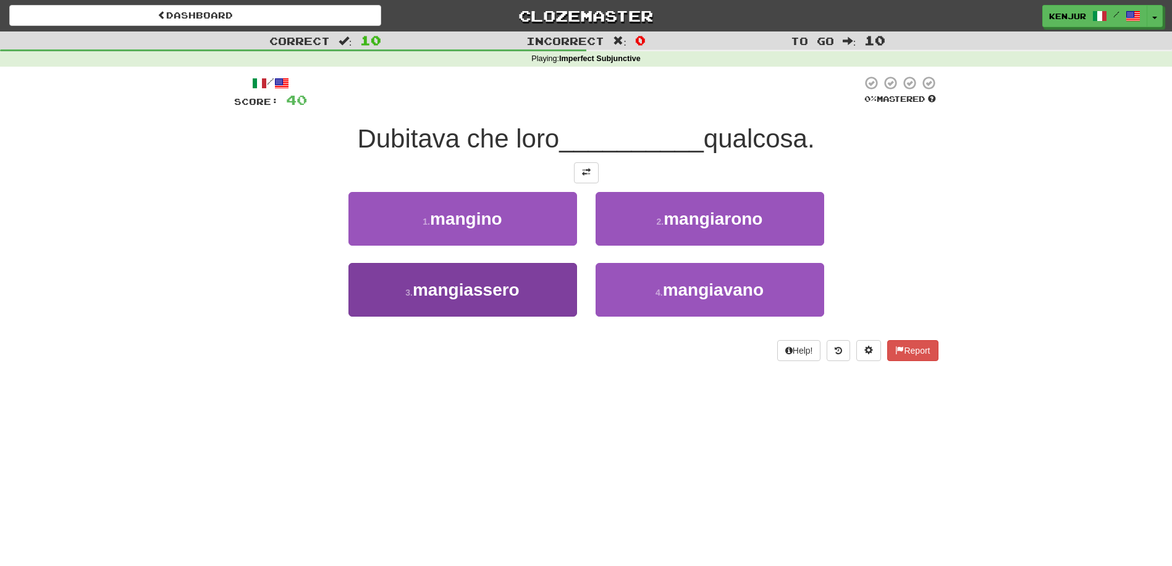
click at [555, 280] on button "3 . mangiassero" at bounding box center [462, 290] width 229 height 54
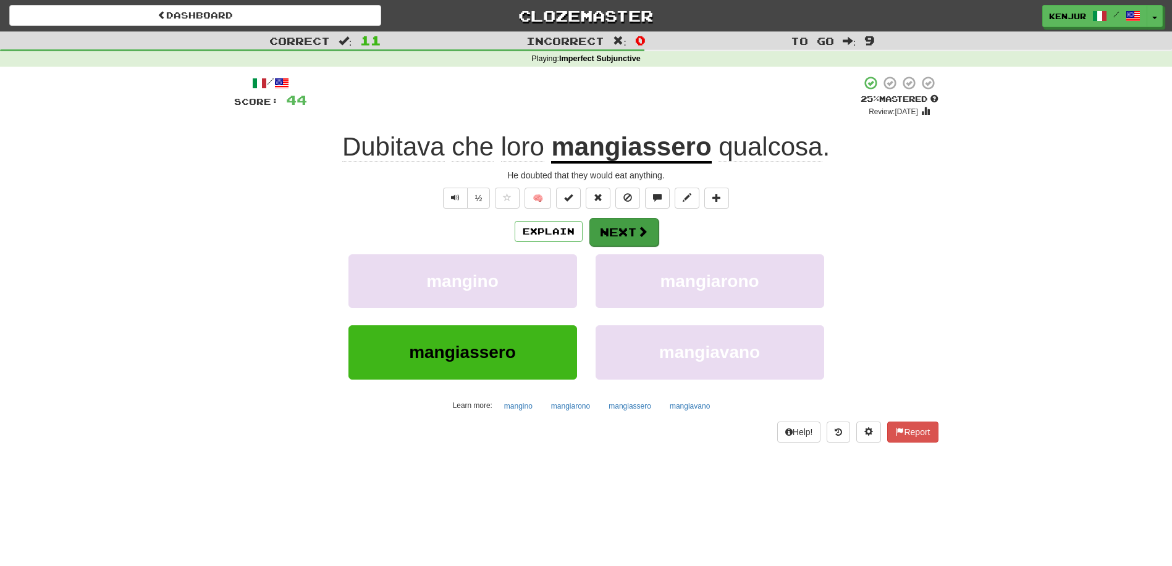
click at [609, 229] on button "Next" at bounding box center [623, 232] width 69 height 28
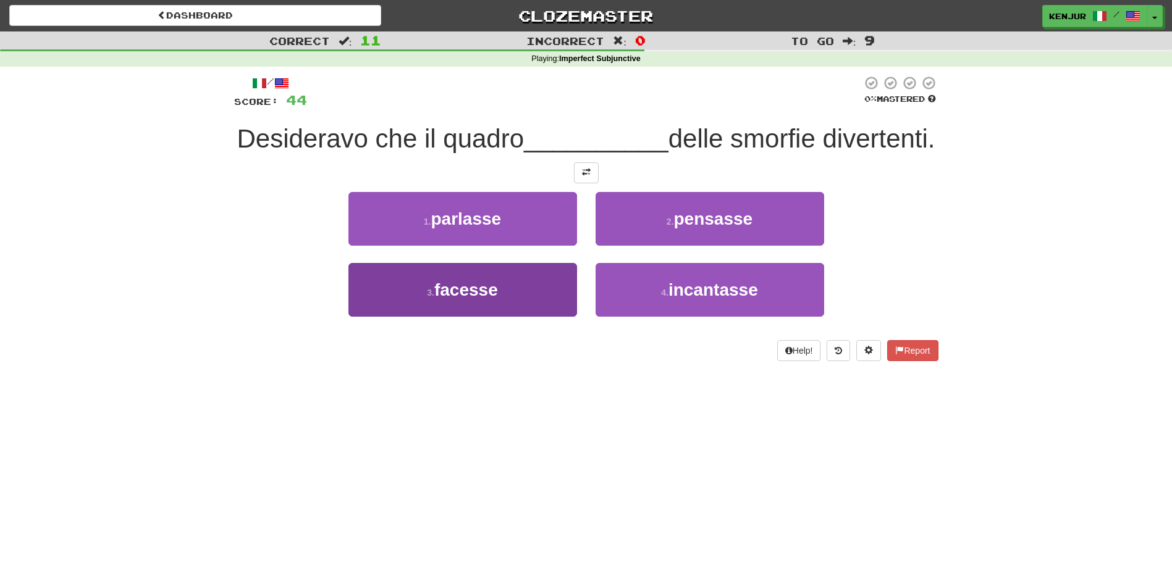
click at [532, 292] on button "3 . facesse" at bounding box center [462, 290] width 229 height 54
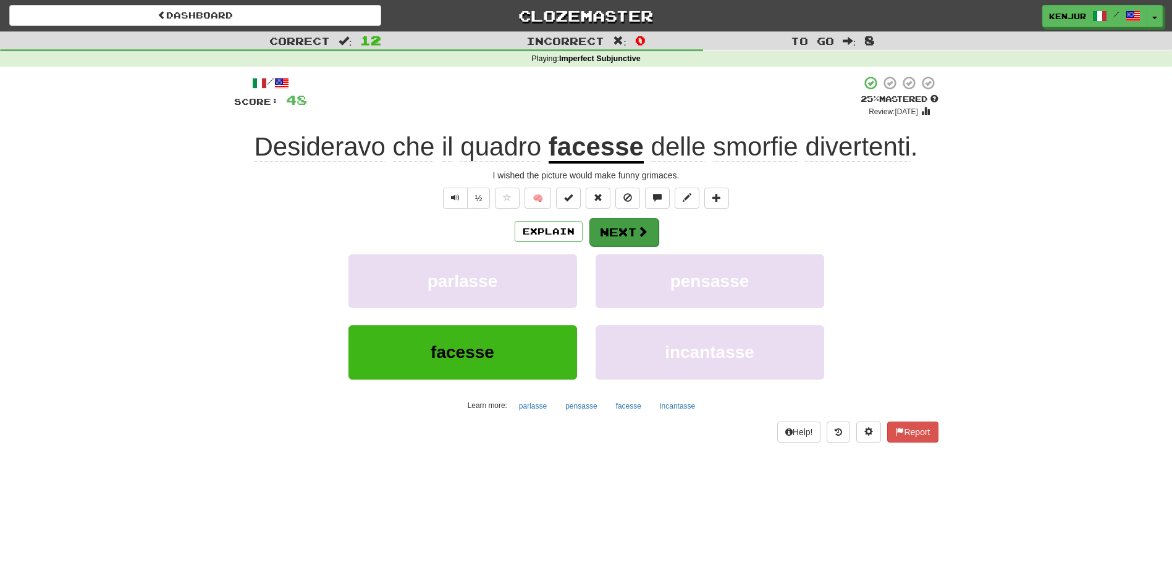
click at [624, 226] on button "Next" at bounding box center [623, 232] width 69 height 28
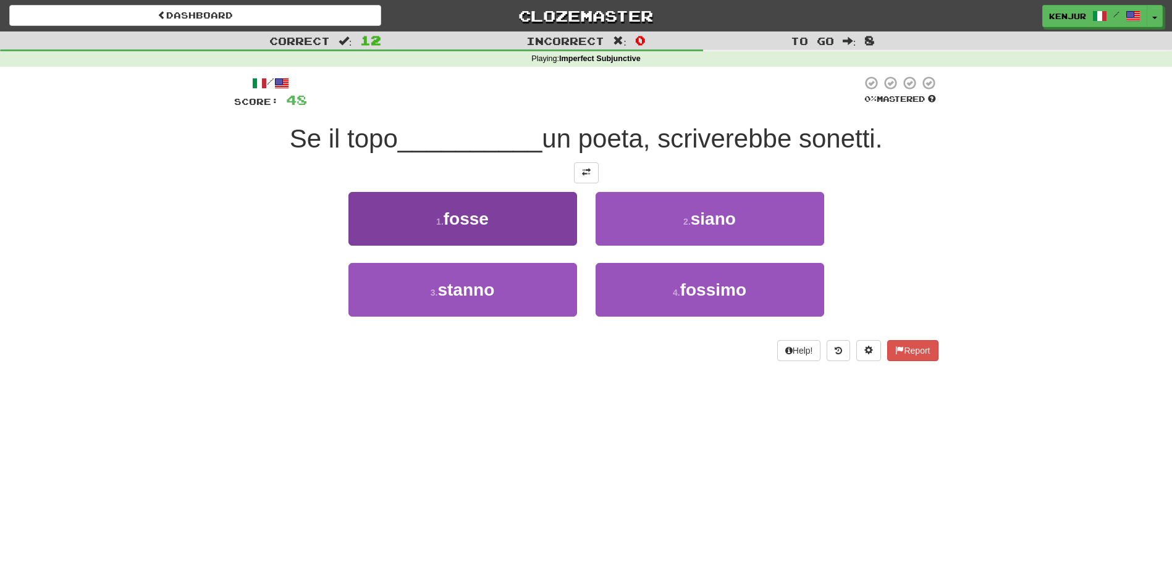
click at [560, 223] on button "1 . fosse" at bounding box center [462, 219] width 229 height 54
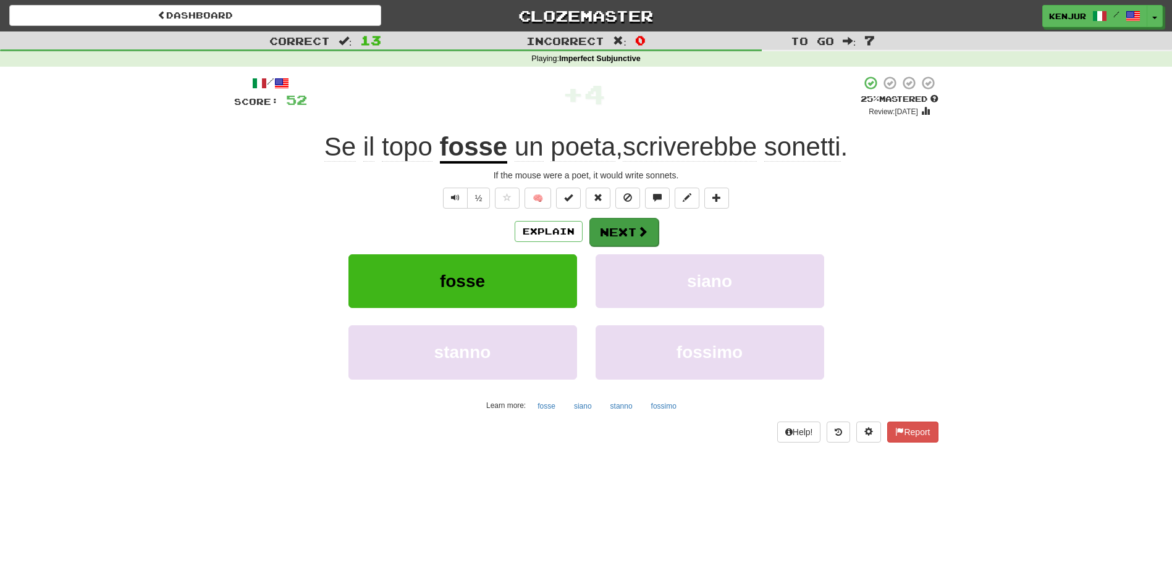
click at [602, 233] on button "Next" at bounding box center [623, 232] width 69 height 28
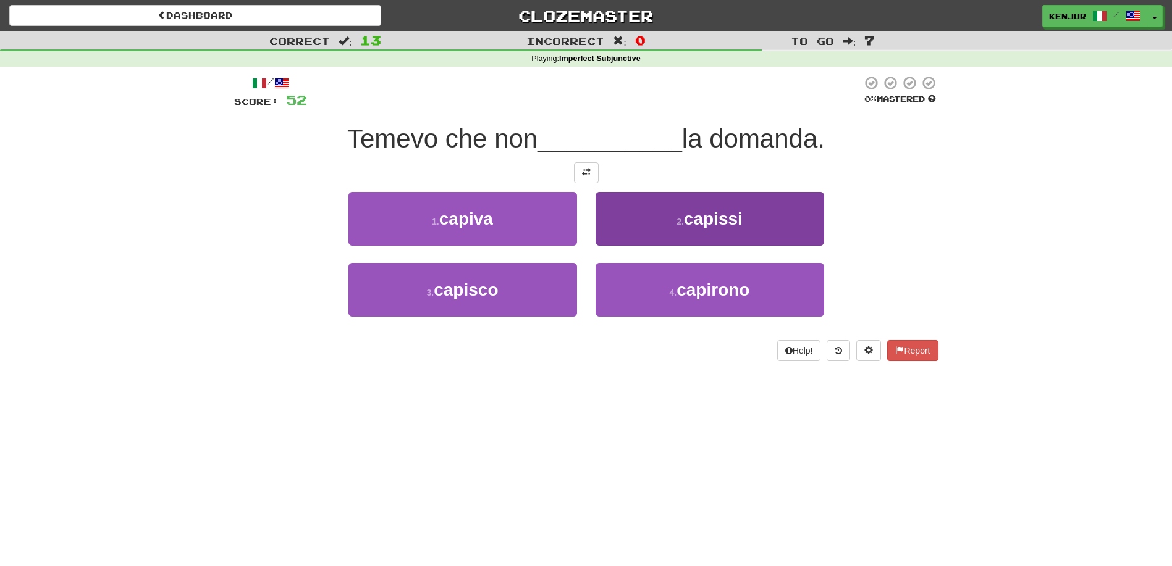
click at [631, 220] on button "2 . capissi" at bounding box center [710, 219] width 229 height 54
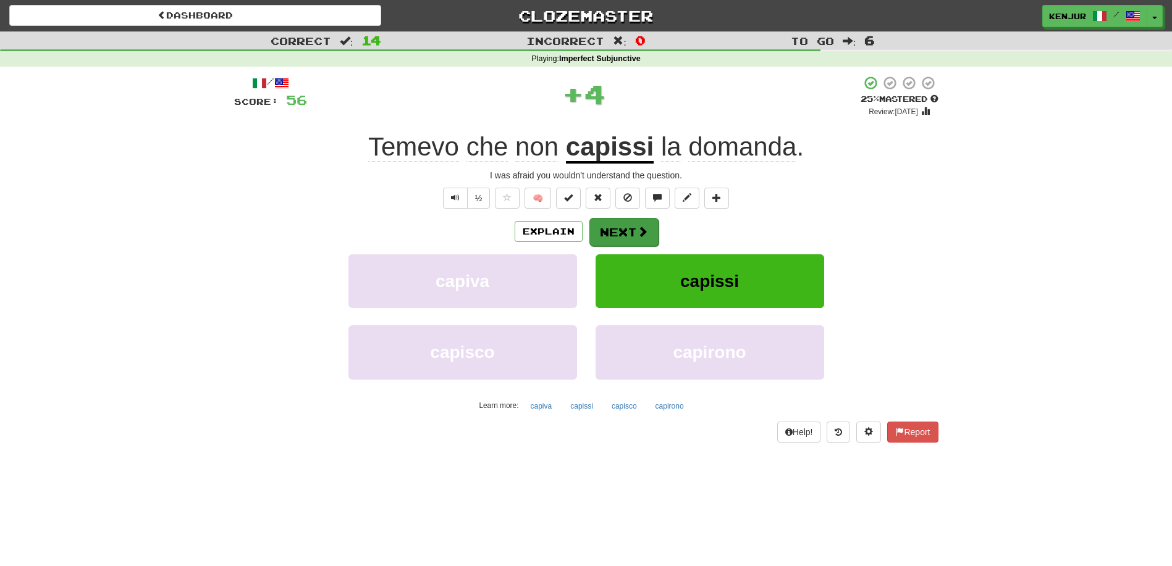
click at [618, 229] on button "Next" at bounding box center [623, 232] width 69 height 28
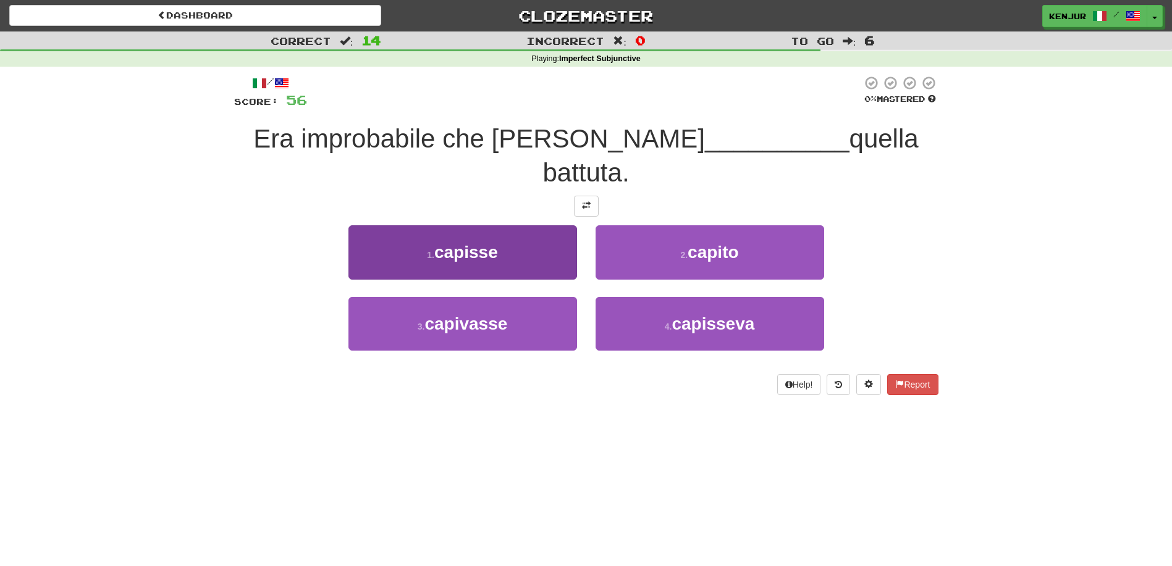
click at [542, 227] on button "1 . [GEOGRAPHIC_DATA]" at bounding box center [462, 252] width 229 height 54
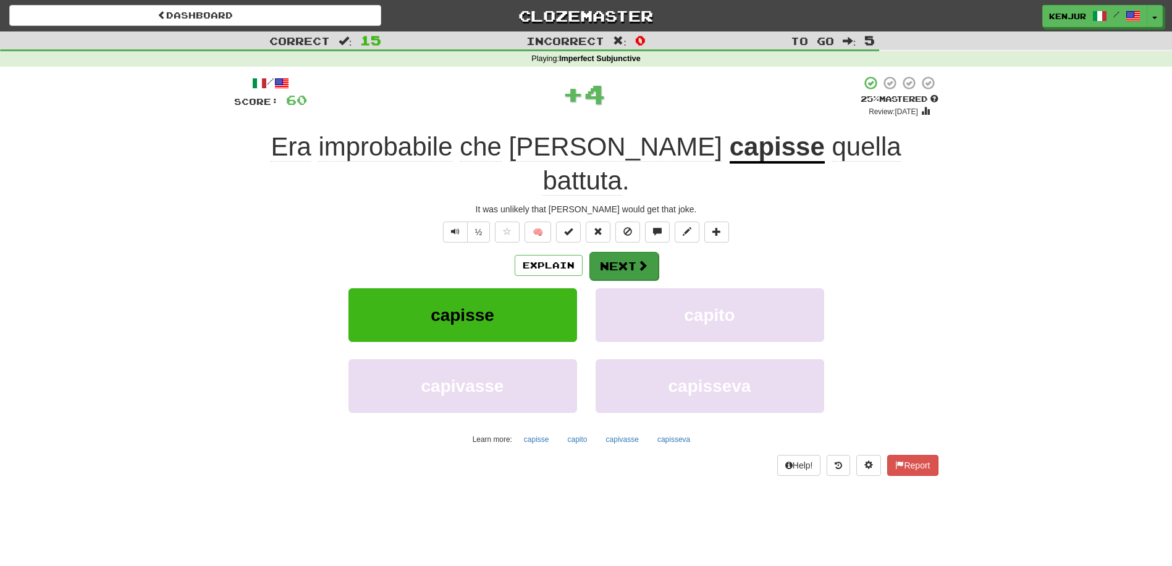
click at [631, 252] on button "Next" at bounding box center [623, 266] width 69 height 28
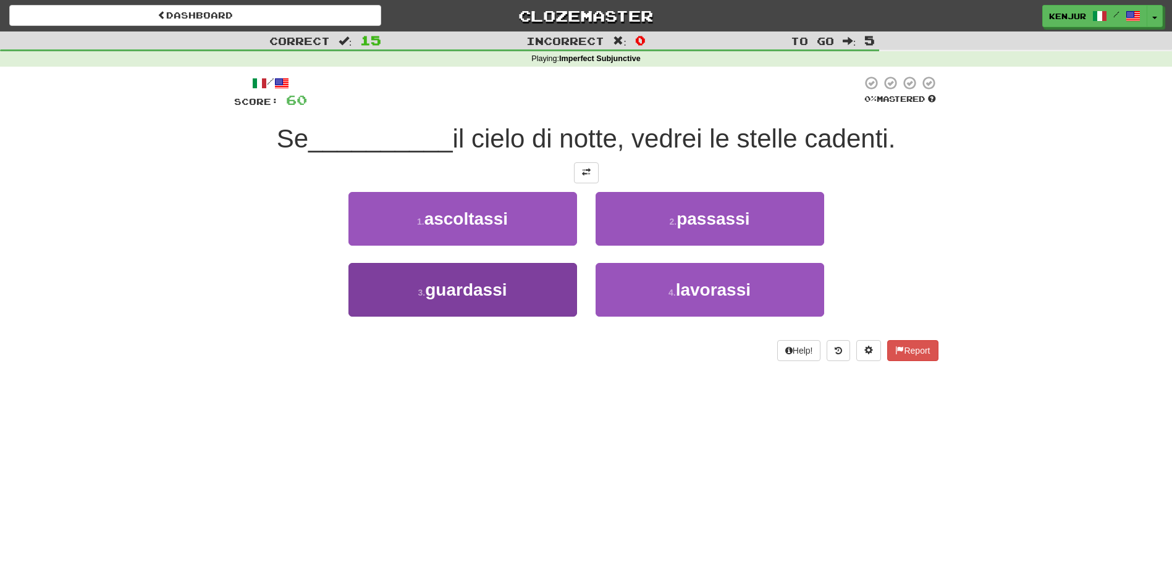
click at [545, 293] on button "3 . [GEOGRAPHIC_DATA]" at bounding box center [462, 290] width 229 height 54
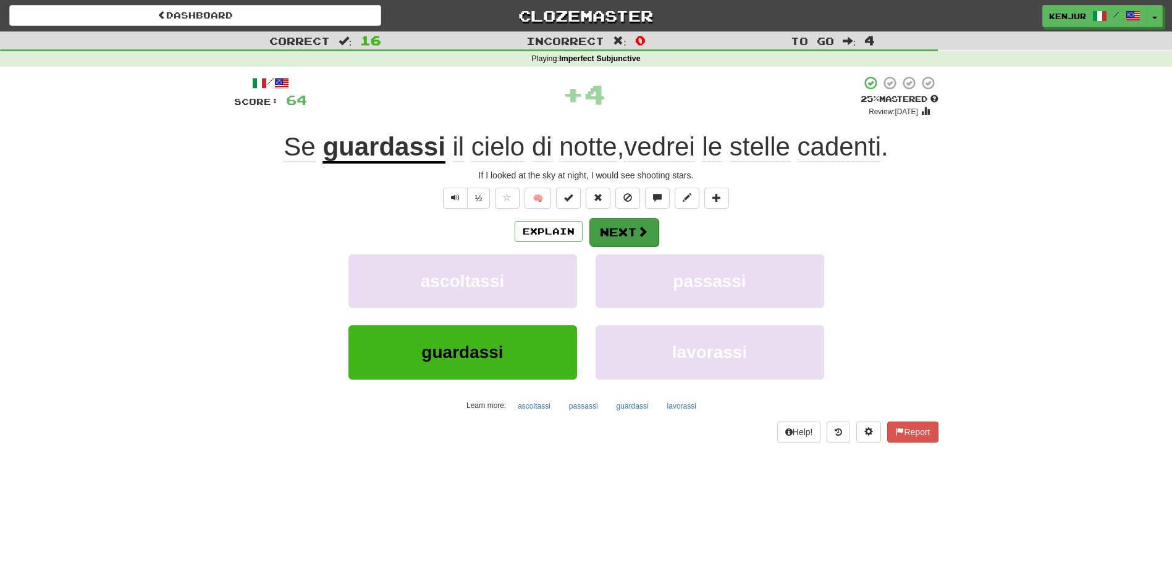
click at [629, 225] on button "Next" at bounding box center [623, 232] width 69 height 28
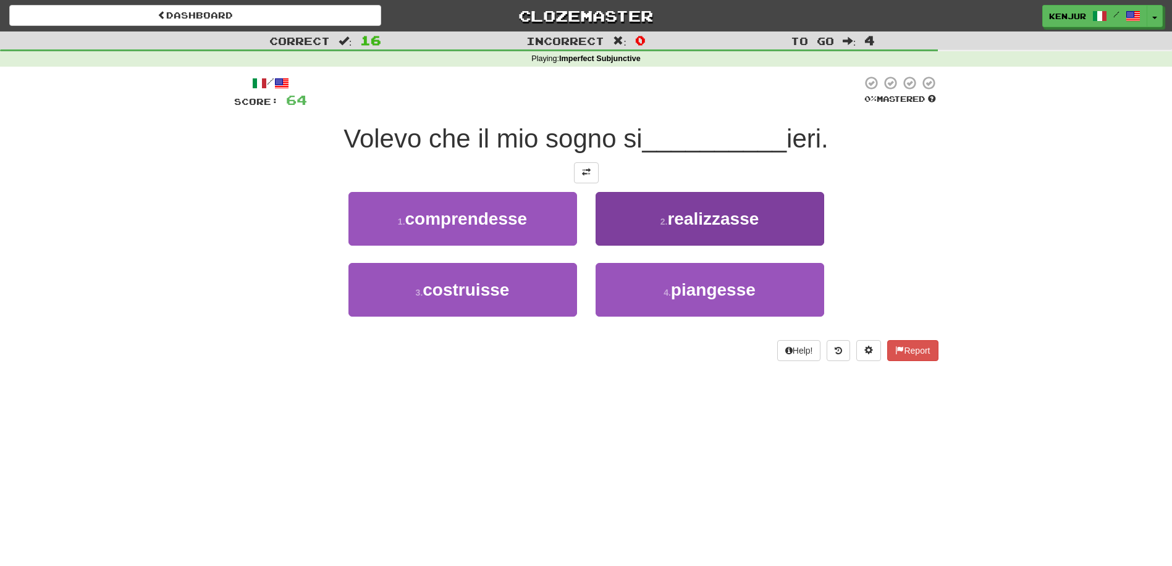
click at [616, 223] on button "2 . realizzasse" at bounding box center [710, 219] width 229 height 54
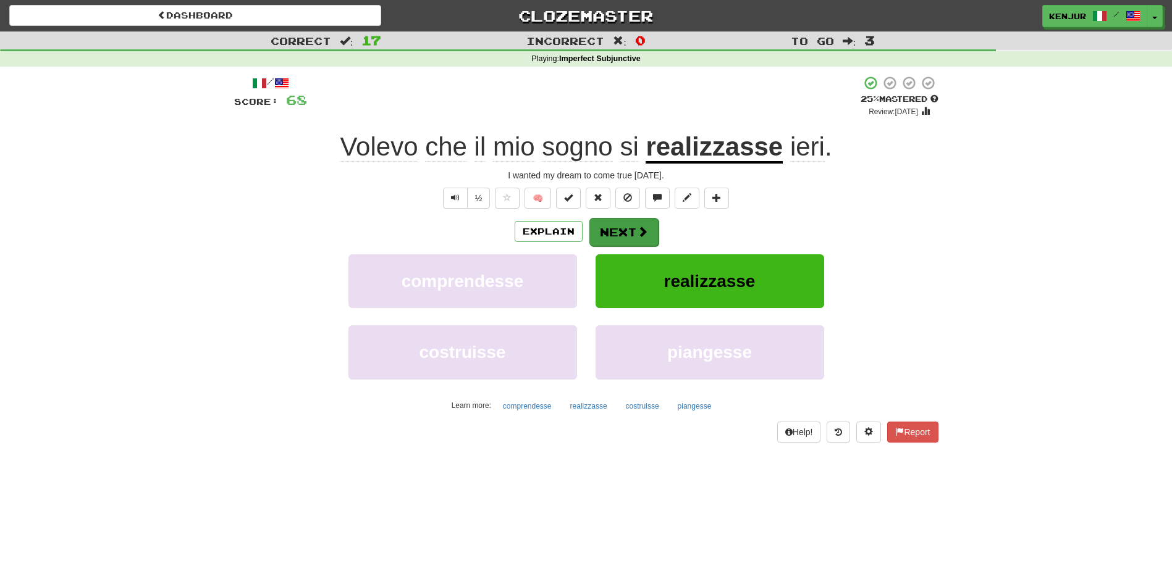
click at [624, 227] on button "Next" at bounding box center [623, 232] width 69 height 28
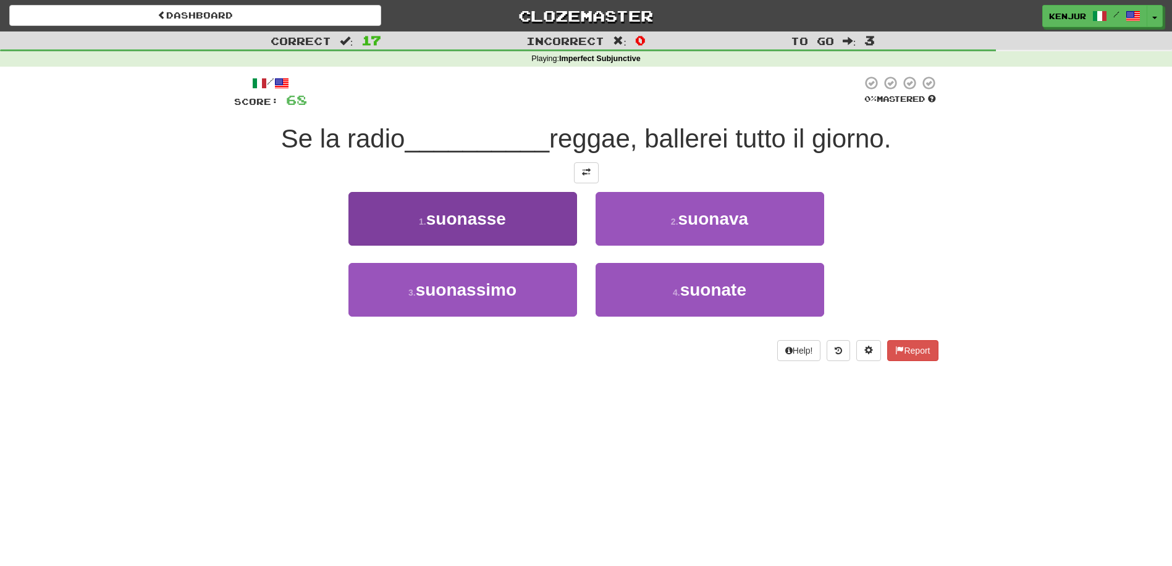
click at [552, 225] on button "1 . suonasse" at bounding box center [462, 219] width 229 height 54
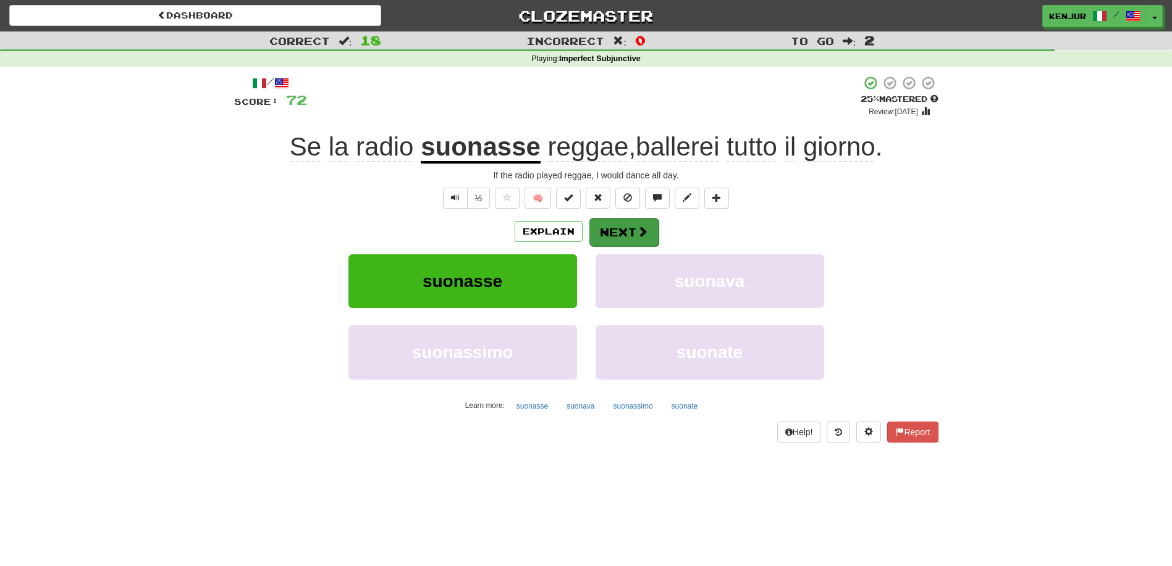
click at [604, 231] on button "Next" at bounding box center [623, 232] width 69 height 28
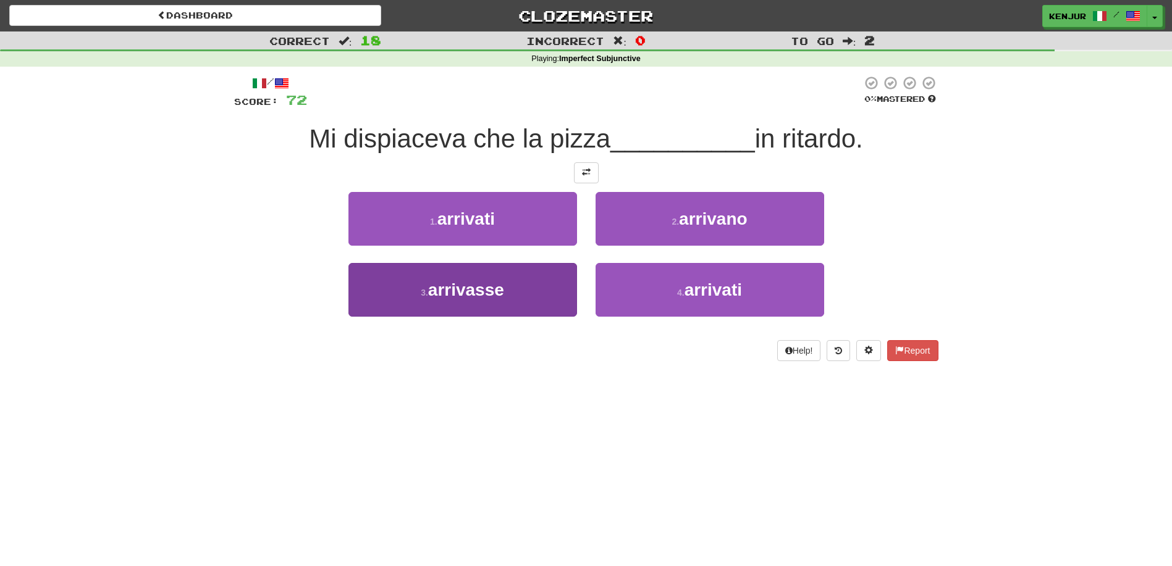
click at [533, 300] on button "3 . arrivasse" at bounding box center [462, 290] width 229 height 54
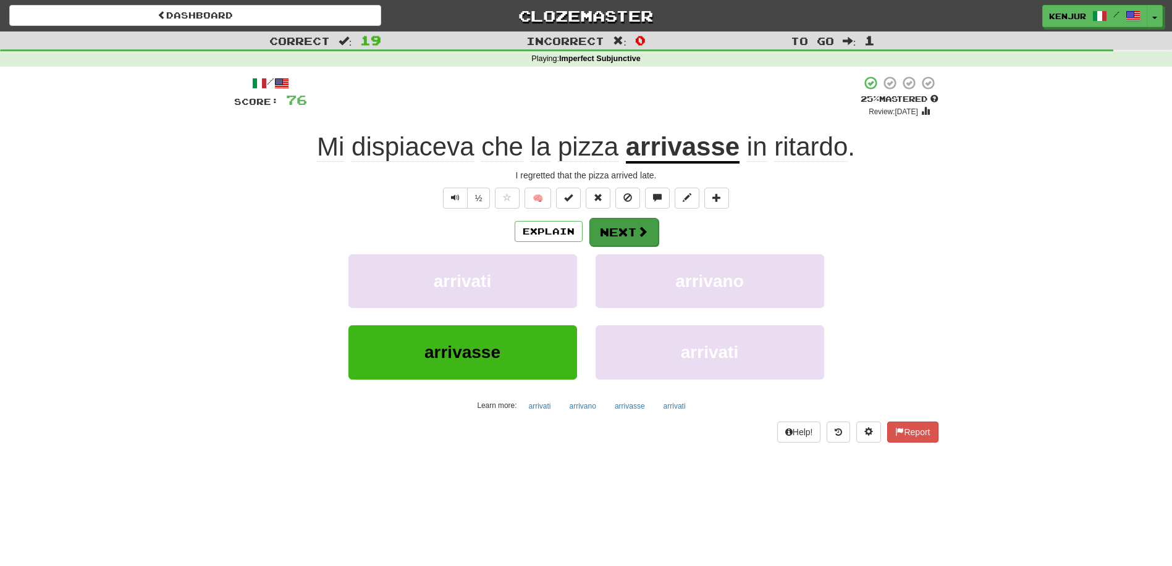
click at [625, 226] on button "Next" at bounding box center [623, 232] width 69 height 28
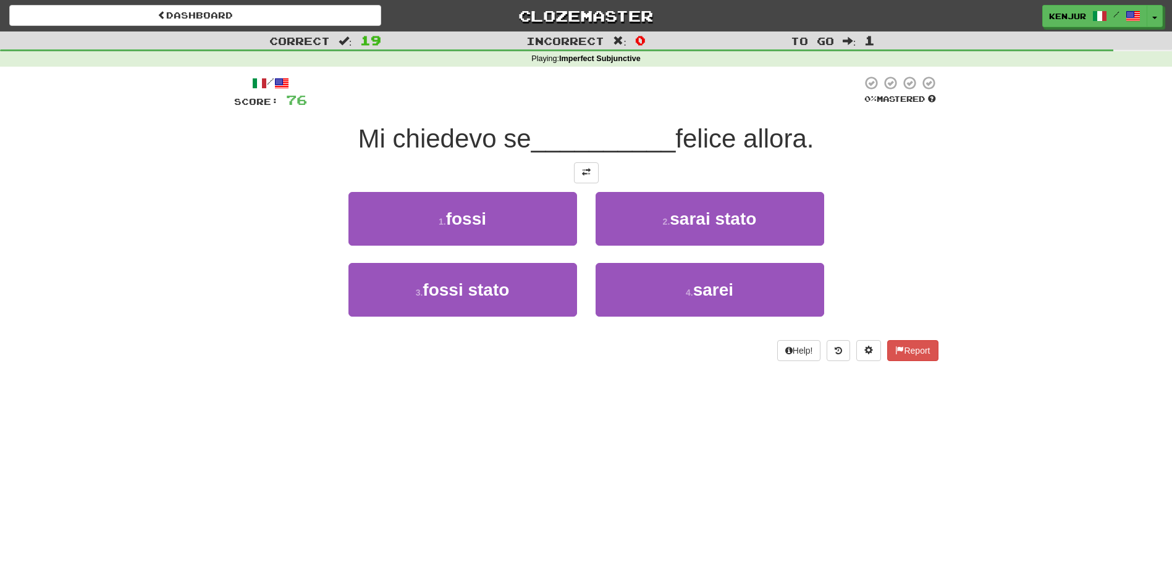
click at [581, 221] on div "1 . [GEOGRAPHIC_DATA]" at bounding box center [462, 227] width 247 height 71
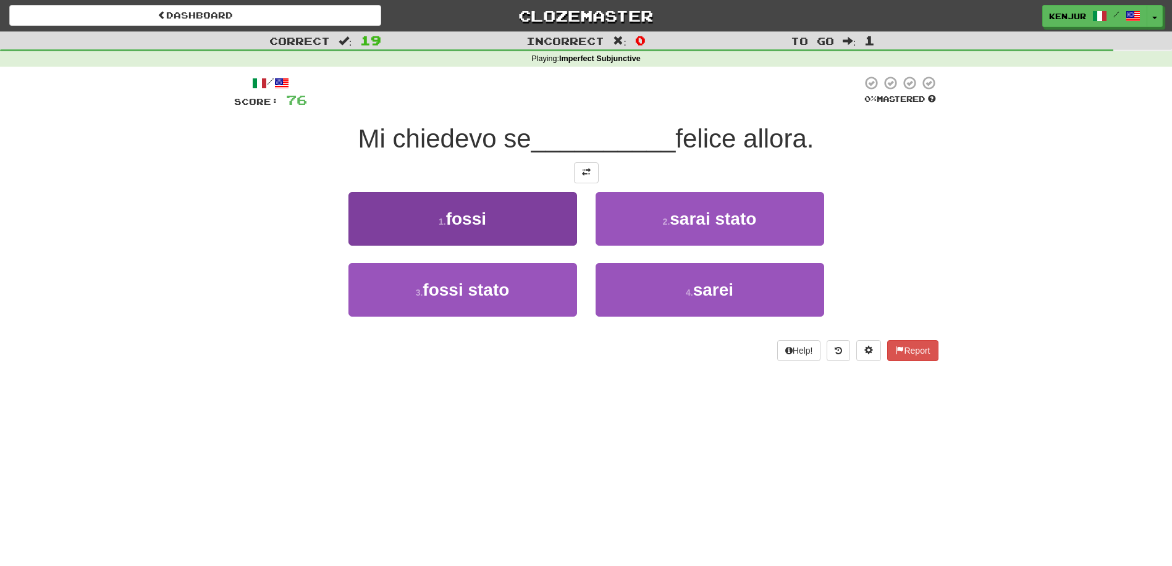
click at [575, 222] on button "1 . [GEOGRAPHIC_DATA]" at bounding box center [462, 219] width 229 height 54
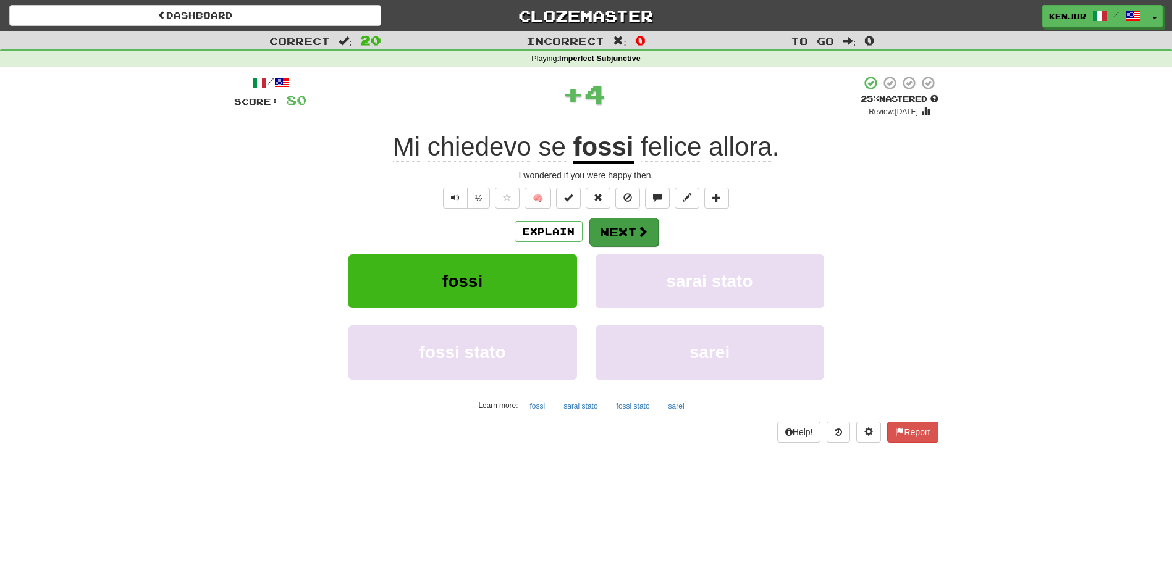
click at [608, 230] on button "Next" at bounding box center [623, 232] width 69 height 28
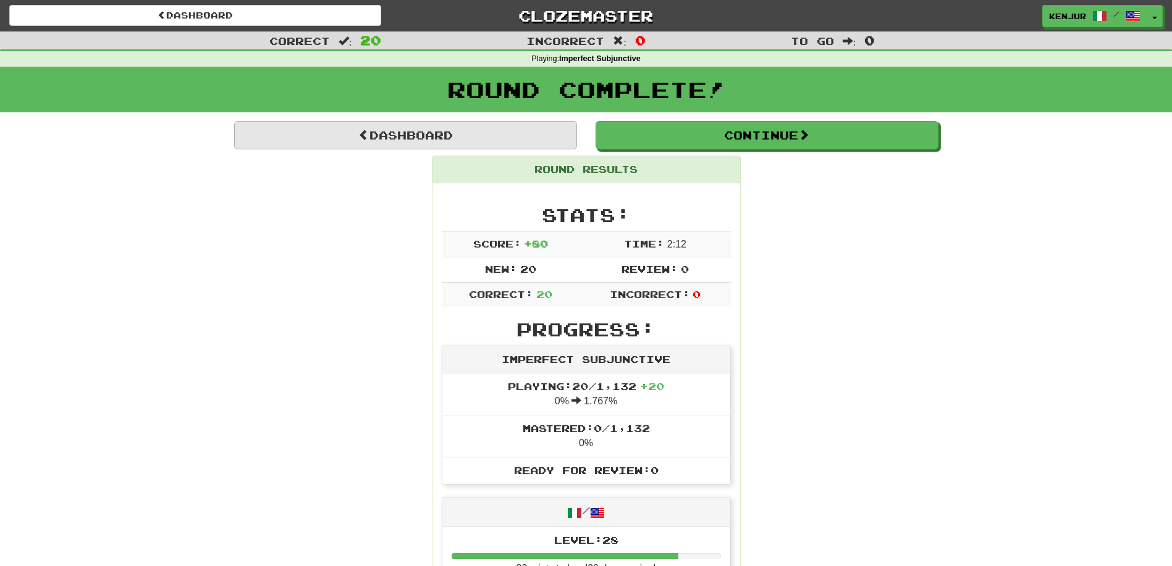
click at [388, 133] on link "Dashboard" at bounding box center [405, 135] width 343 height 28
